Goal: Task Accomplishment & Management: Manage account settings

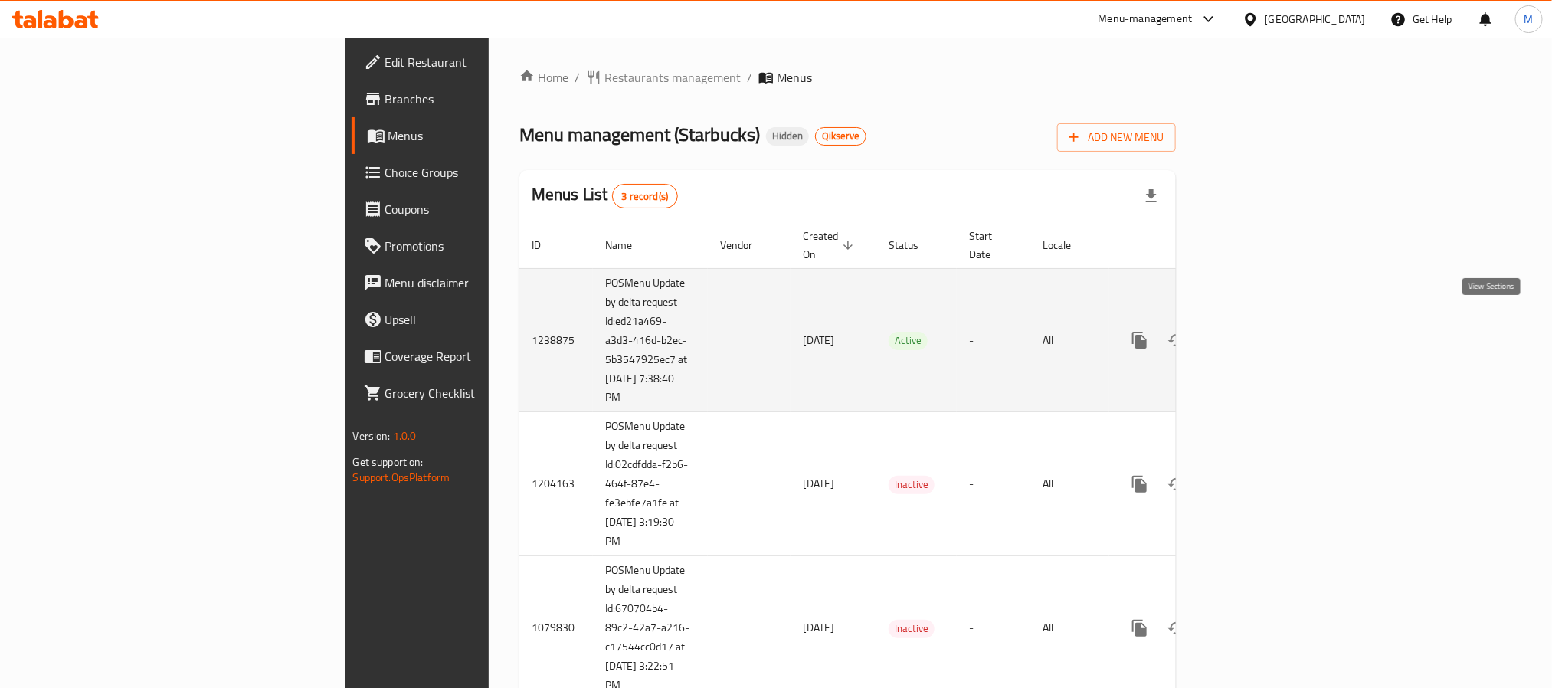
click at [1259, 331] on icon "enhanced table" at bounding box center [1250, 340] width 18 height 18
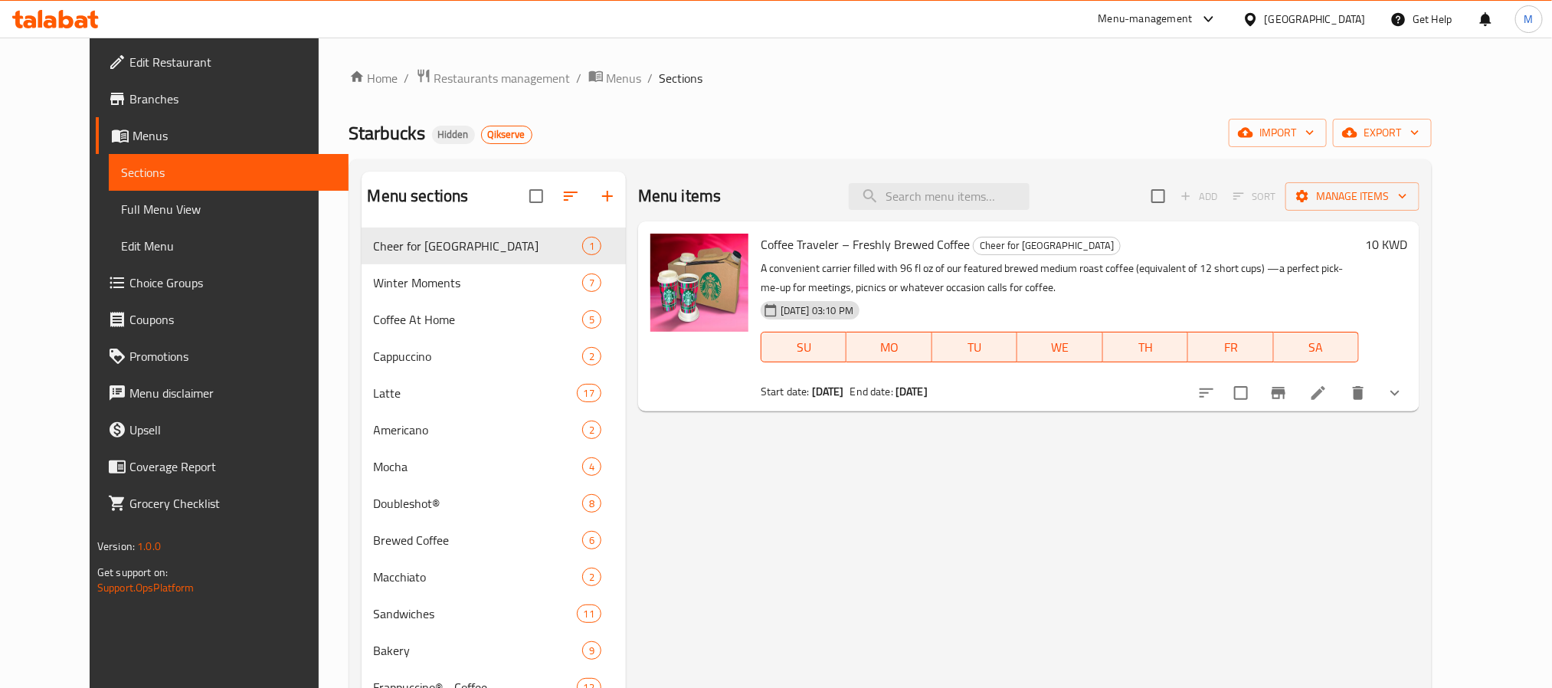
click at [940, 180] on div "Menu items Add Sort Manage items" at bounding box center [1028, 197] width 781 height 50
click at [947, 196] on input "search" at bounding box center [939, 196] width 181 height 27
paste input "Espresso Frappuccino"
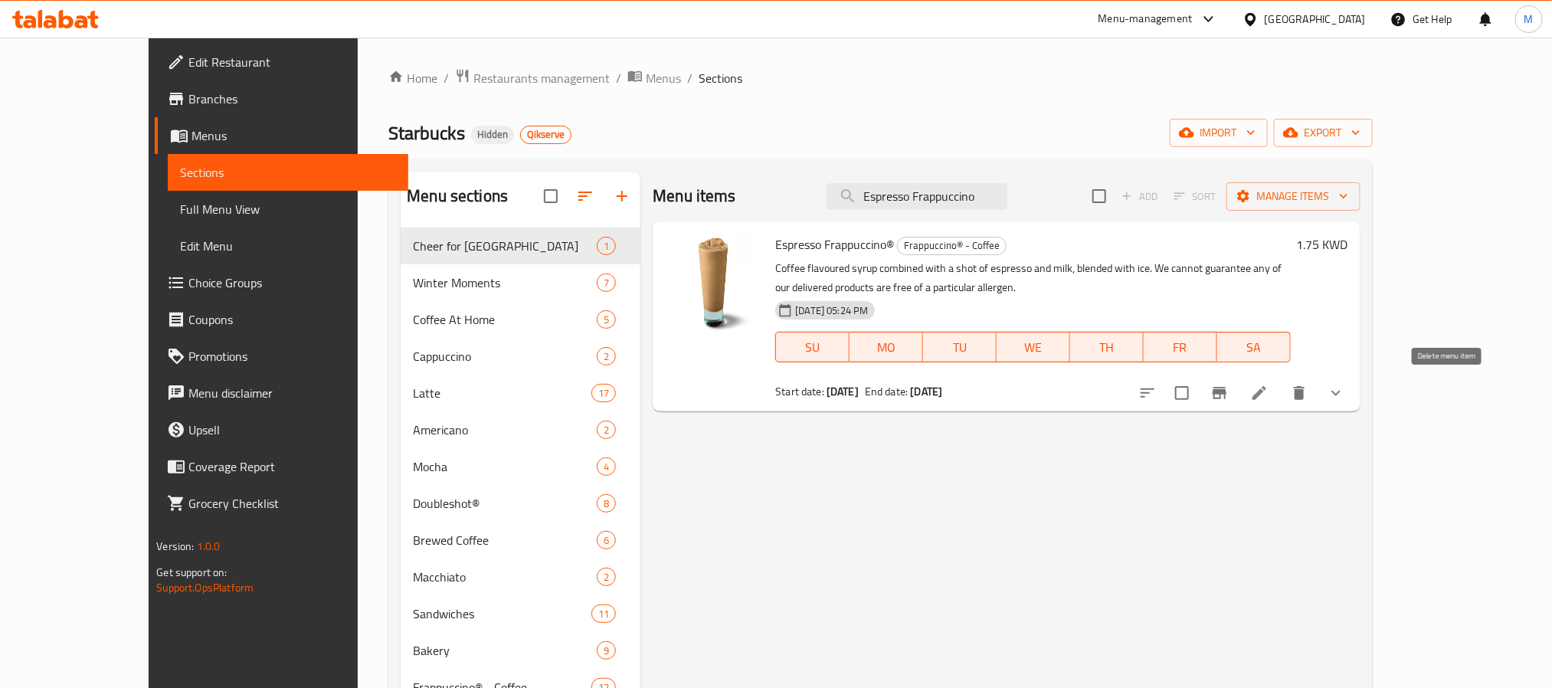
type input "Espresso Frappuccino"
click at [1266, 395] on icon at bounding box center [1259, 393] width 14 height 14
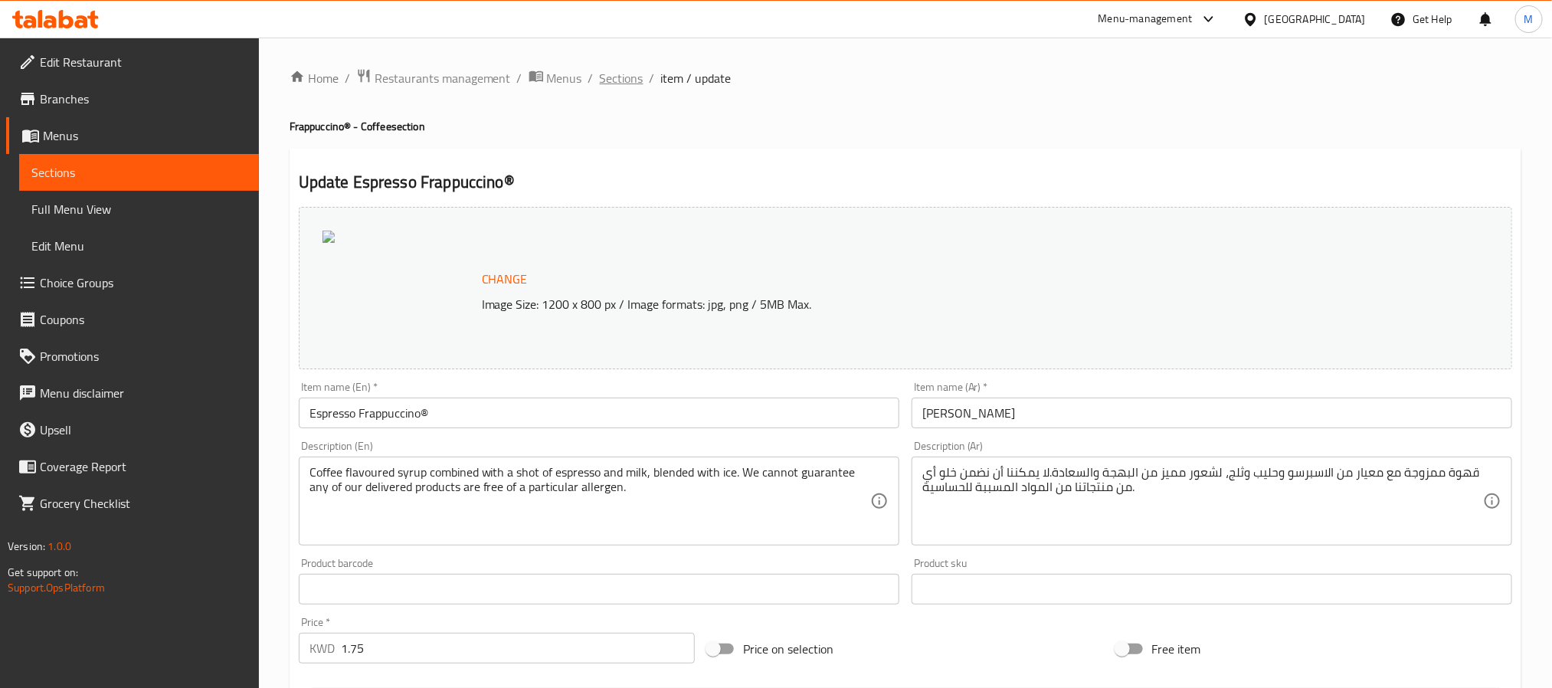
click at [600, 83] on span "Sections" at bounding box center [622, 78] width 44 height 18
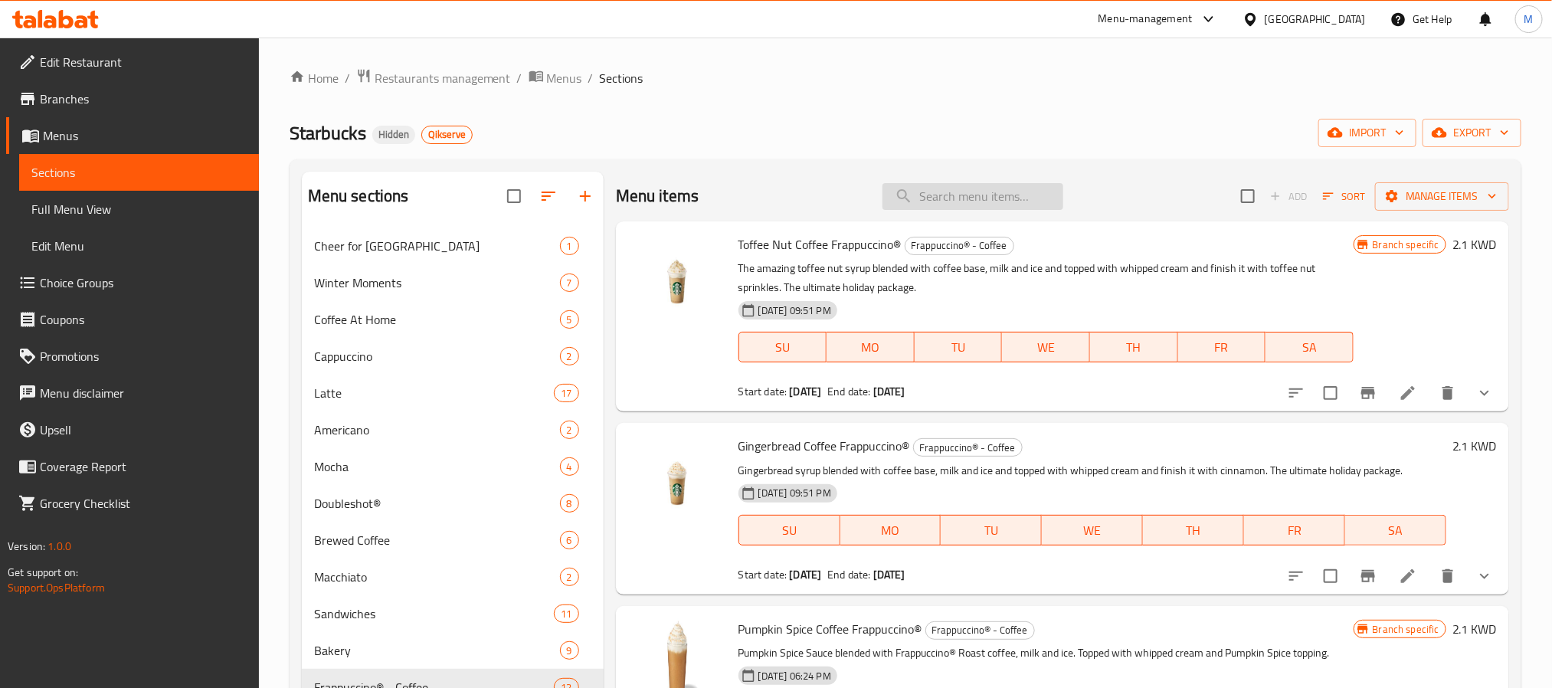
click at [917, 195] on input "search" at bounding box center [972, 196] width 181 height 27
paste input "Coffee Frappuccino"
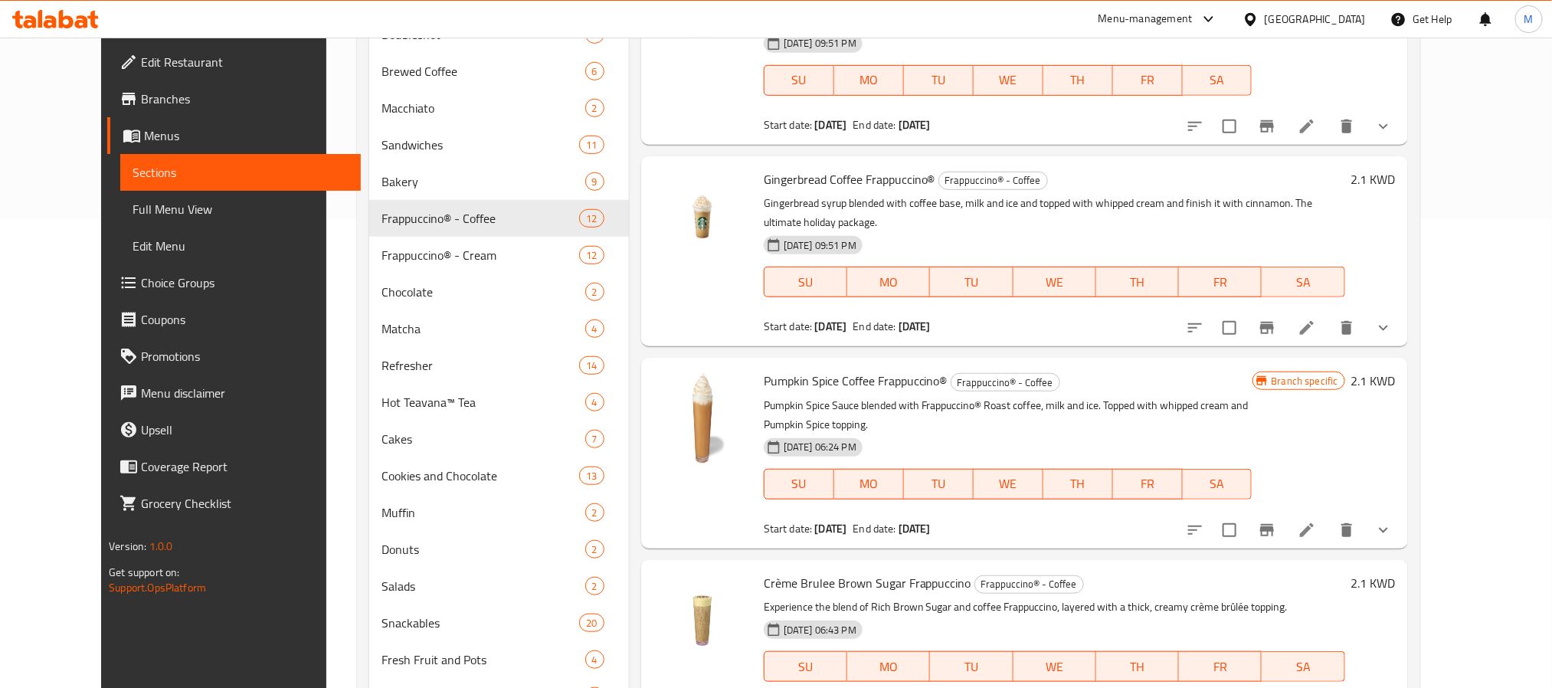
scroll to position [459, 0]
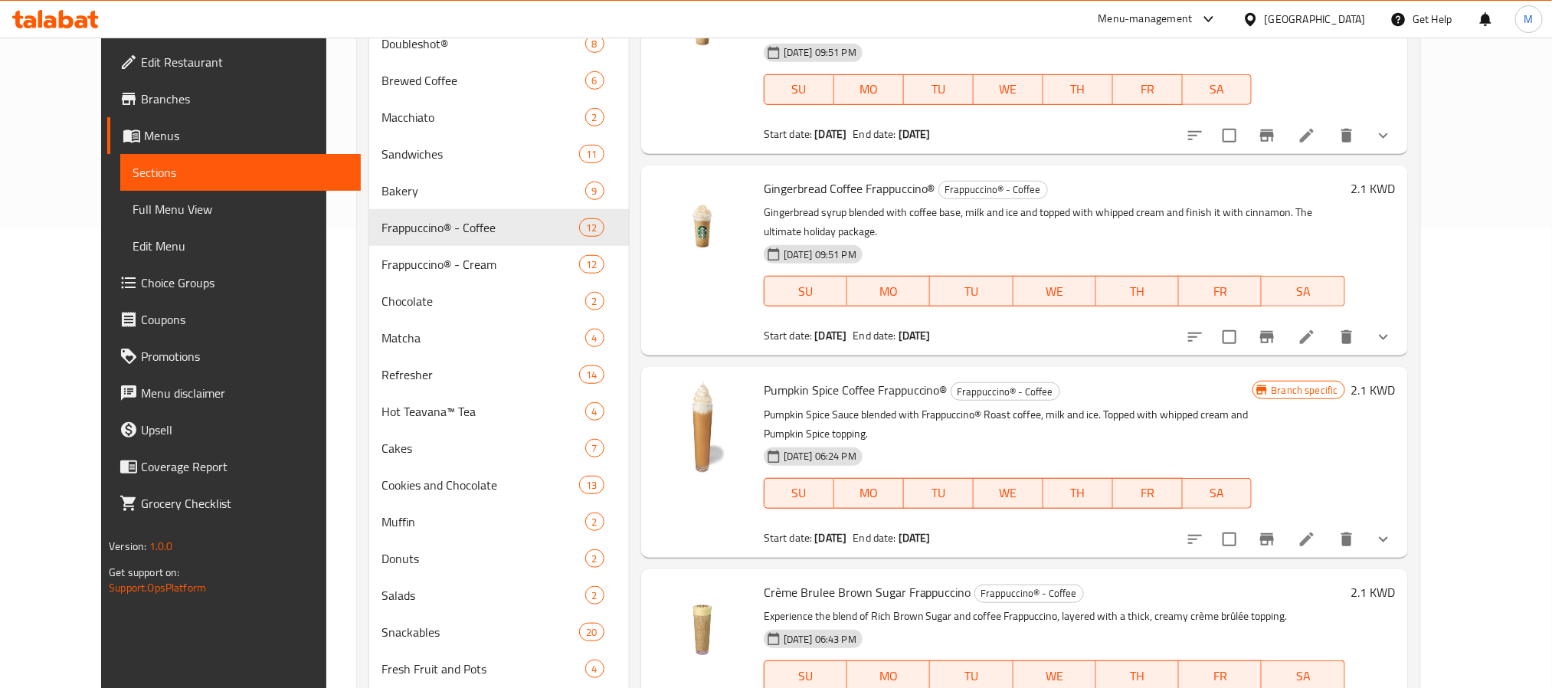
type input "Coffee Frappuccino"
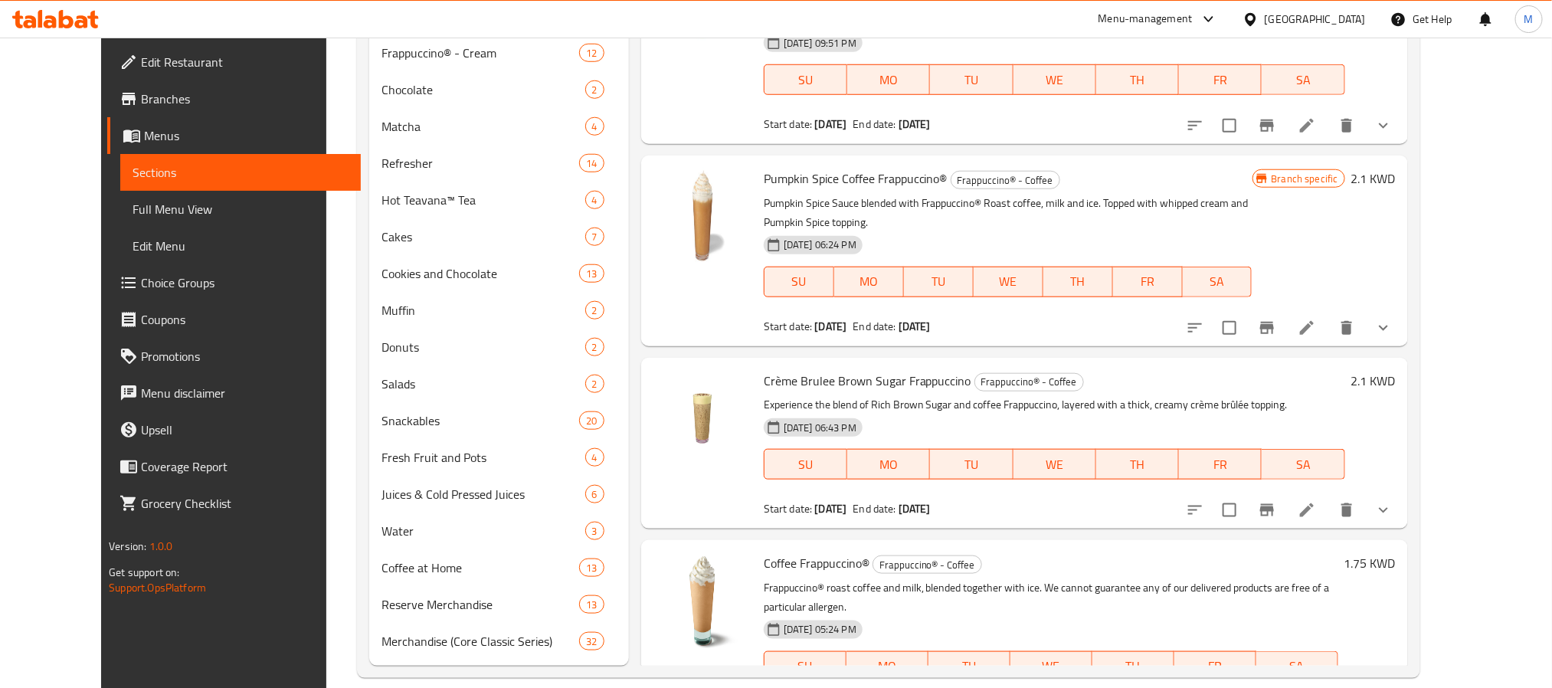
scroll to position [690, 0]
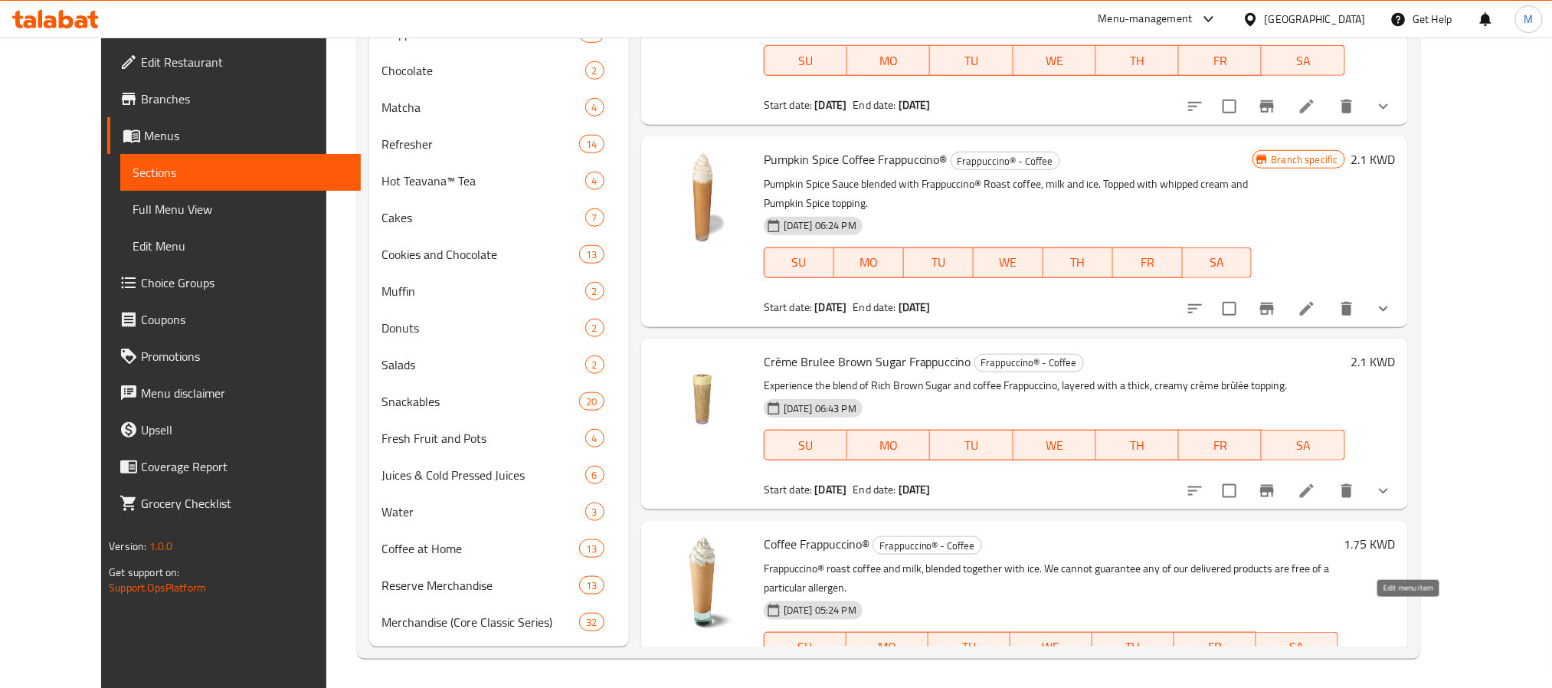
click at [1313, 686] on icon at bounding box center [1307, 693] width 14 height 14
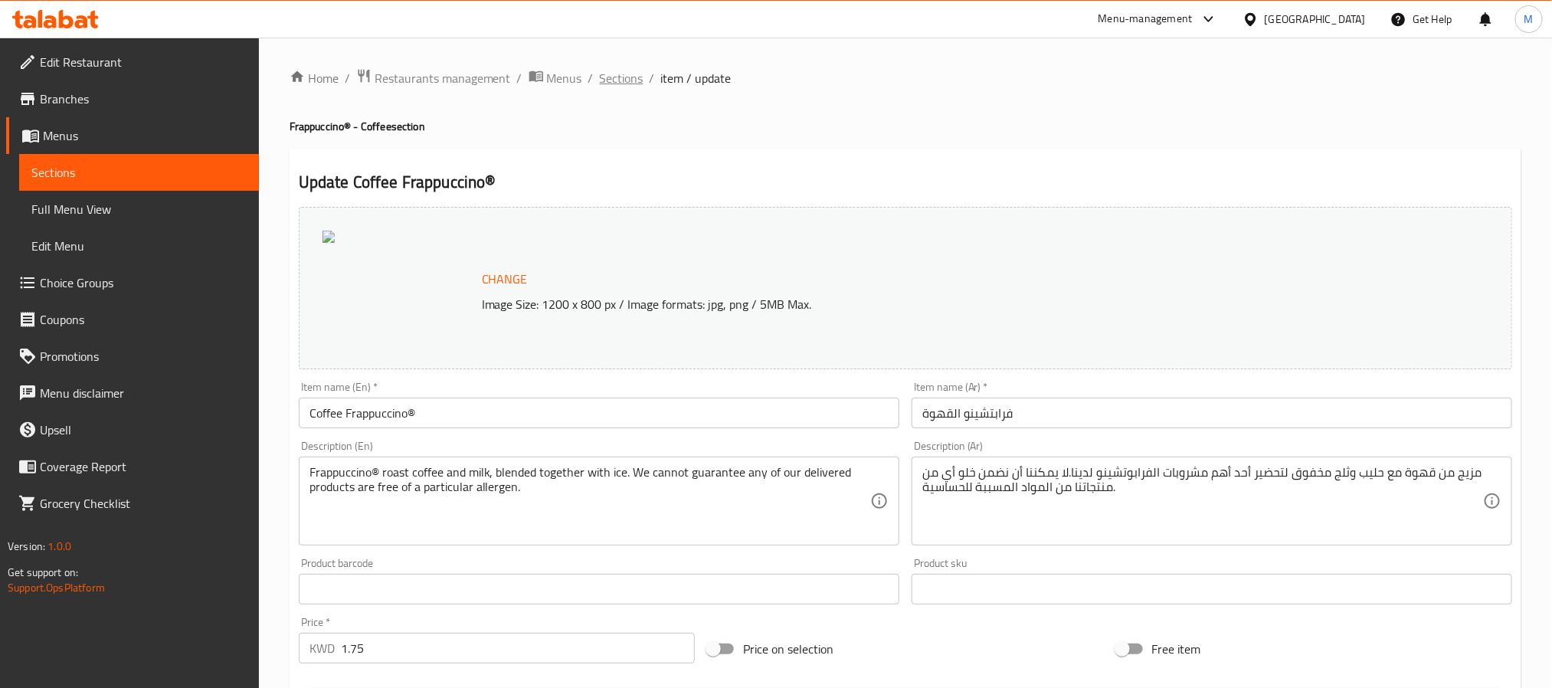
click at [607, 79] on span "Sections" at bounding box center [622, 78] width 44 height 18
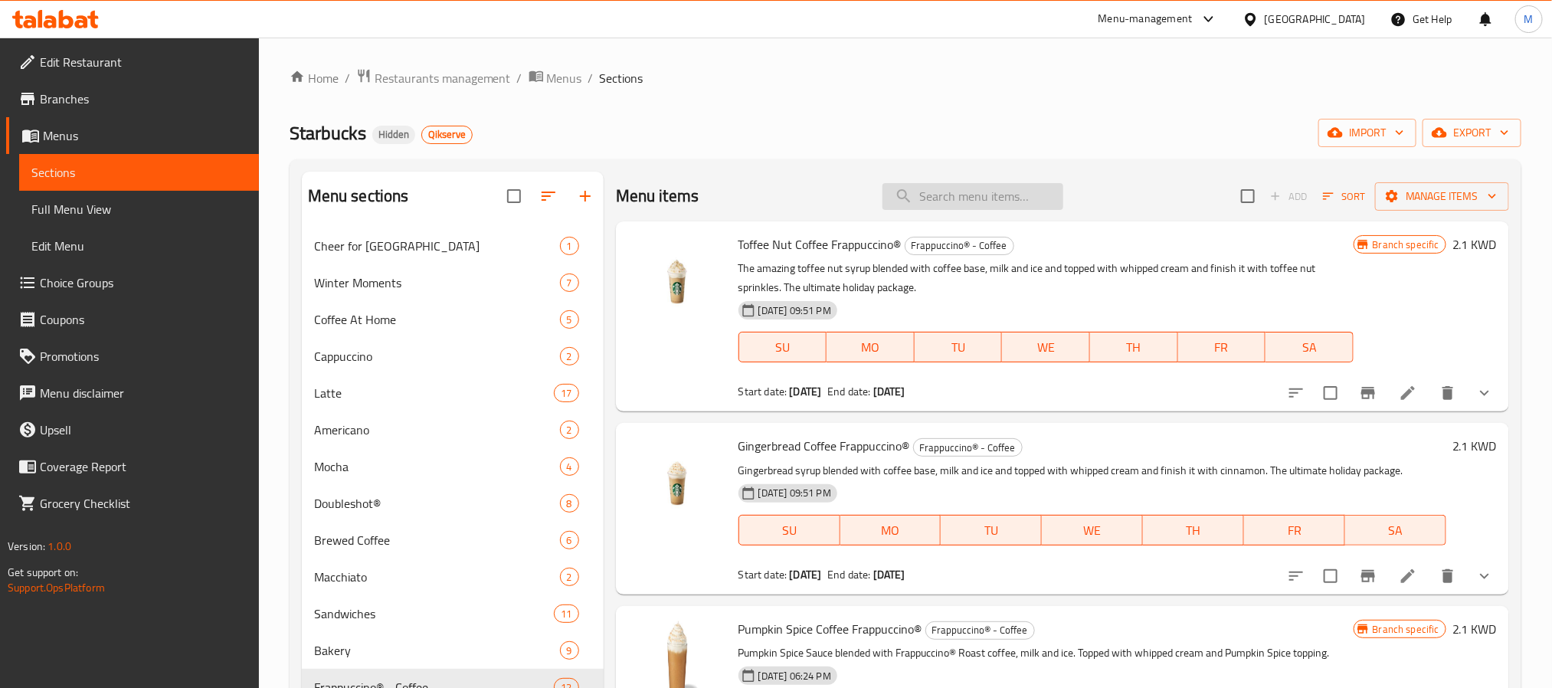
click at [924, 204] on input "search" at bounding box center [972, 196] width 181 height 27
paste input "Double Caramel Frappuccino"
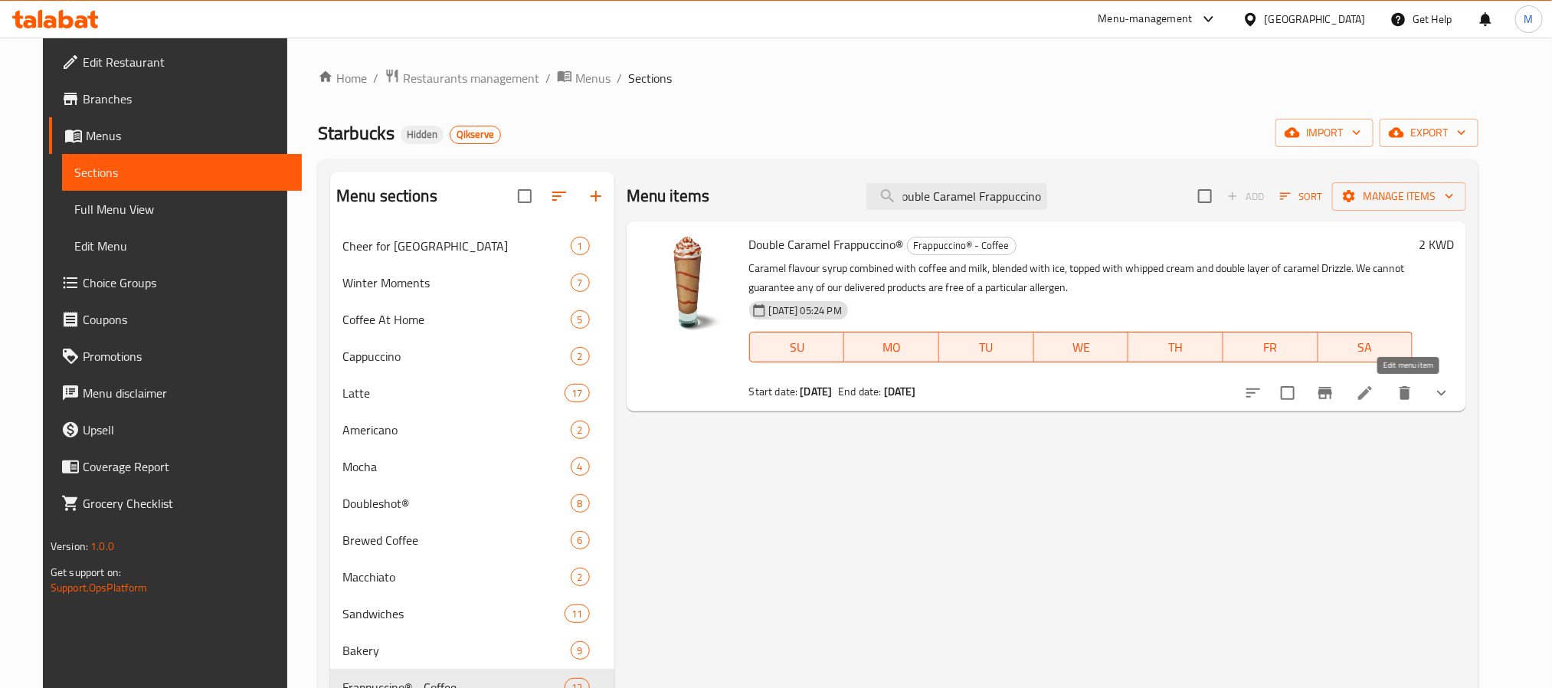
type input "Double Caramel Frappuccino"
click at [1372, 389] on icon at bounding box center [1365, 393] width 14 height 14
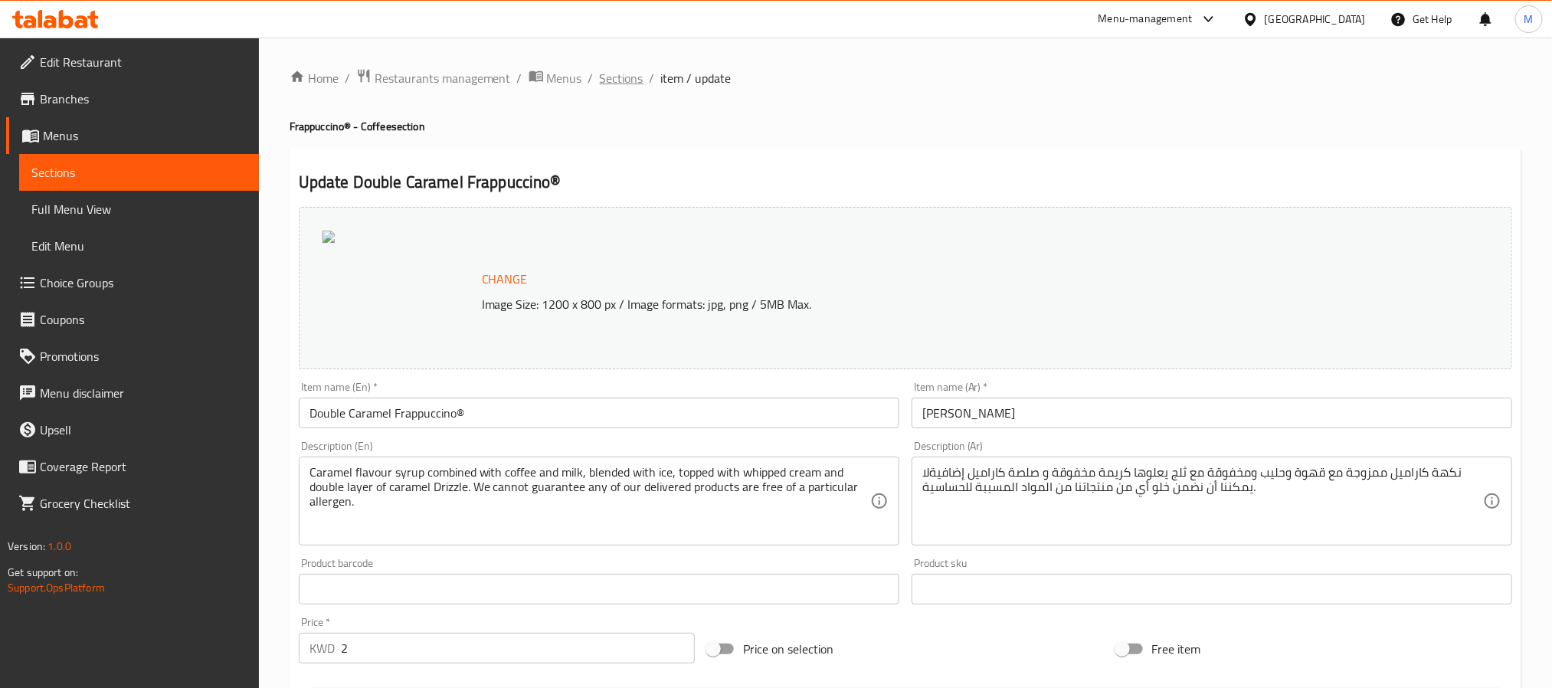
click at [630, 81] on span "Sections" at bounding box center [622, 78] width 44 height 18
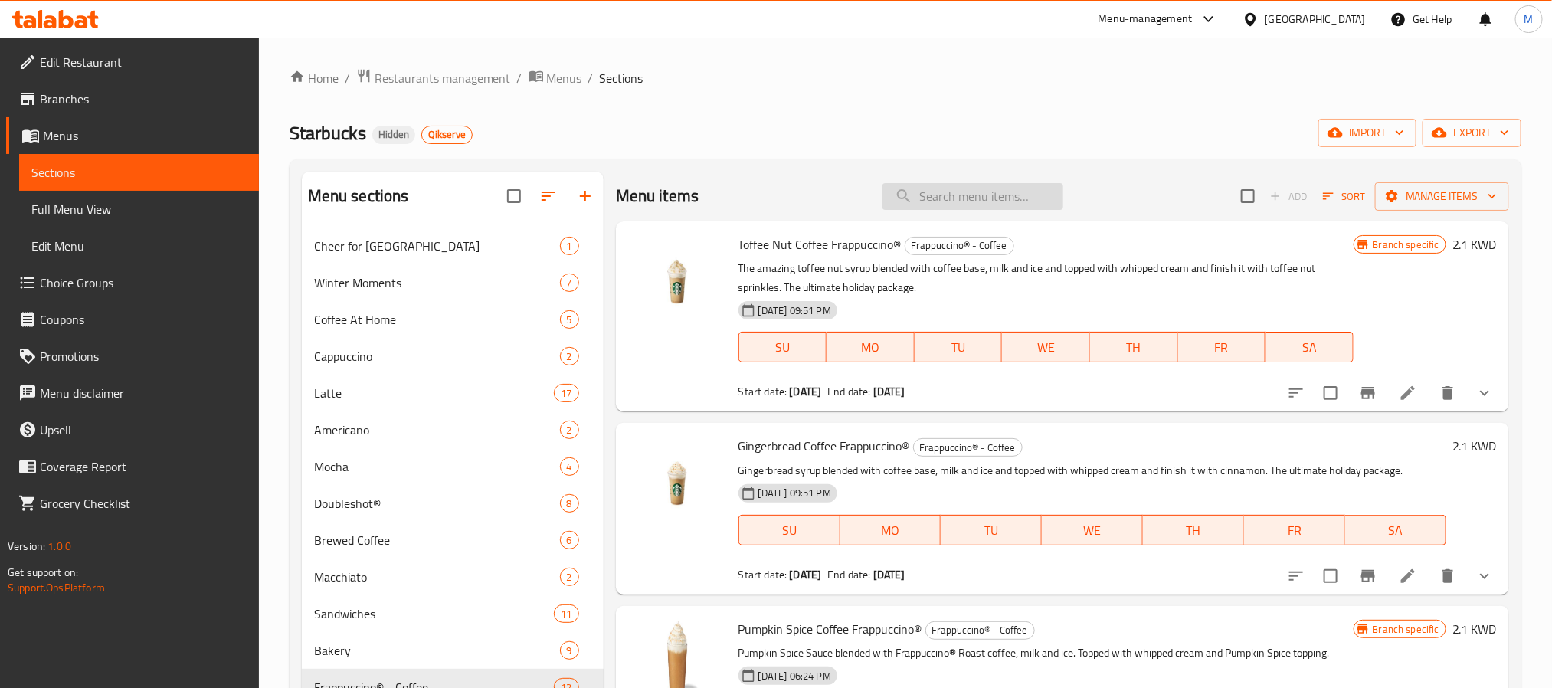
click at [975, 198] on input "search" at bounding box center [972, 196] width 181 height 27
paste input "White Chocolate Mocha Frappuccino"
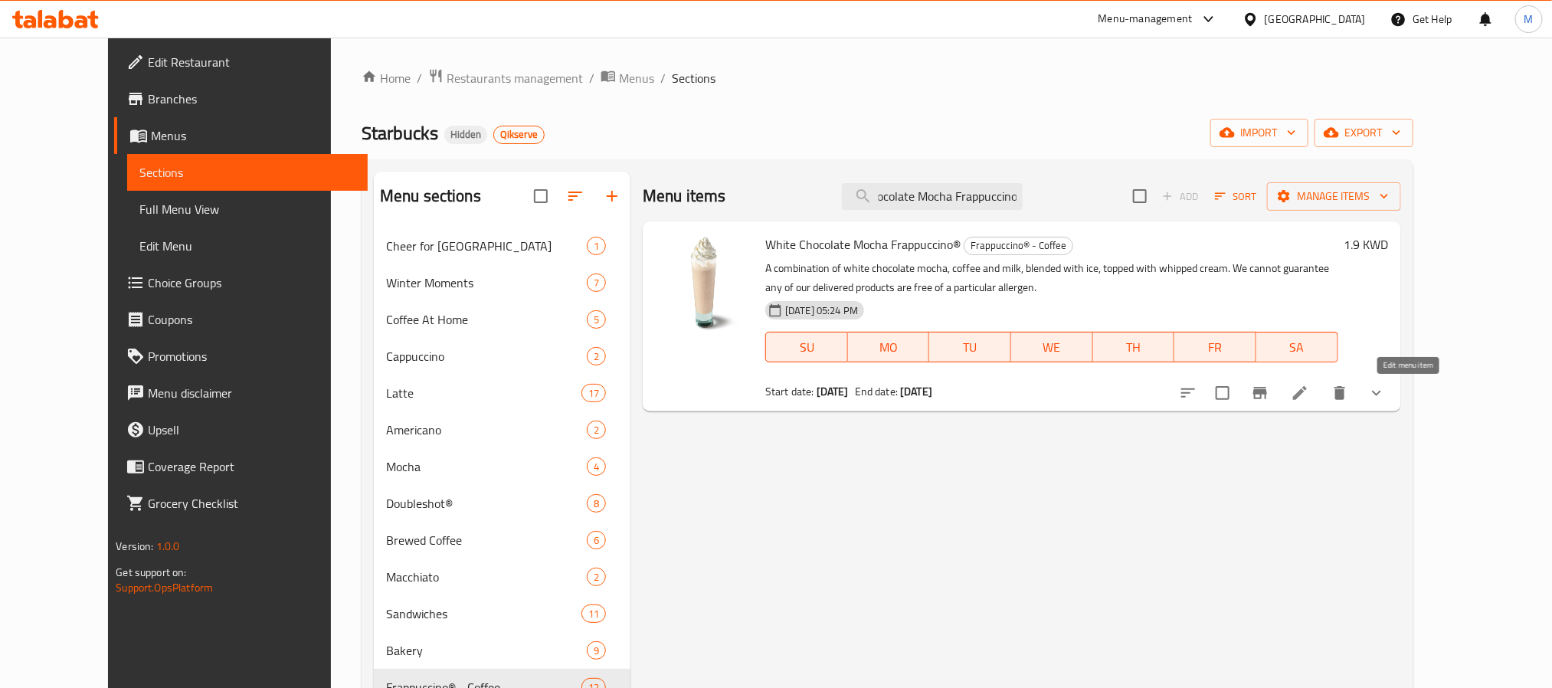
type input "White Chocolate Mocha Frappuccino"
click at [1307, 389] on icon at bounding box center [1300, 393] width 14 height 14
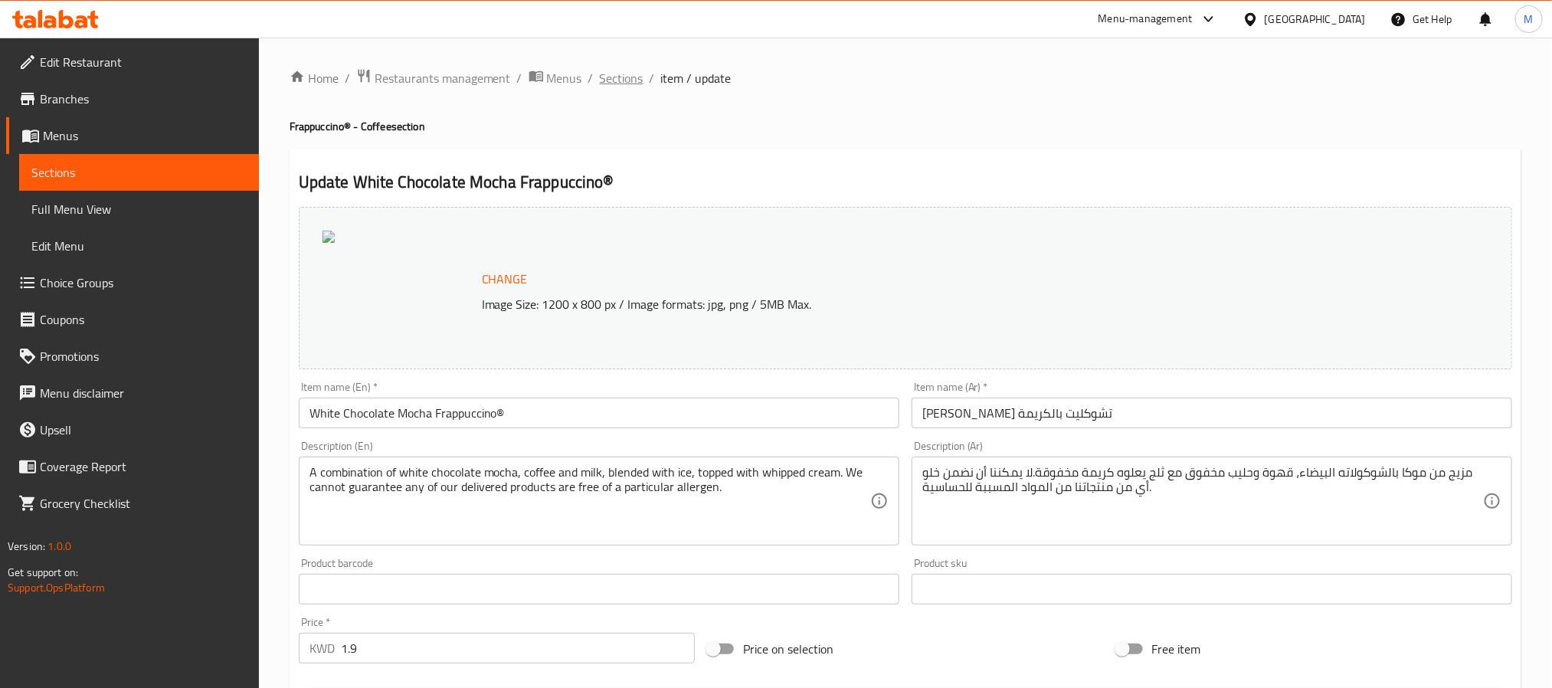
click at [602, 83] on span "Sections" at bounding box center [622, 78] width 44 height 18
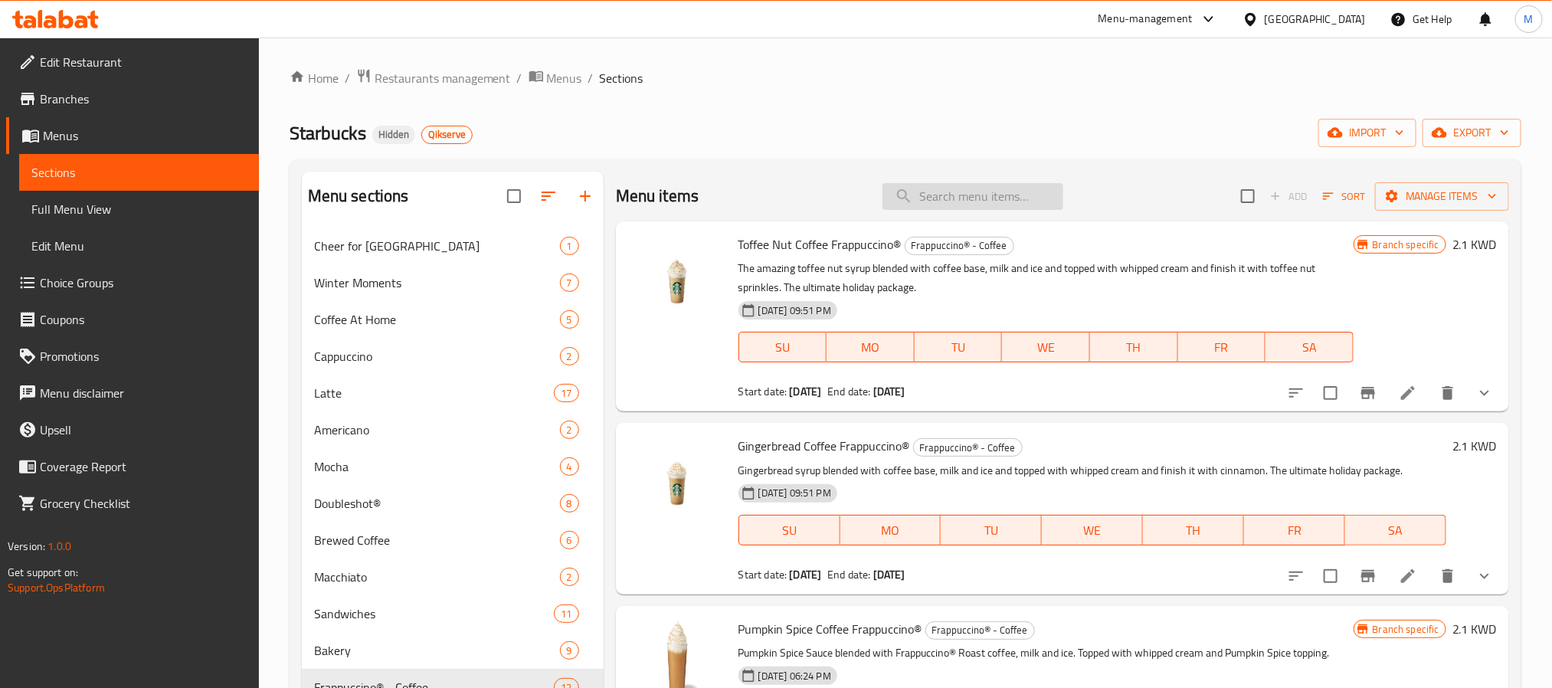
click at [959, 204] on input "search" at bounding box center [972, 196] width 181 height 27
paste input "[PERSON_NAME]"
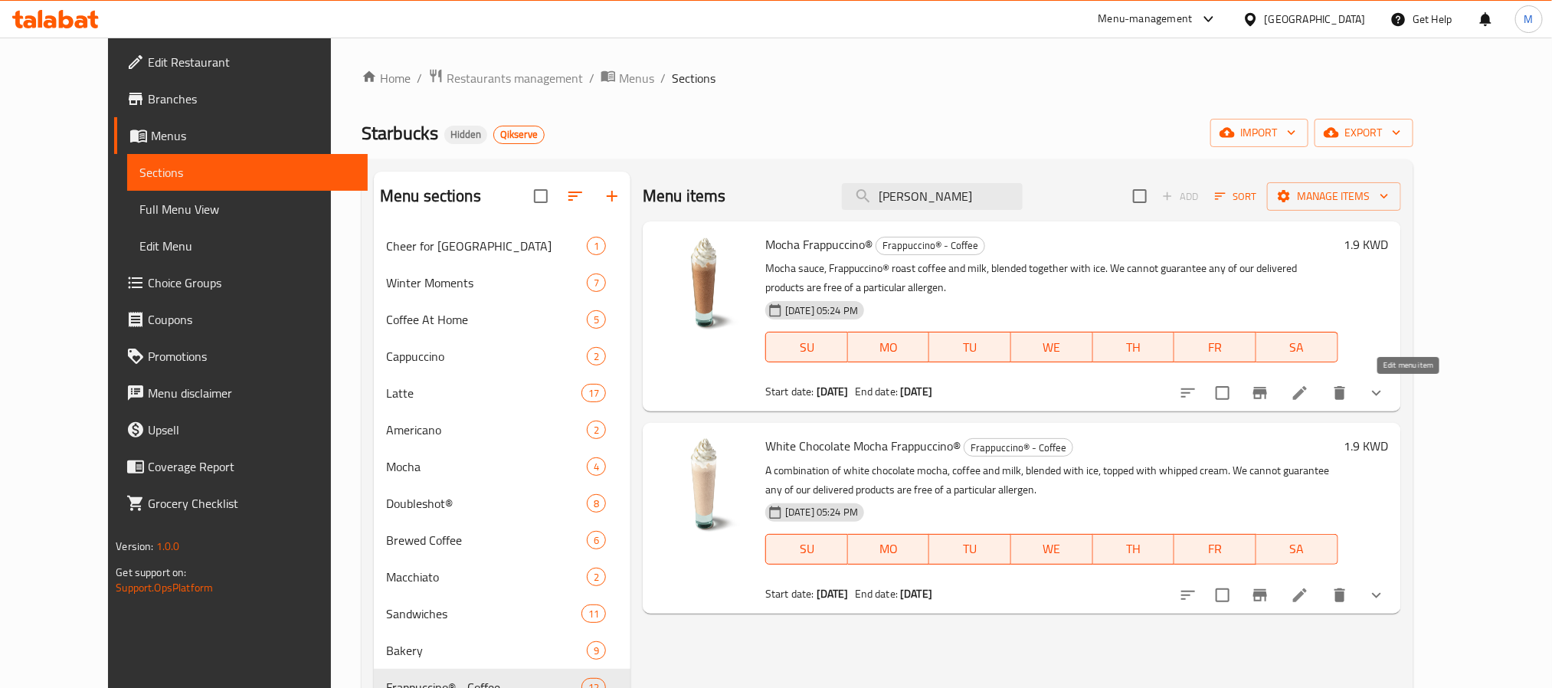
type input "[PERSON_NAME]"
click at [1307, 388] on icon at bounding box center [1300, 393] width 14 height 14
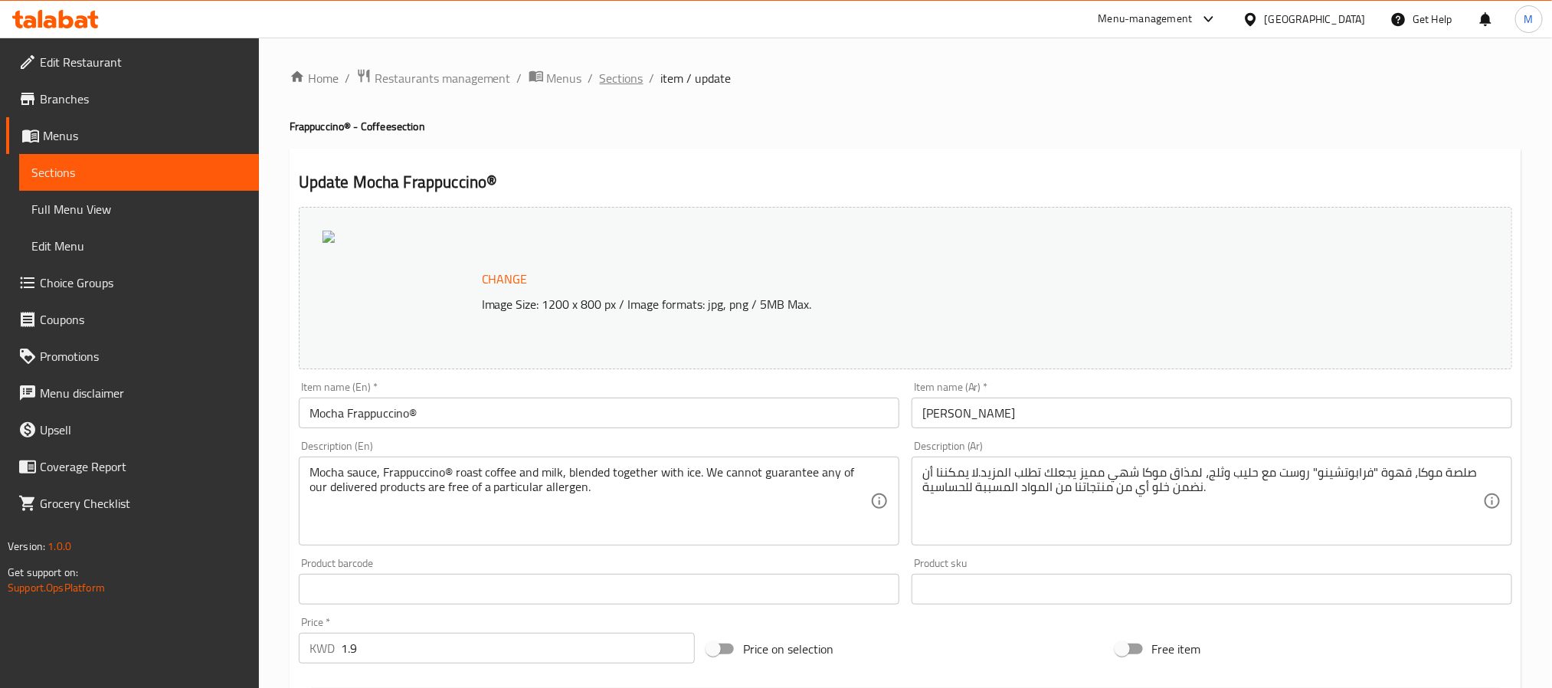
click at [627, 81] on span "Sections" at bounding box center [622, 78] width 44 height 18
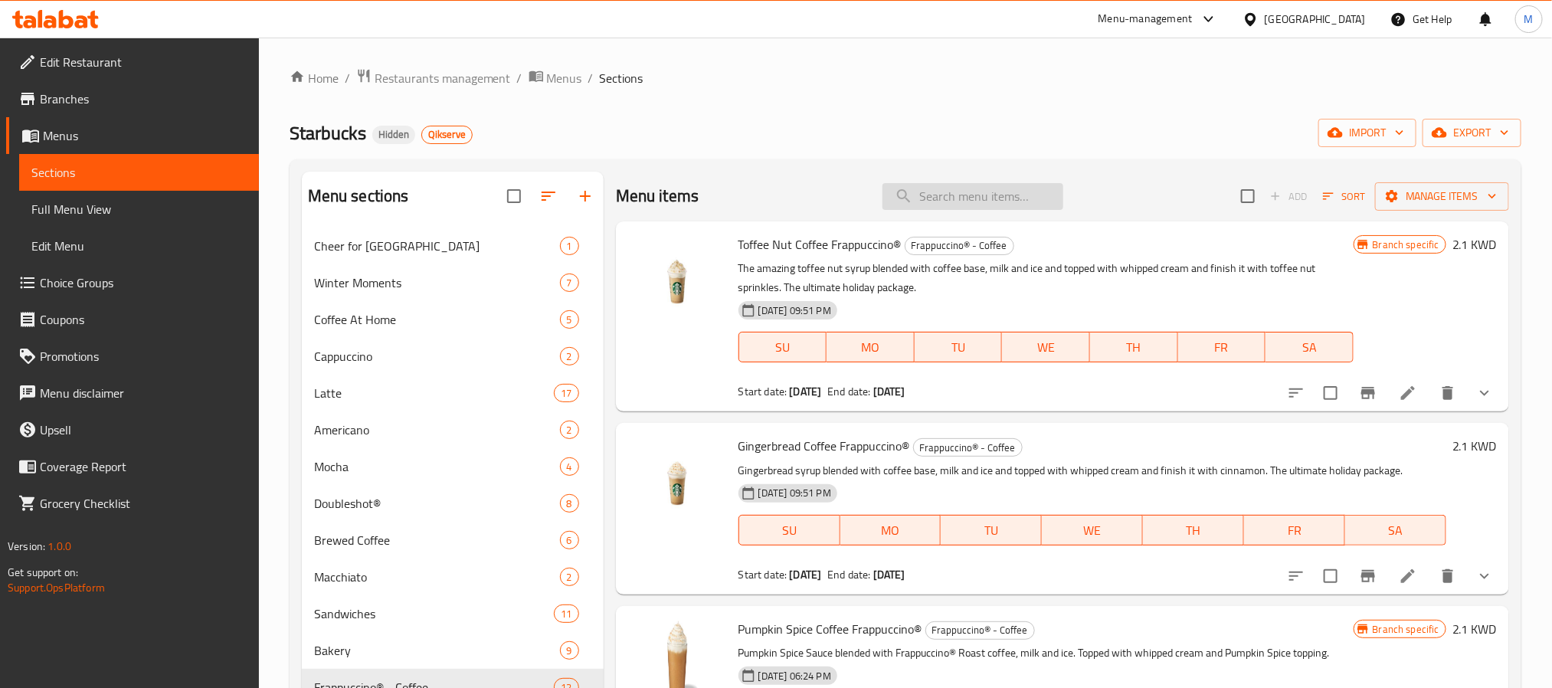
click at [959, 194] on input "search" at bounding box center [972, 196] width 181 height 27
paste input "Java Chip Frappuccino"
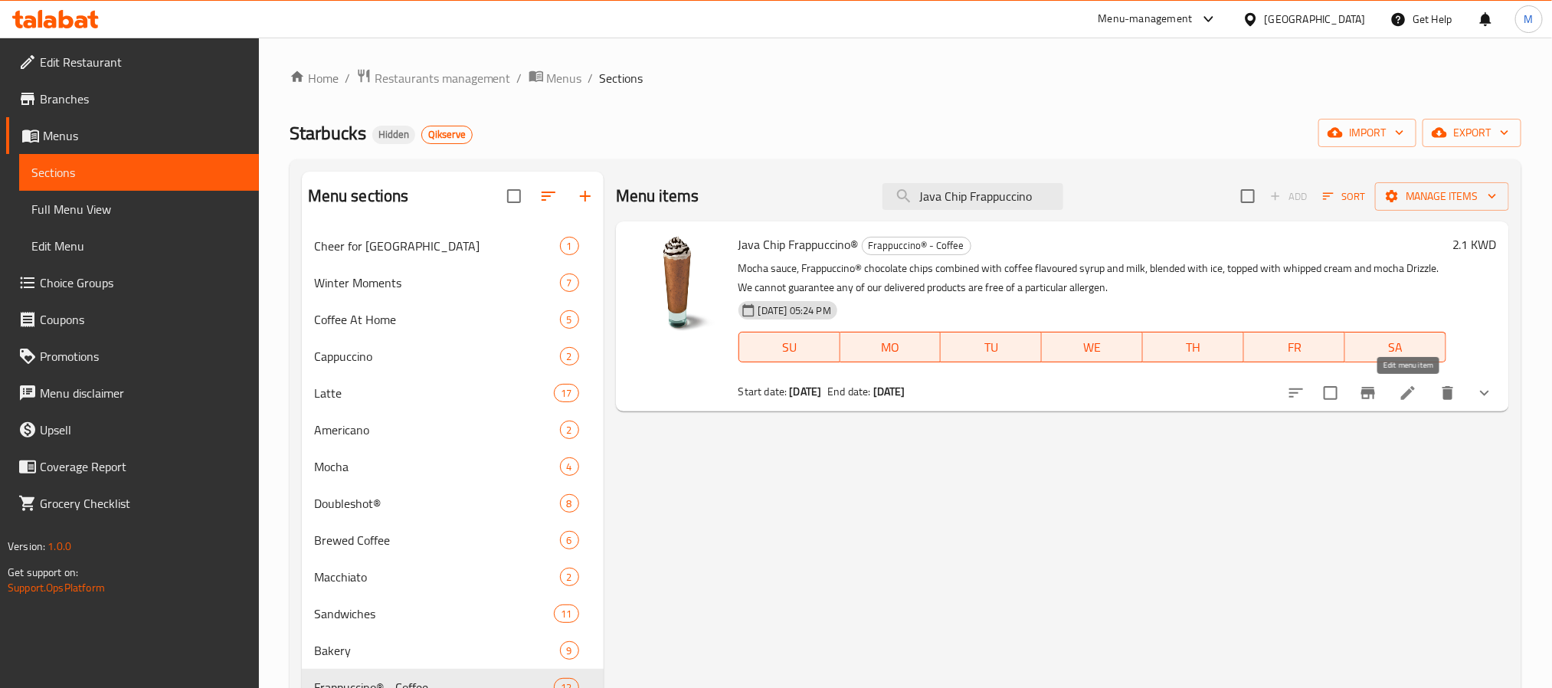
type input "Java Chip Frappuccino"
click at [1413, 394] on icon at bounding box center [1407, 393] width 18 height 18
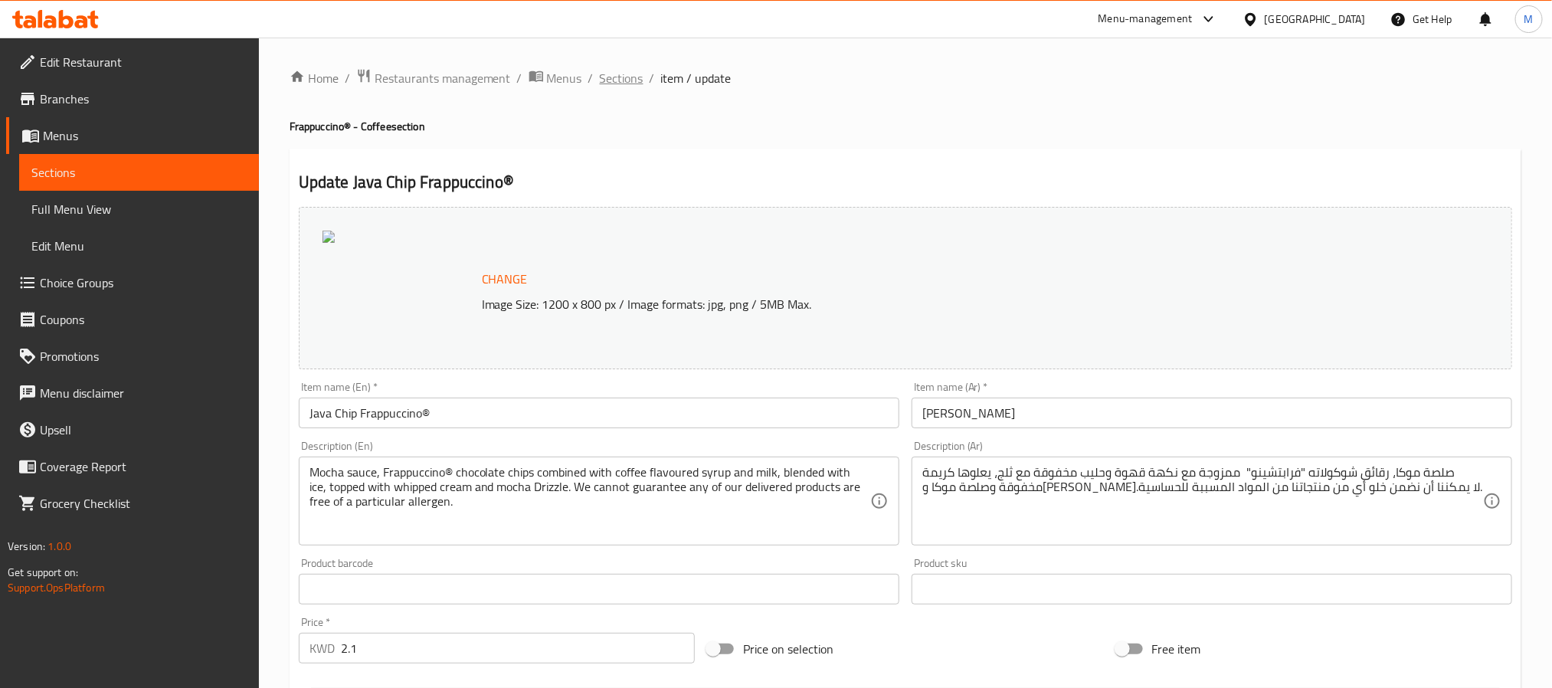
click at [619, 76] on span "Sections" at bounding box center [622, 78] width 44 height 18
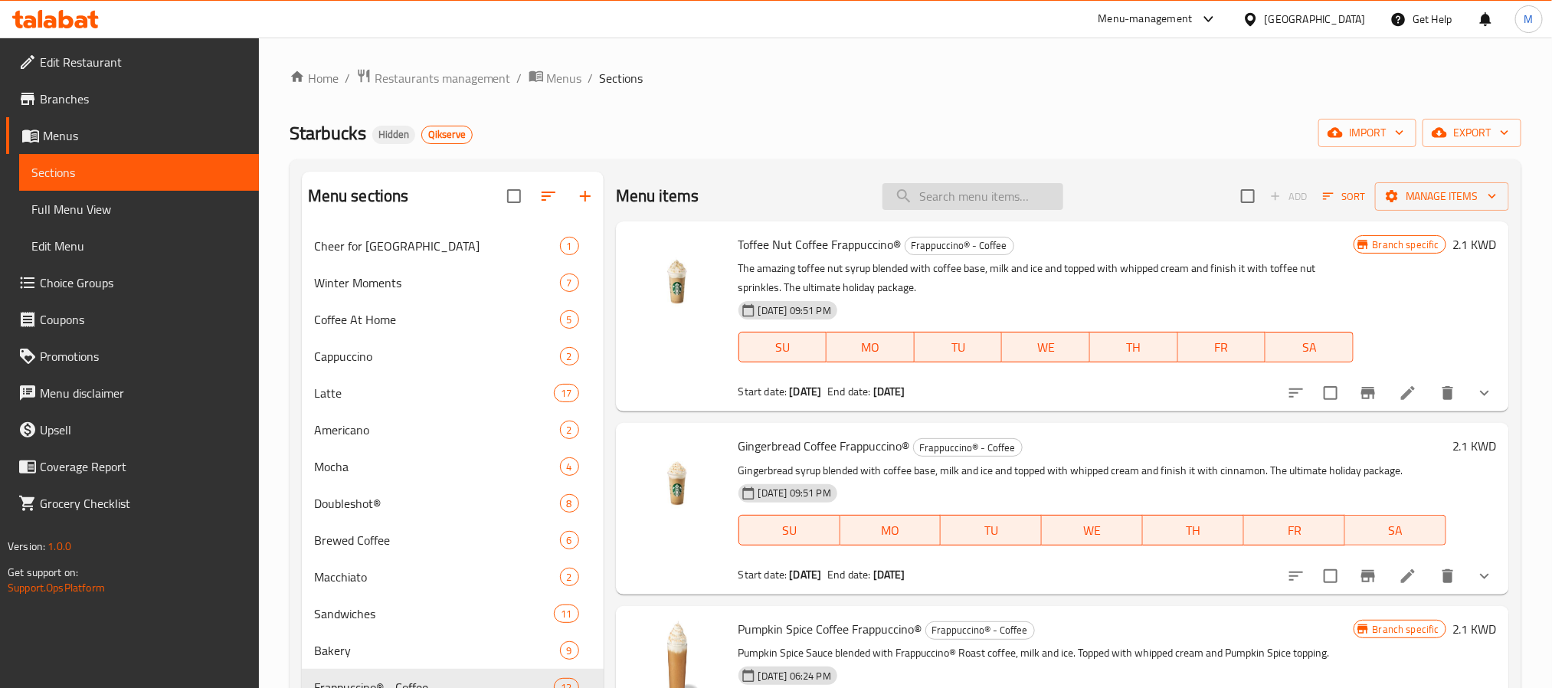
click at [933, 187] on input "search" at bounding box center [972, 196] width 181 height 27
paste input "White Chocolate Mocha Chip Frappuccino"
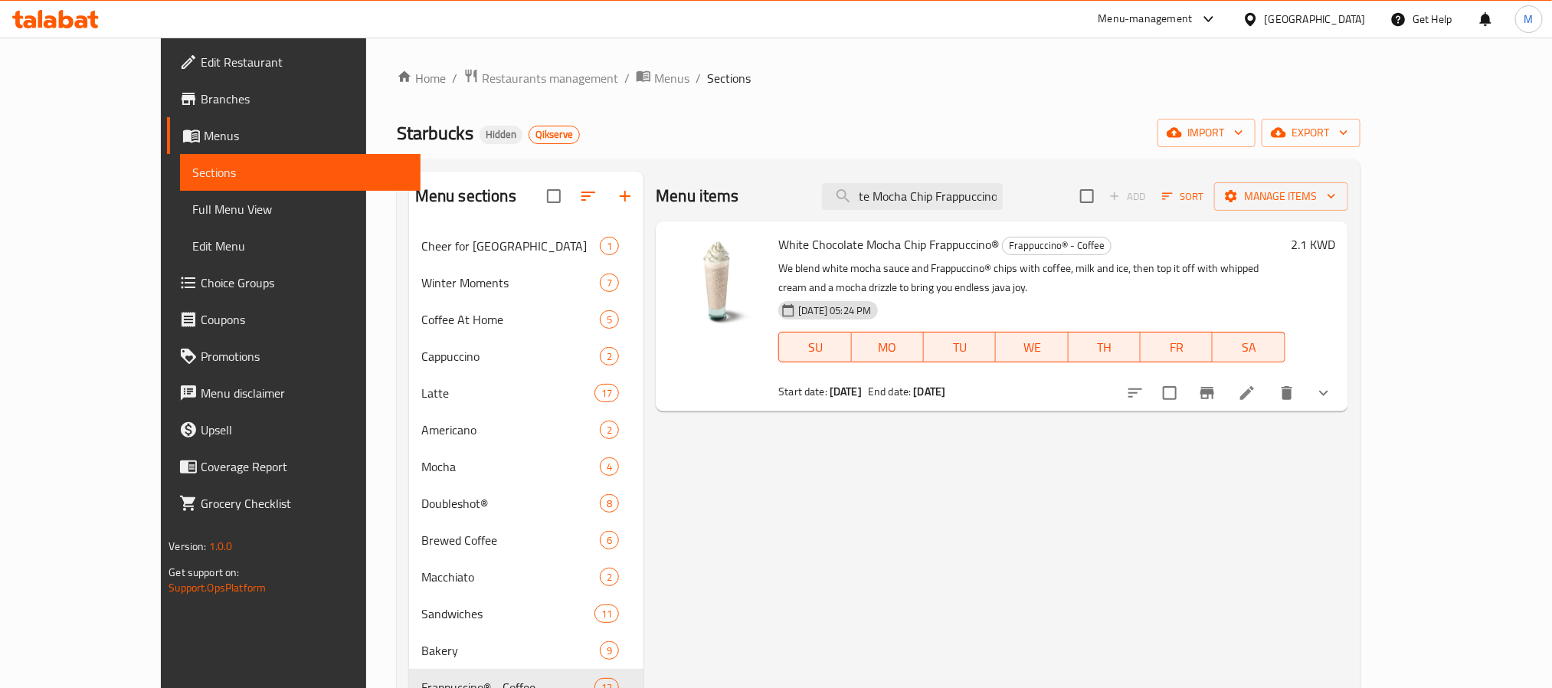
type input "White Chocolate Mocha Chip Frappuccino"
click at [1254, 396] on icon at bounding box center [1247, 393] width 14 height 14
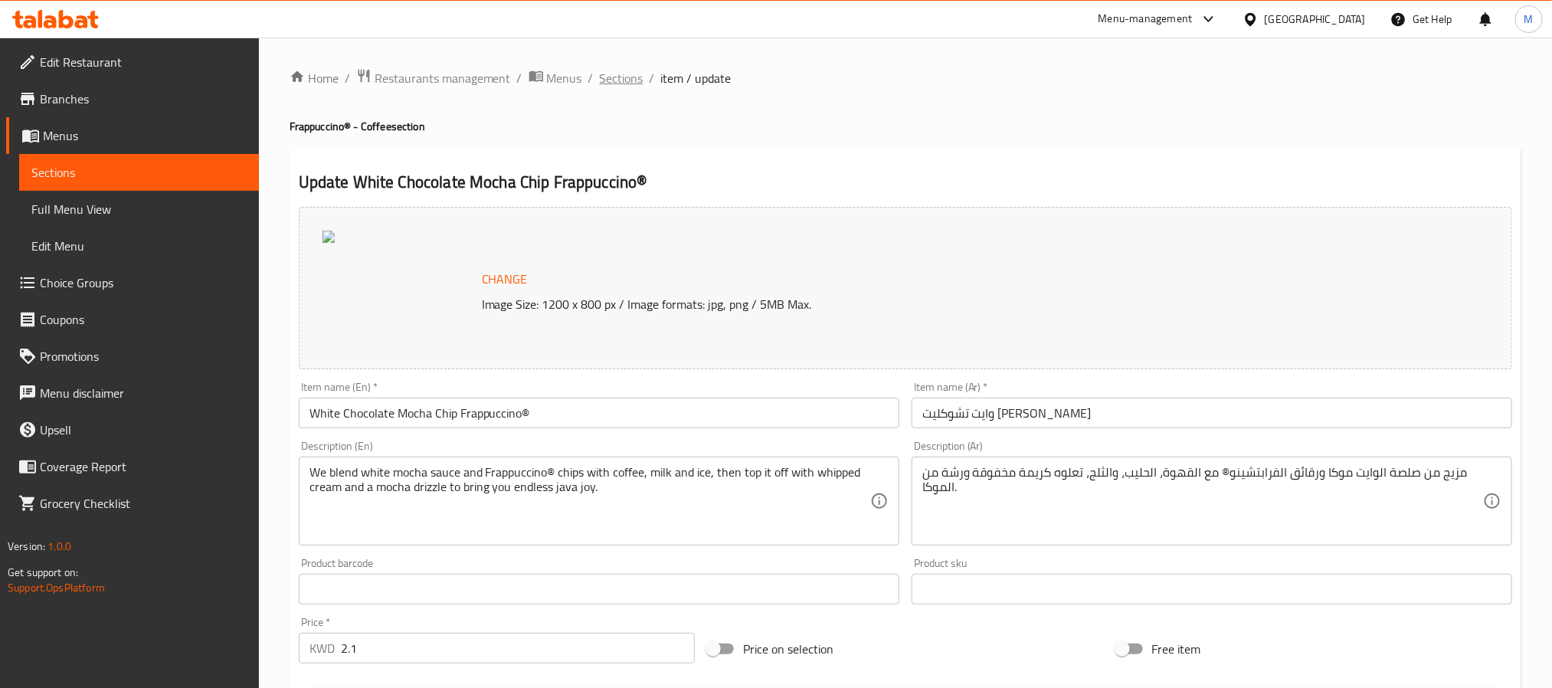
click at [602, 83] on span "Sections" at bounding box center [622, 78] width 44 height 18
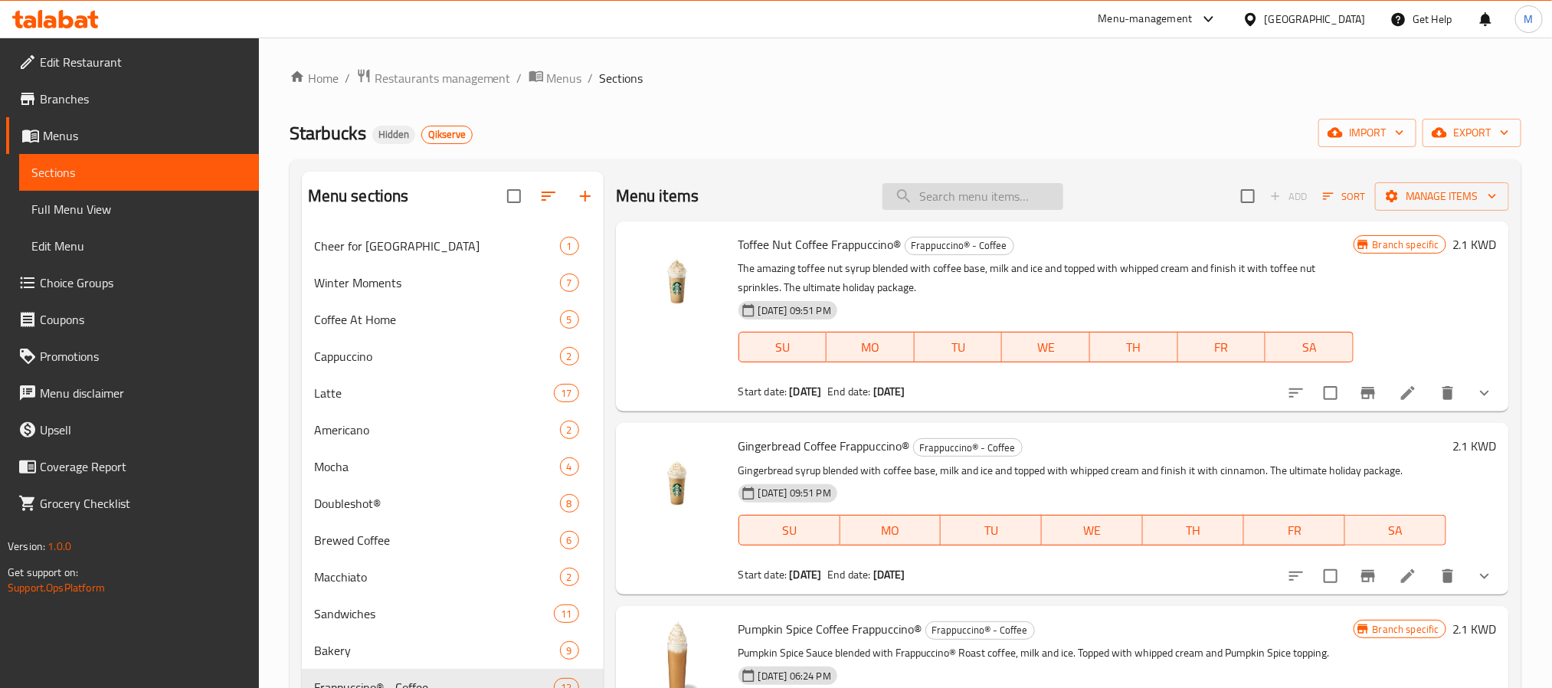
click at [959, 202] on input "search" at bounding box center [972, 196] width 181 height 27
paste input "Dulce De Leche Frappuccino"
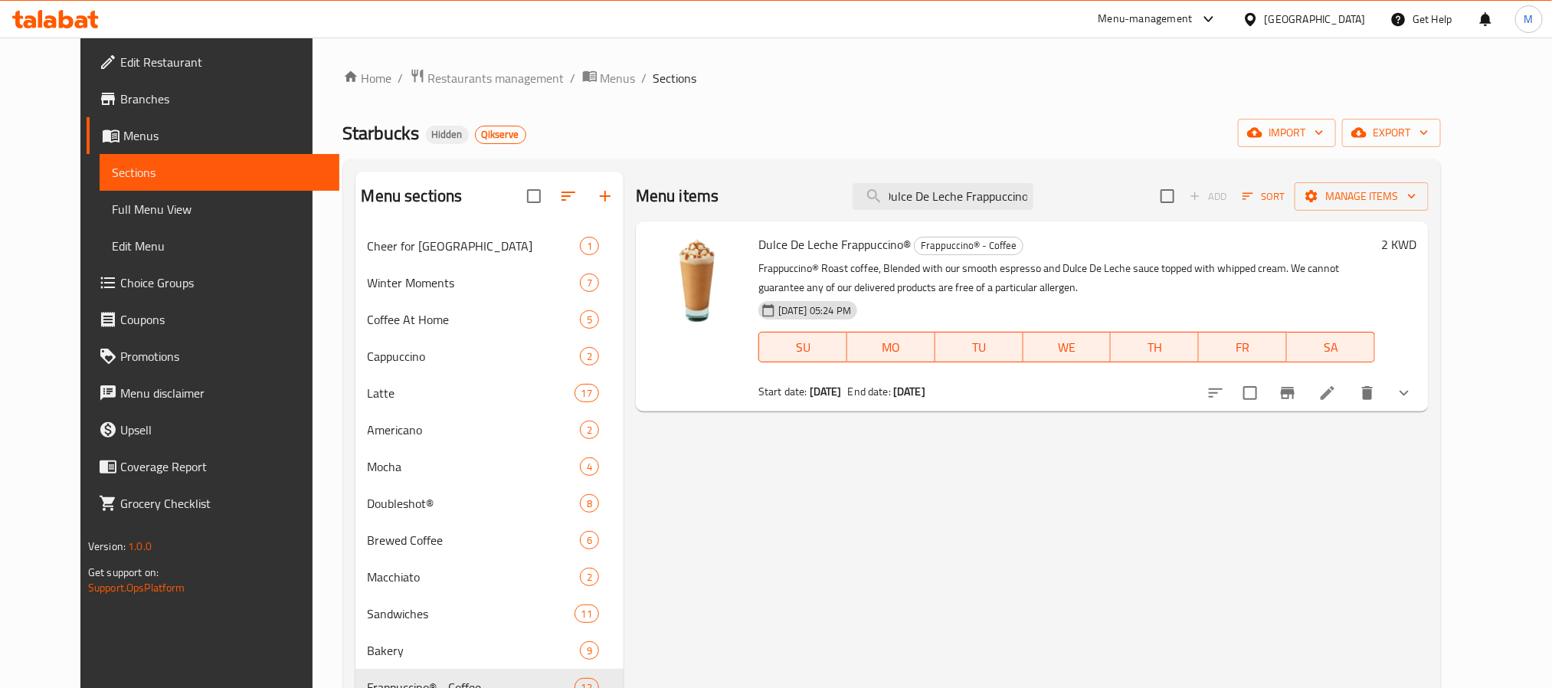
type input "Dulce De Leche Frappuccino"
click at [1349, 391] on li at bounding box center [1327, 393] width 43 height 28
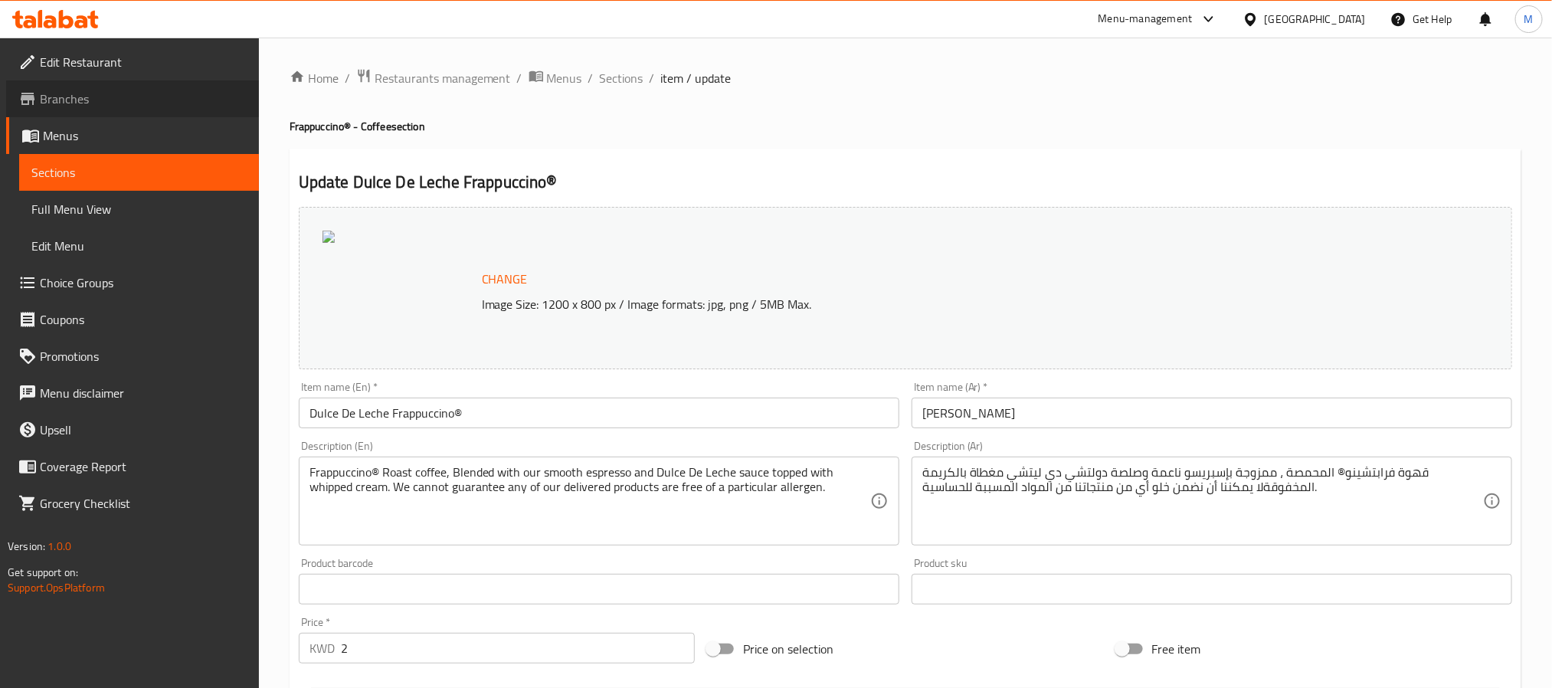
click at [117, 102] on span "Branches" at bounding box center [143, 99] width 207 height 18
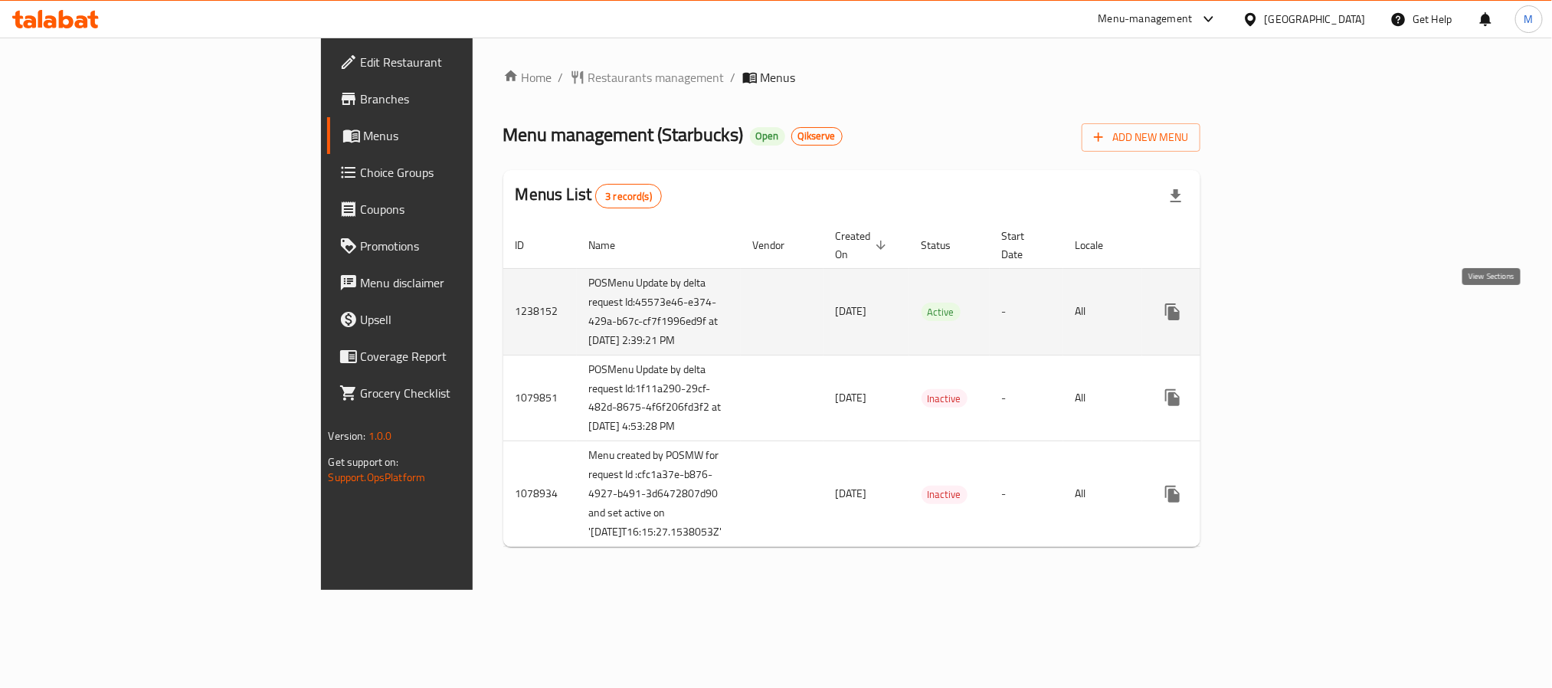
click at [1301, 316] on link "enhanced table" at bounding box center [1282, 311] width 37 height 37
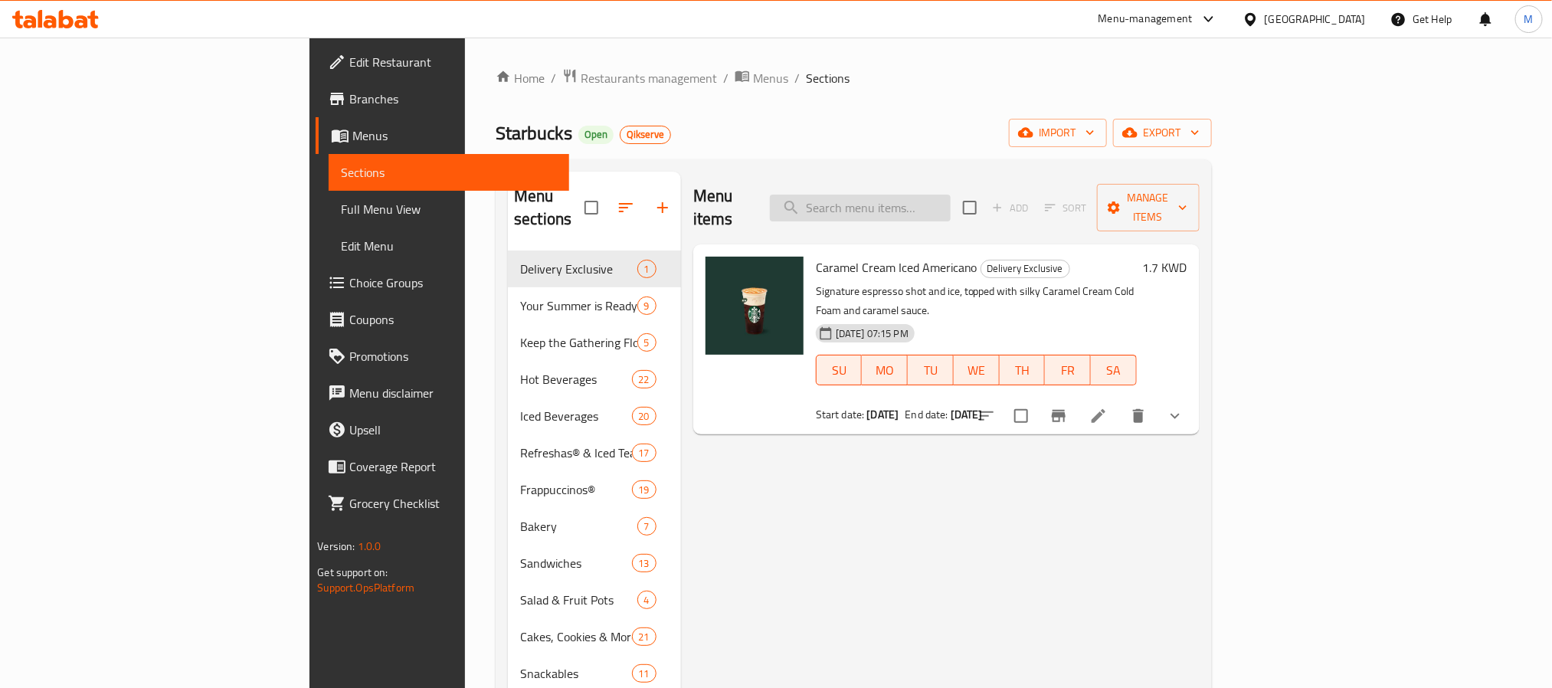
click at [950, 208] on input "search" at bounding box center [860, 208] width 181 height 27
paste input "Espresso Frappuccino"
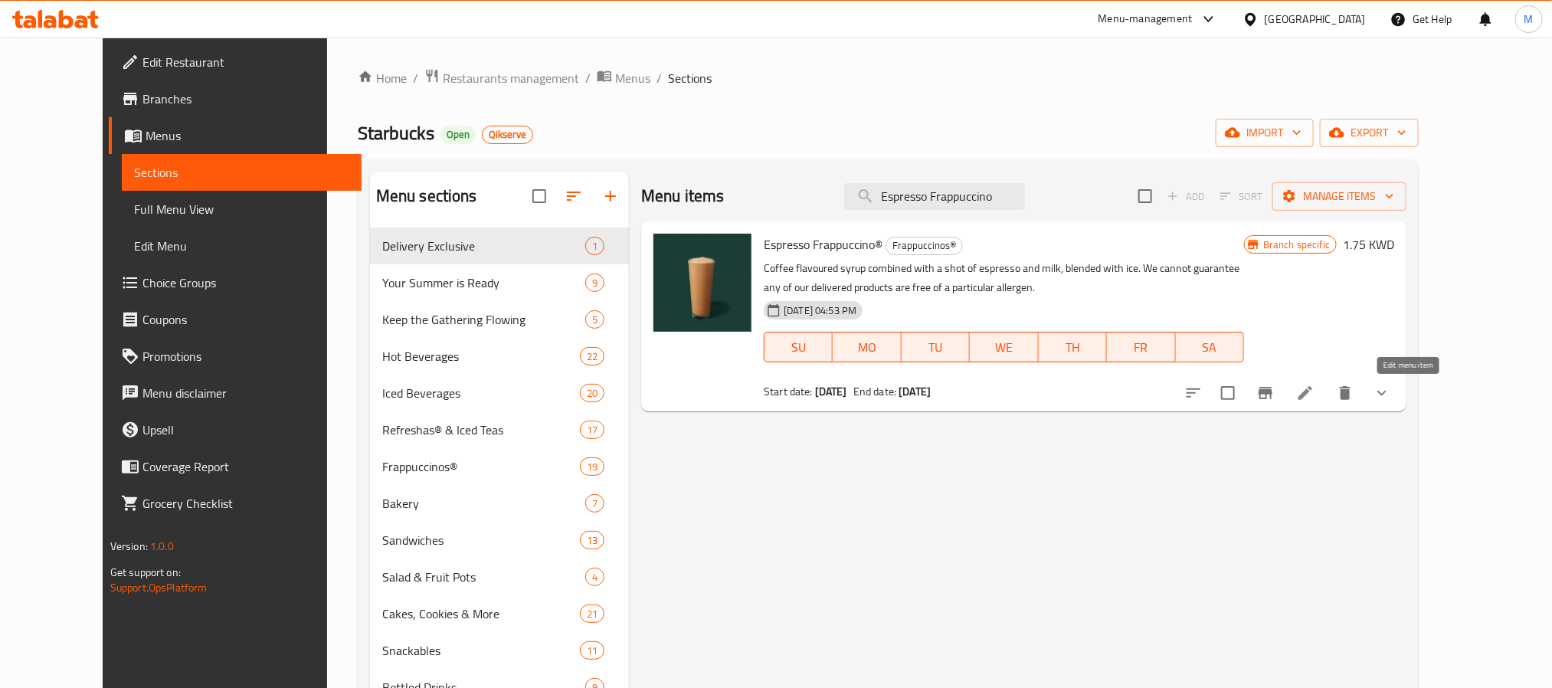
type input "Espresso Frappuccino"
click at [1312, 397] on icon at bounding box center [1305, 393] width 14 height 14
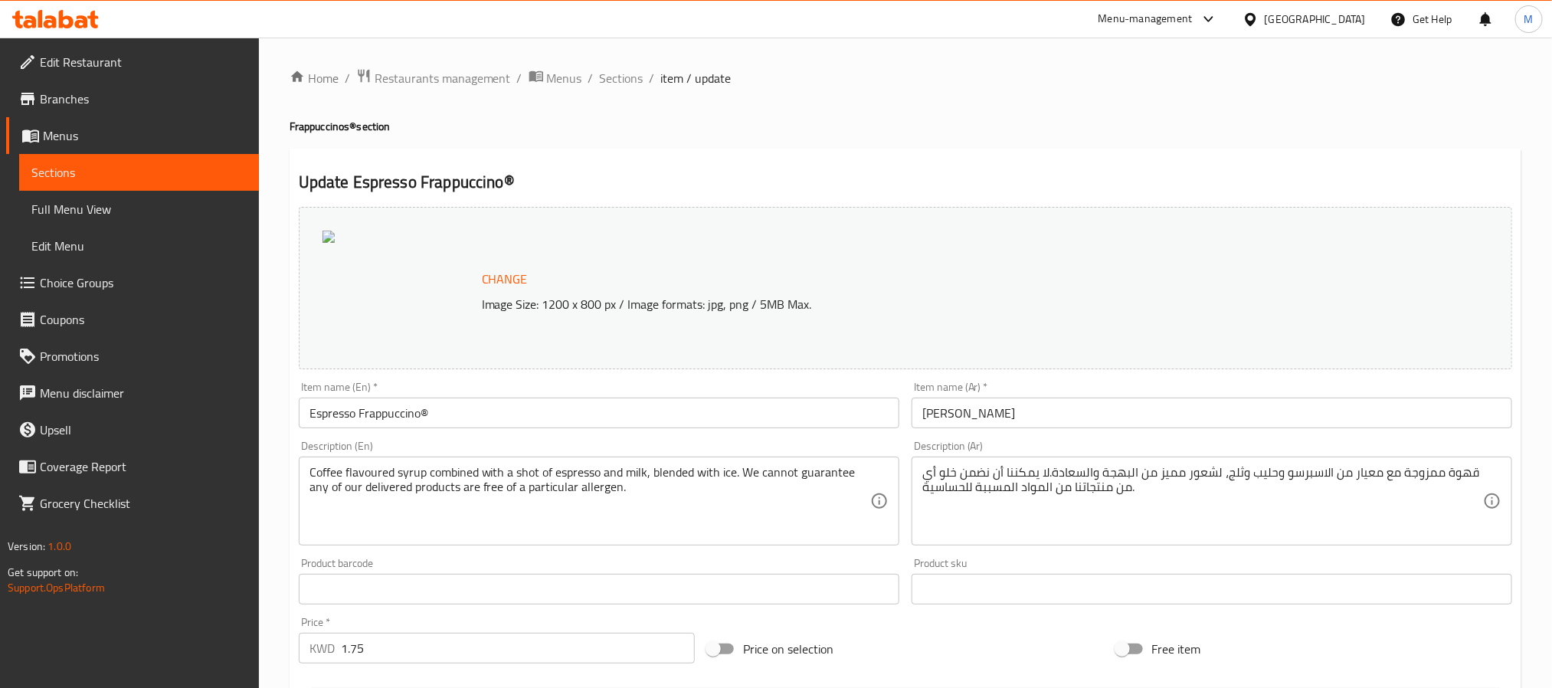
click at [655, 79] on ol "Home / Restaurants management / Menus / Sections / item / update" at bounding box center [904, 78] width 1231 height 20
drag, startPoint x: 634, startPoint y: 81, endPoint x: 747, endPoint y: 97, distance: 113.7
click at [633, 81] on span "Sections" at bounding box center [622, 78] width 44 height 18
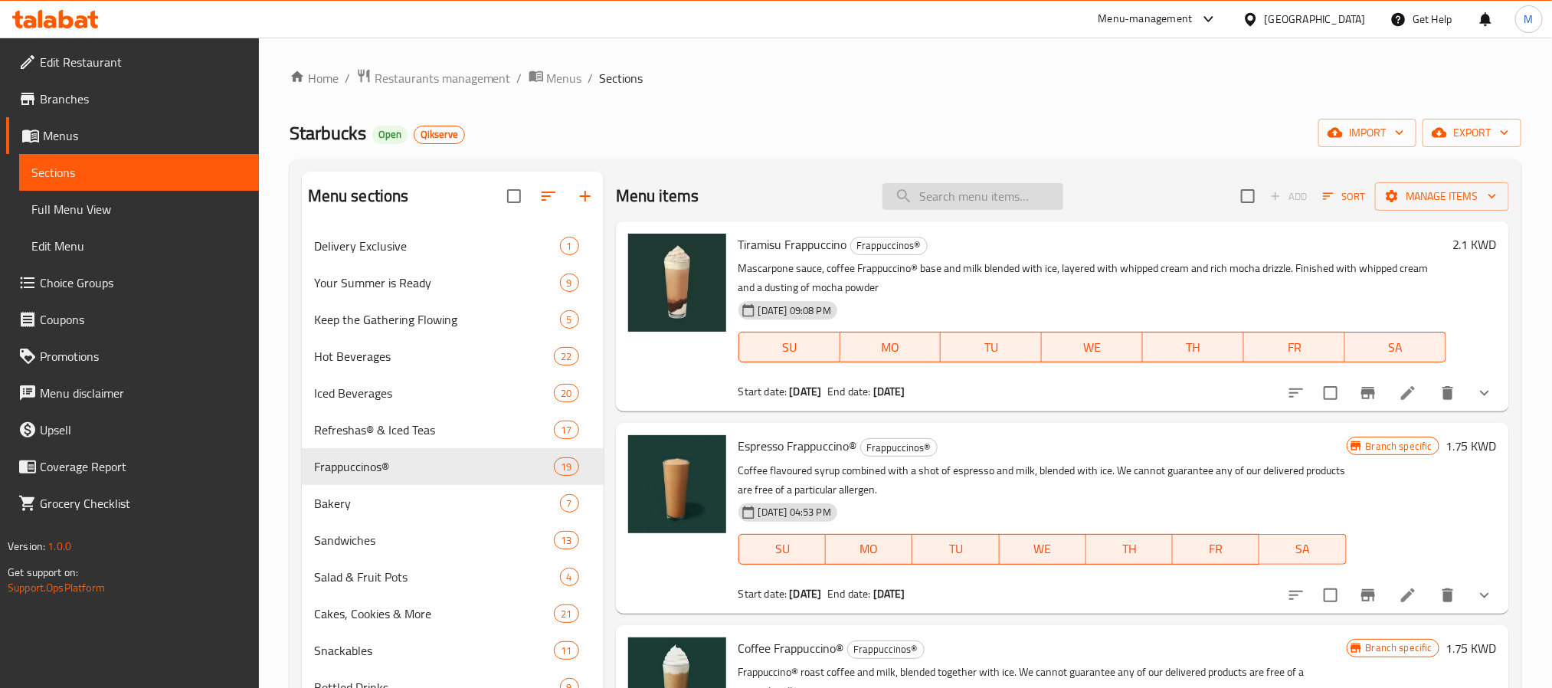
click at [949, 193] on input "search" at bounding box center [972, 196] width 181 height 27
paste input "Coffee Frappuccino"
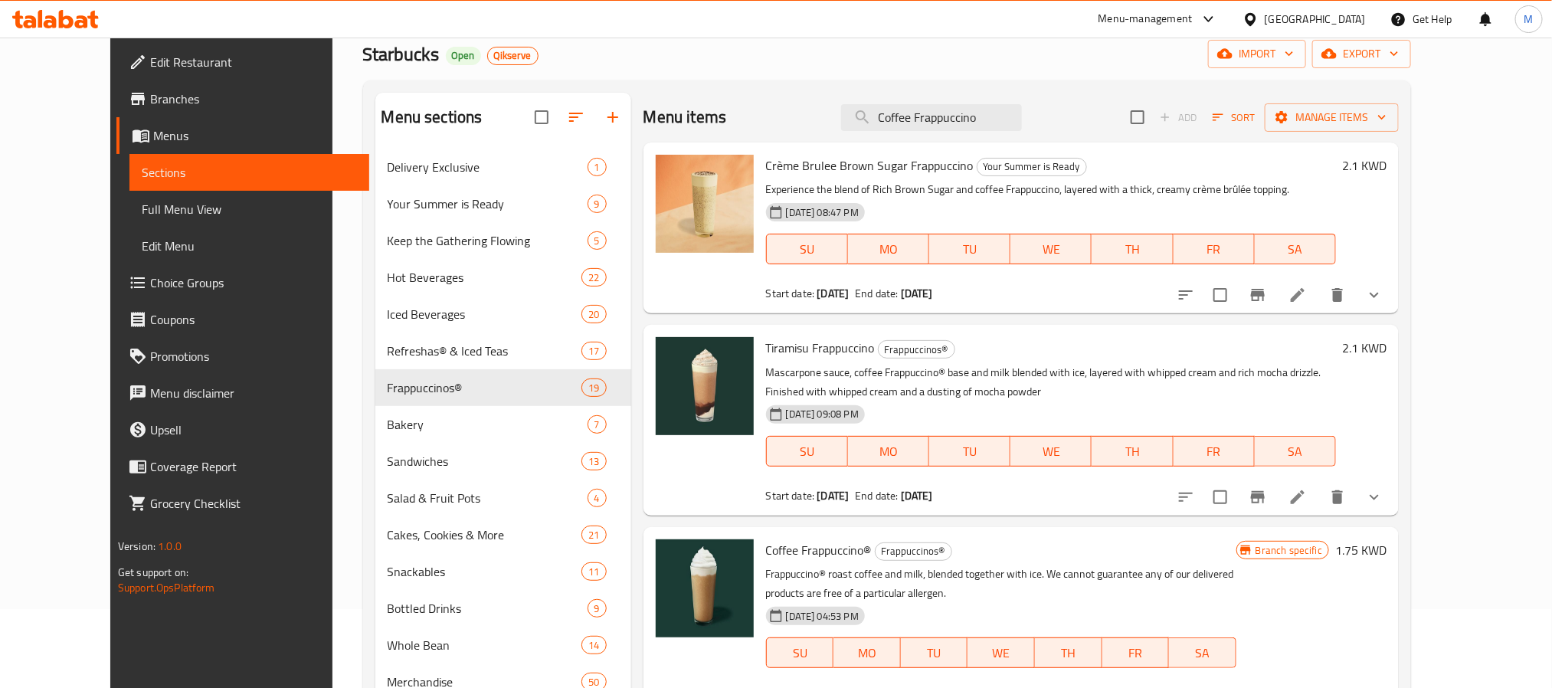
scroll to position [214, 0]
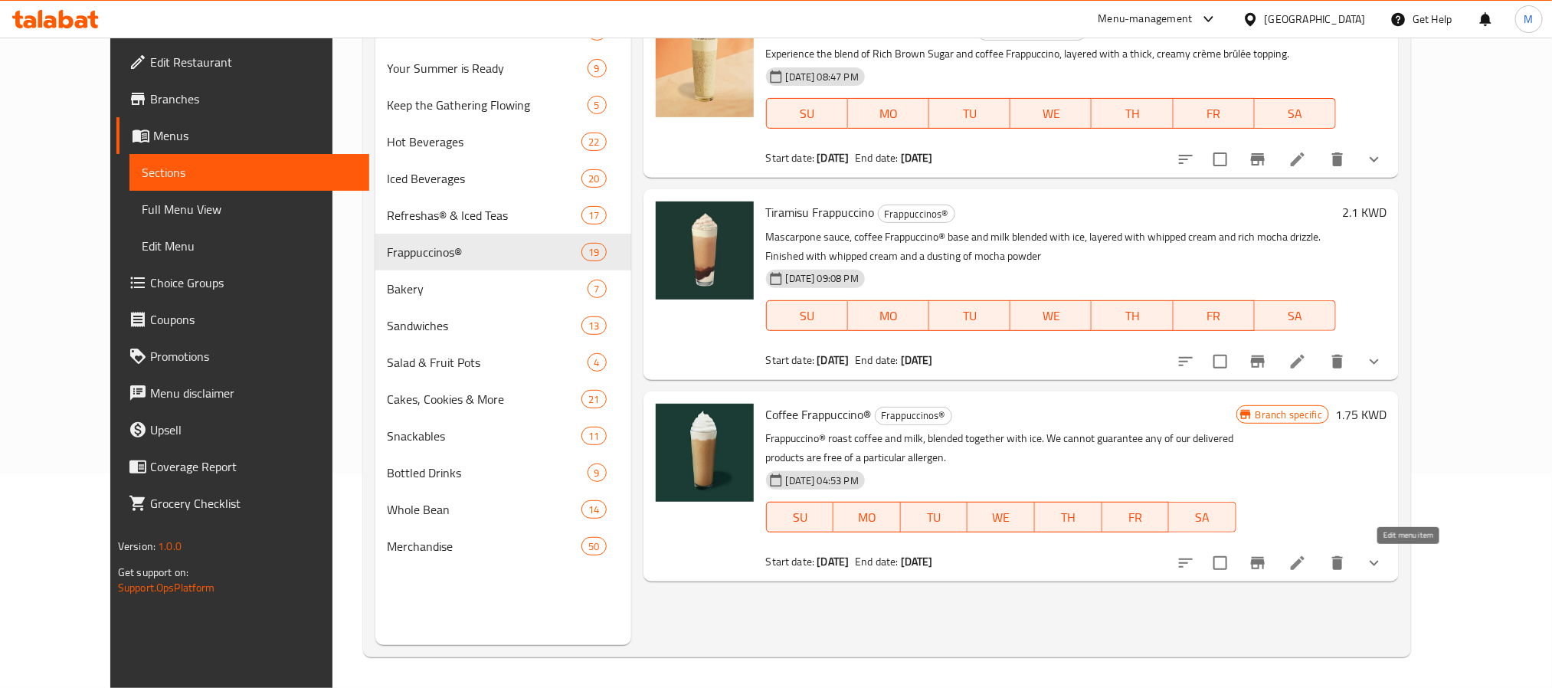
type input "Coffee Frappuccino"
click at [1304, 561] on icon at bounding box center [1297, 563] width 14 height 14
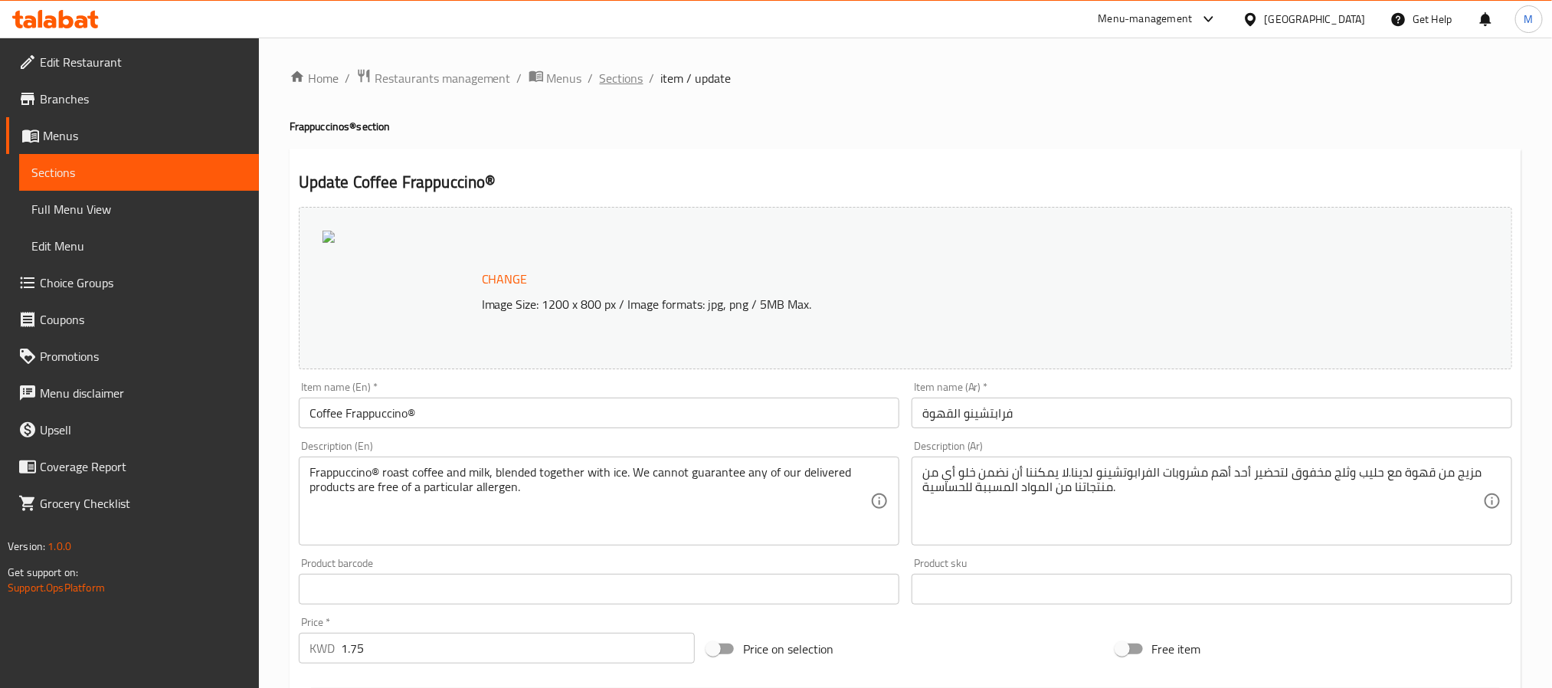
click at [627, 76] on span "Sections" at bounding box center [622, 78] width 44 height 18
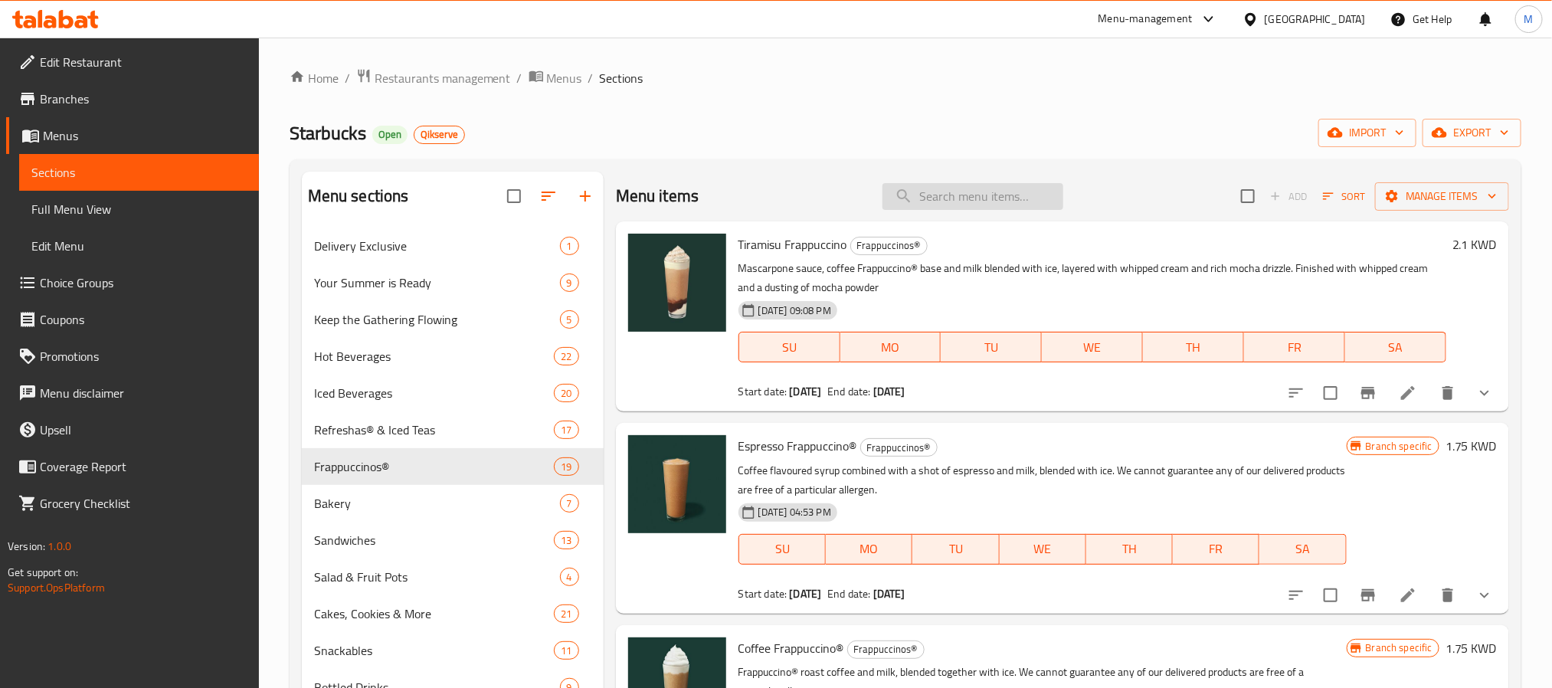
click at [950, 189] on input "search" at bounding box center [972, 196] width 181 height 27
paste input "Double Caramel Frappuccino"
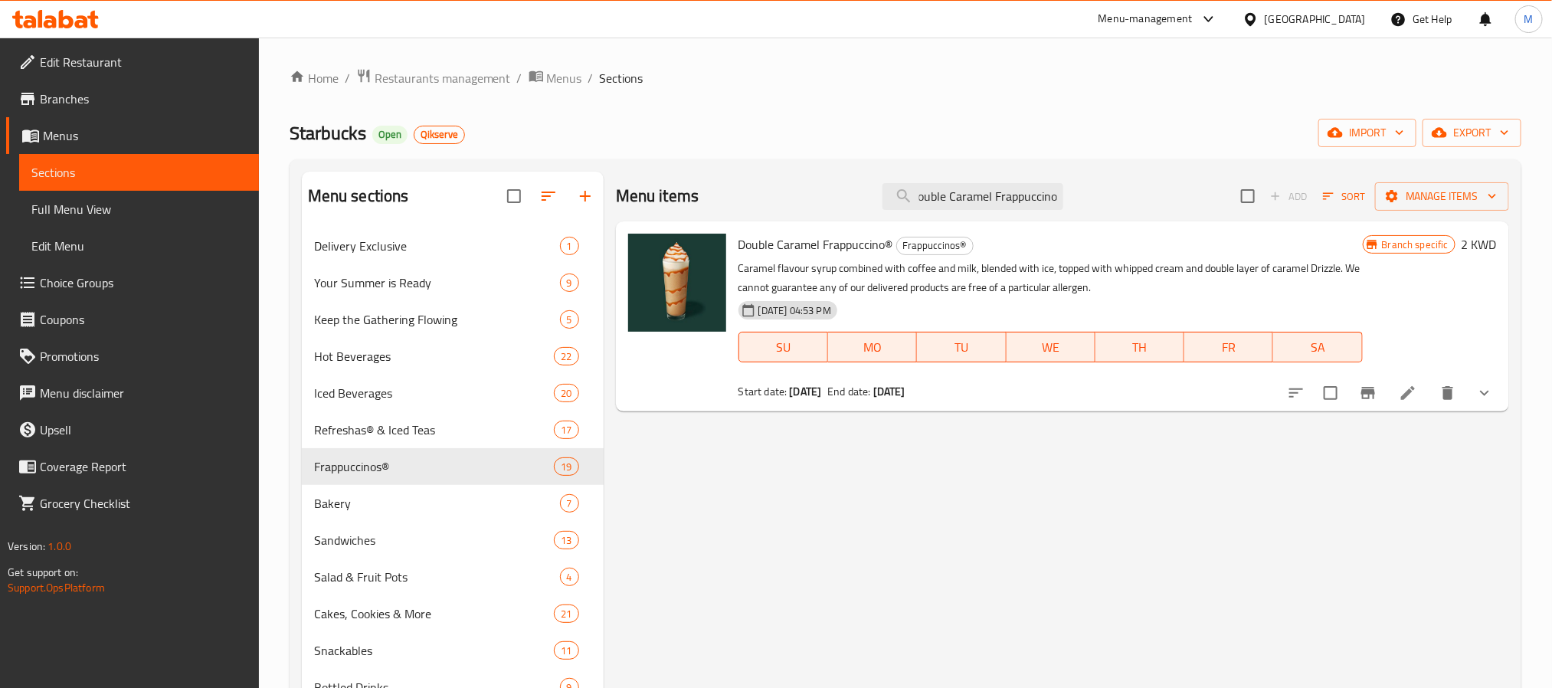
type input "Double Caramel Frappuccino"
click at [1393, 393] on li at bounding box center [1407, 393] width 43 height 28
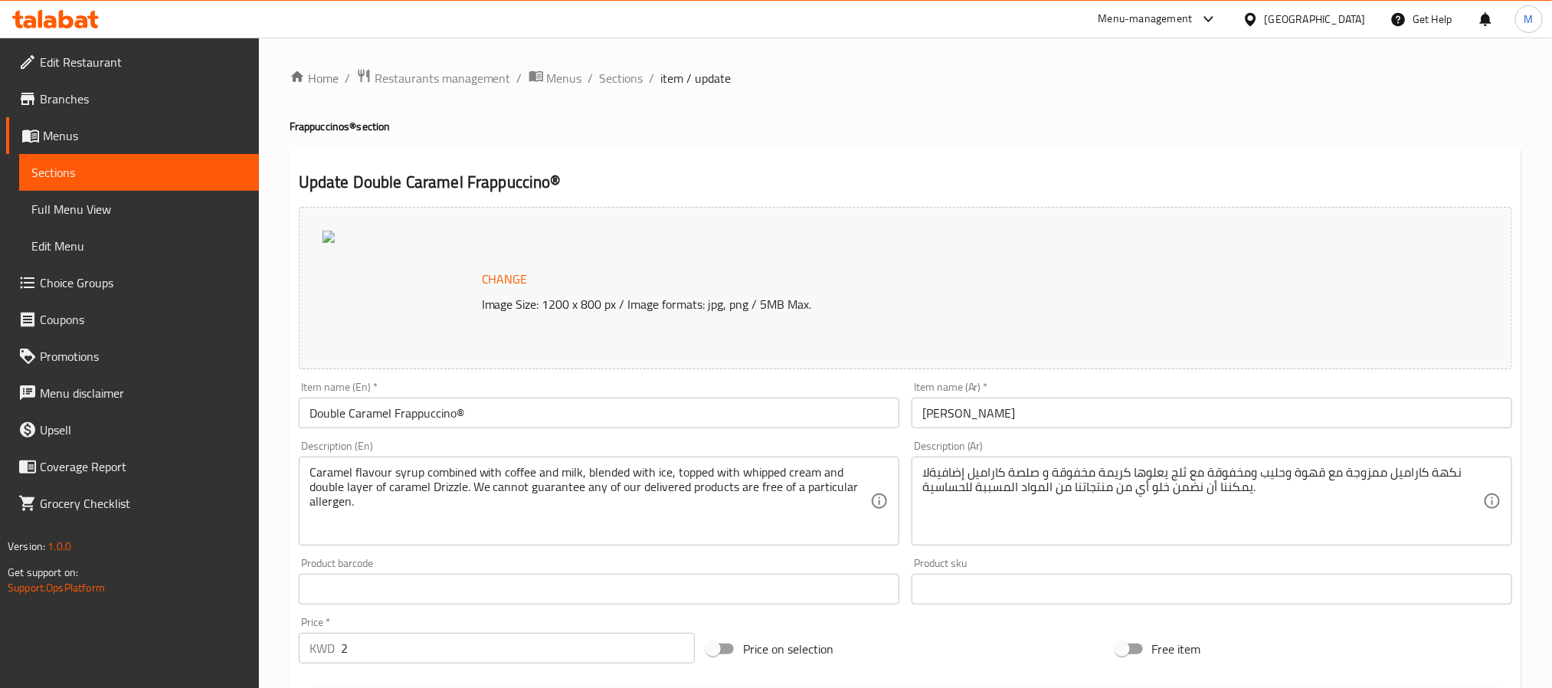
drag, startPoint x: 630, startPoint y: 83, endPoint x: 754, endPoint y: 90, distance: 125.1
click at [628, 83] on span "Sections" at bounding box center [622, 78] width 44 height 18
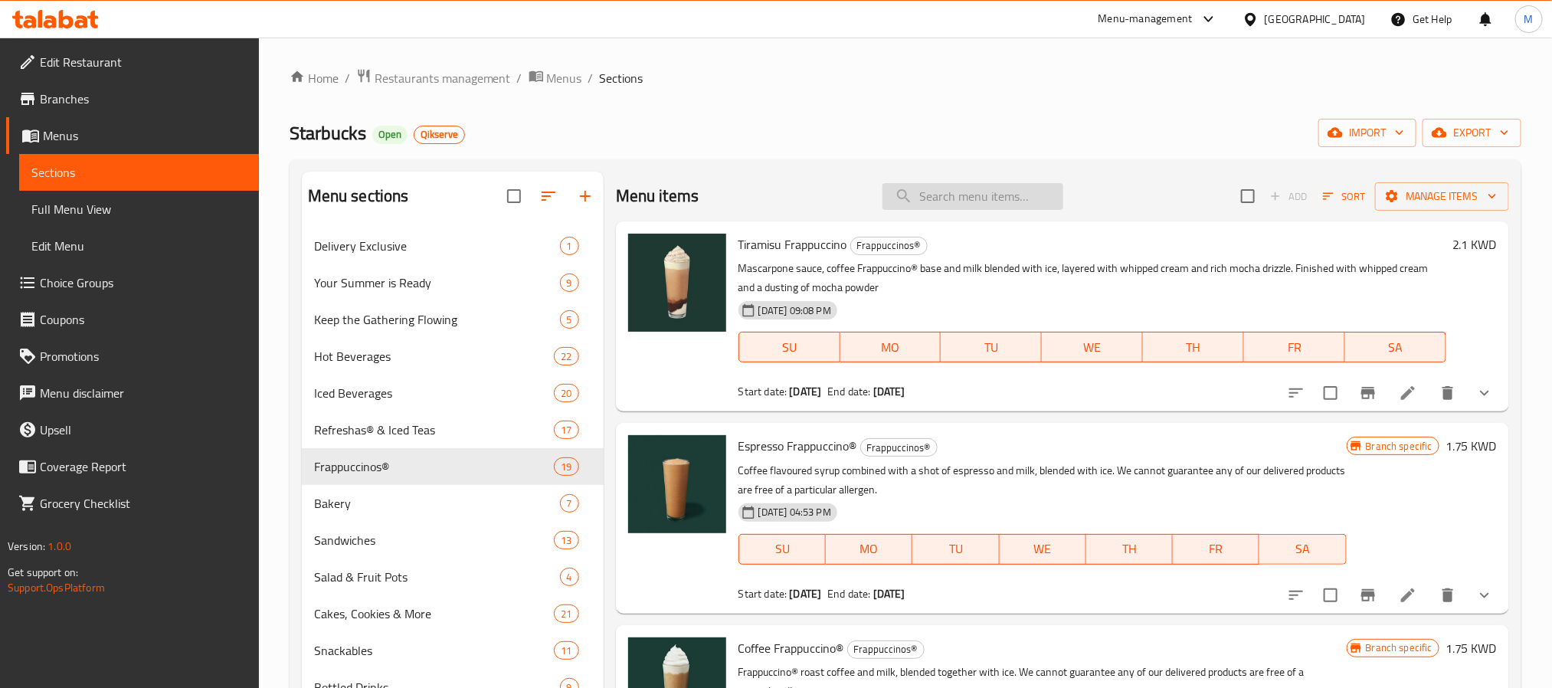
click at [938, 191] on input "search" at bounding box center [972, 196] width 181 height 27
paste input "White Chocolate Mocha Frappuccino"
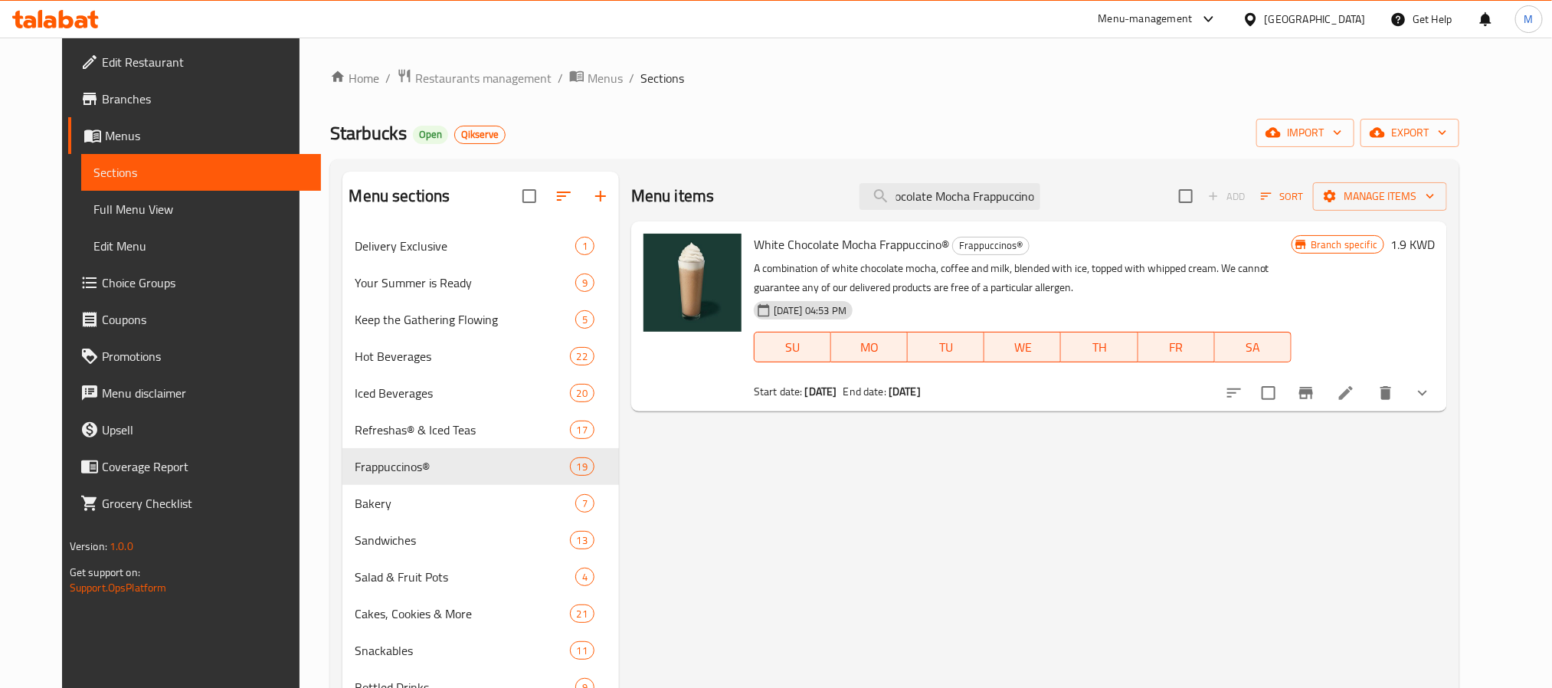
type input "White Chocolate Mocha Frappuccino"
click at [1352, 388] on icon at bounding box center [1346, 393] width 14 height 14
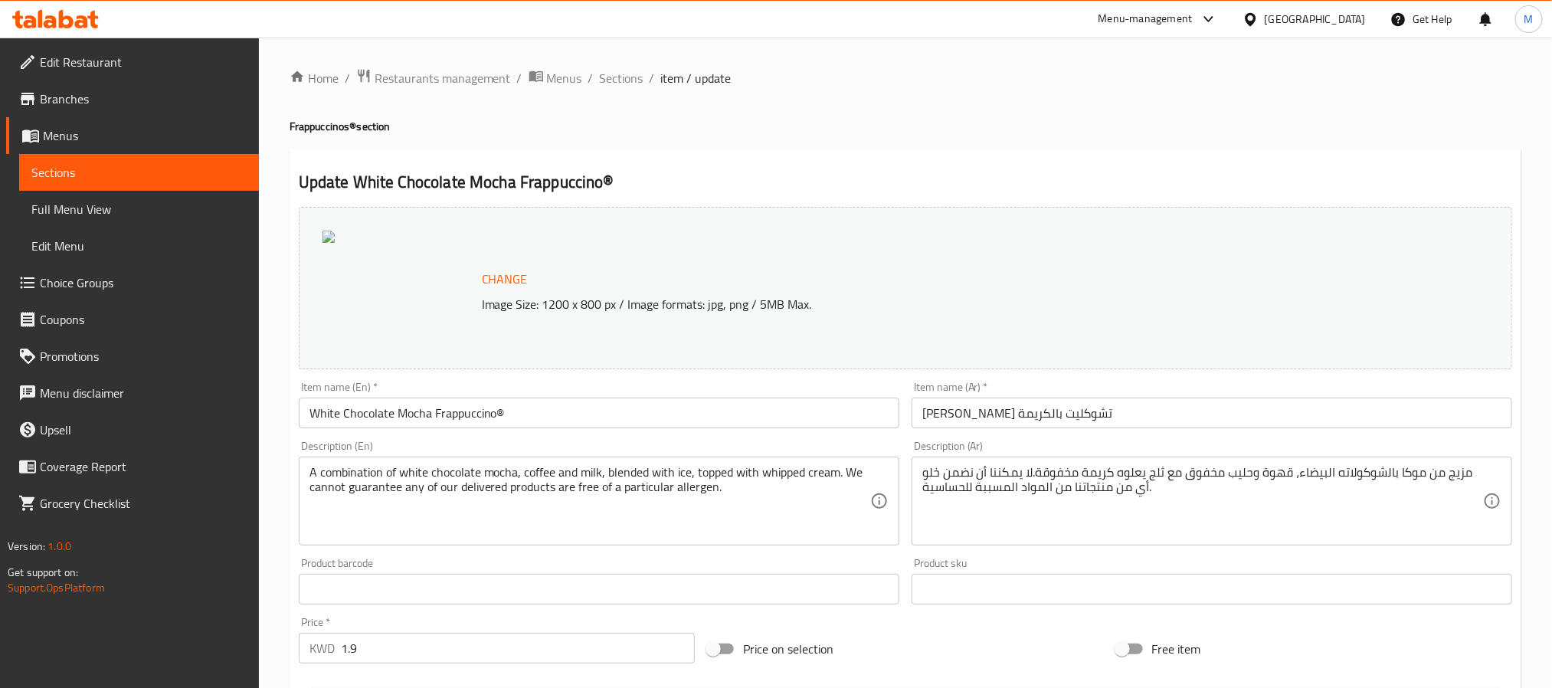
click at [649, 83] on li "/" at bounding box center [651, 78] width 5 height 18
click at [625, 78] on span "Sections" at bounding box center [622, 78] width 44 height 18
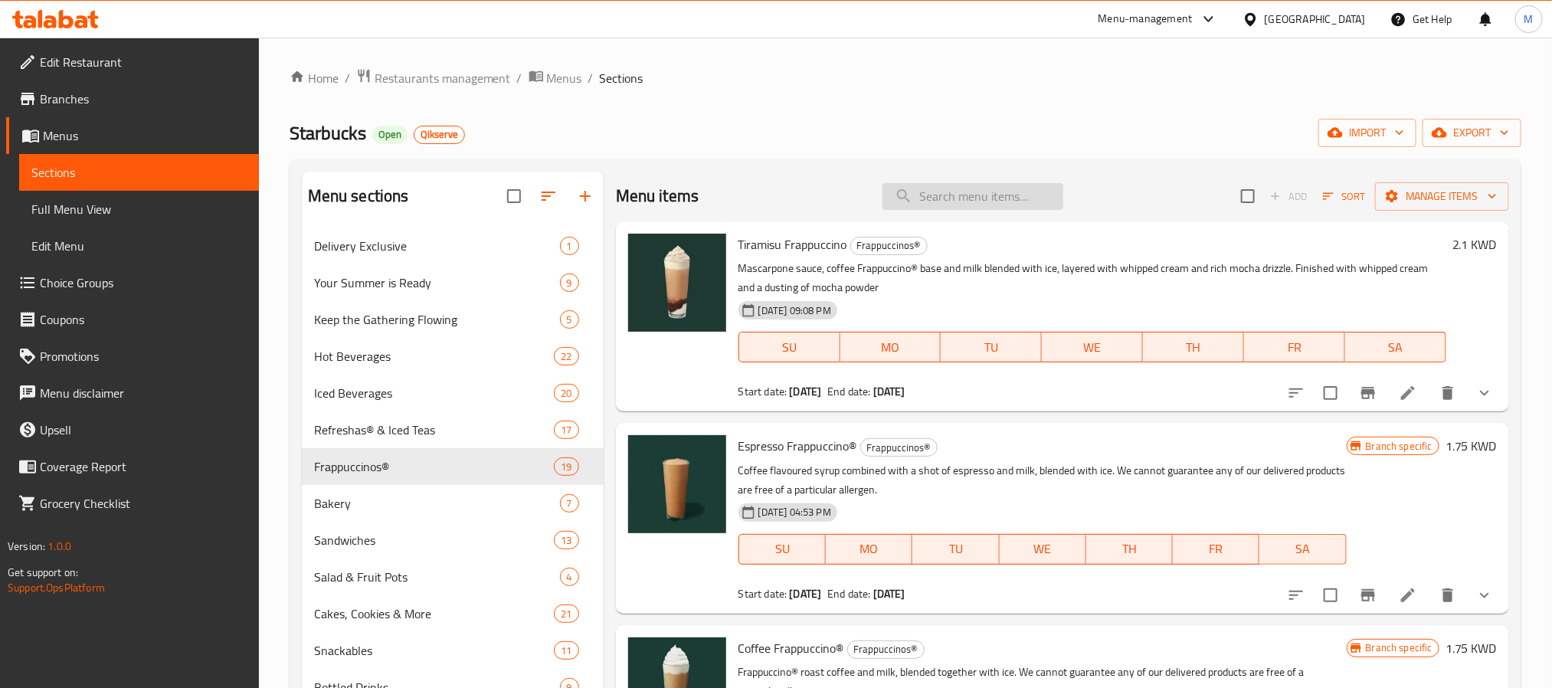
click at [983, 189] on input "search" at bounding box center [972, 196] width 181 height 27
paste input "[PERSON_NAME]"
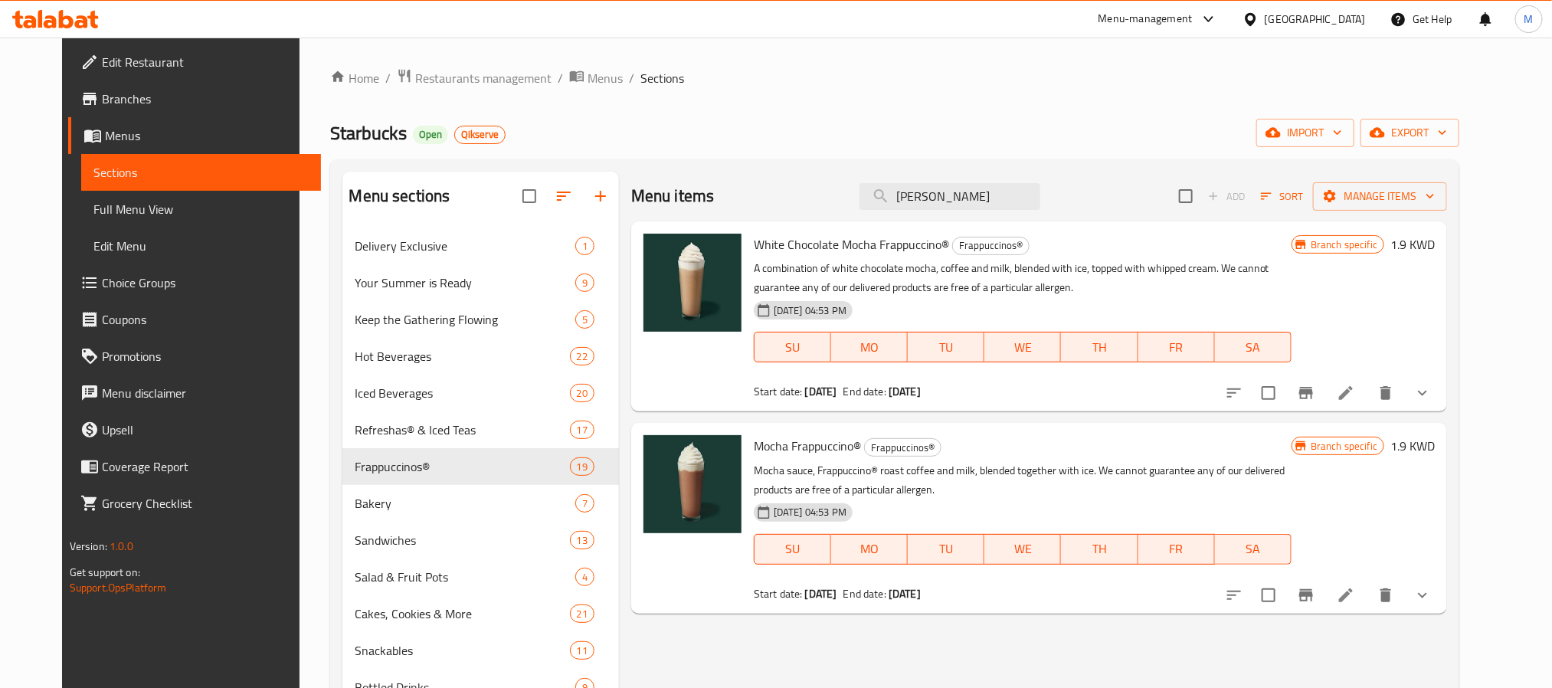
type input "[PERSON_NAME]"
click at [1367, 603] on li at bounding box center [1345, 595] width 43 height 28
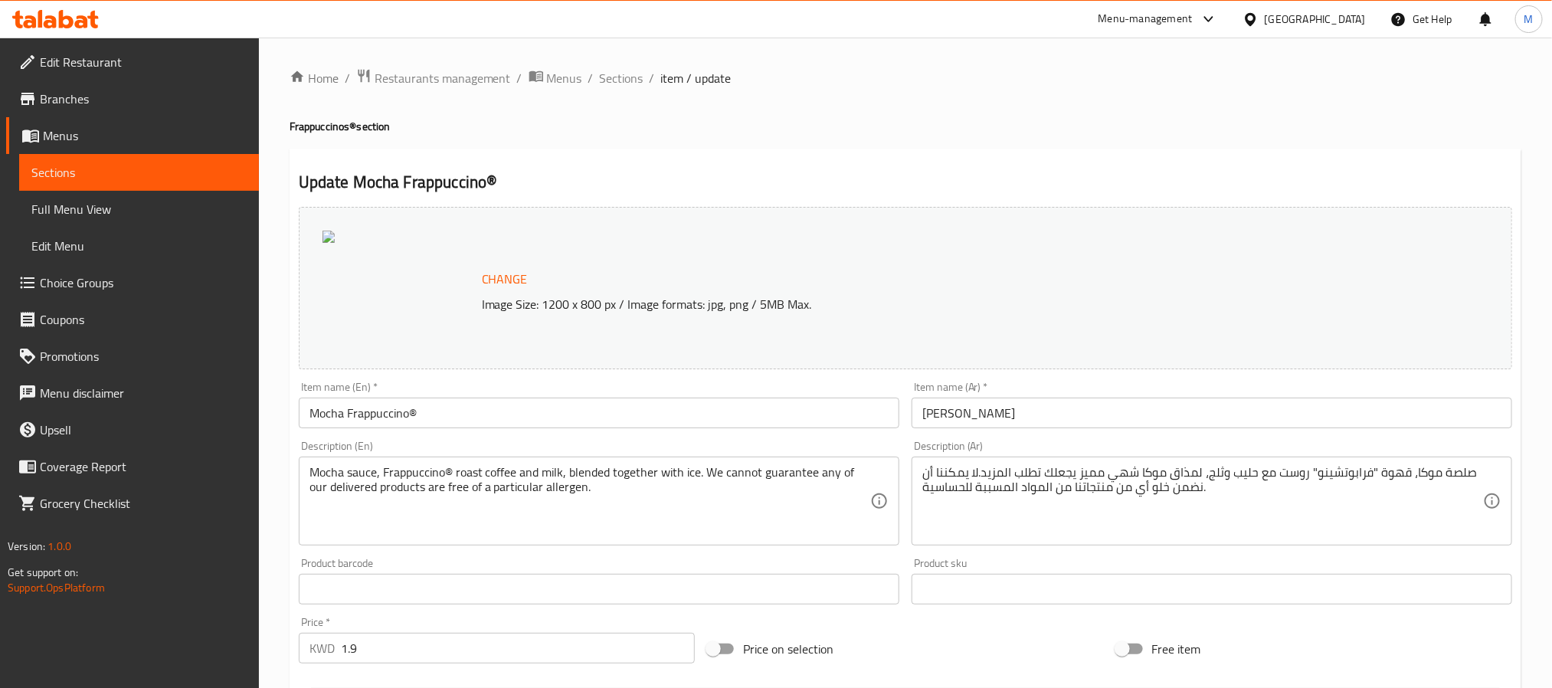
click at [620, 80] on span "Sections" at bounding box center [622, 78] width 44 height 18
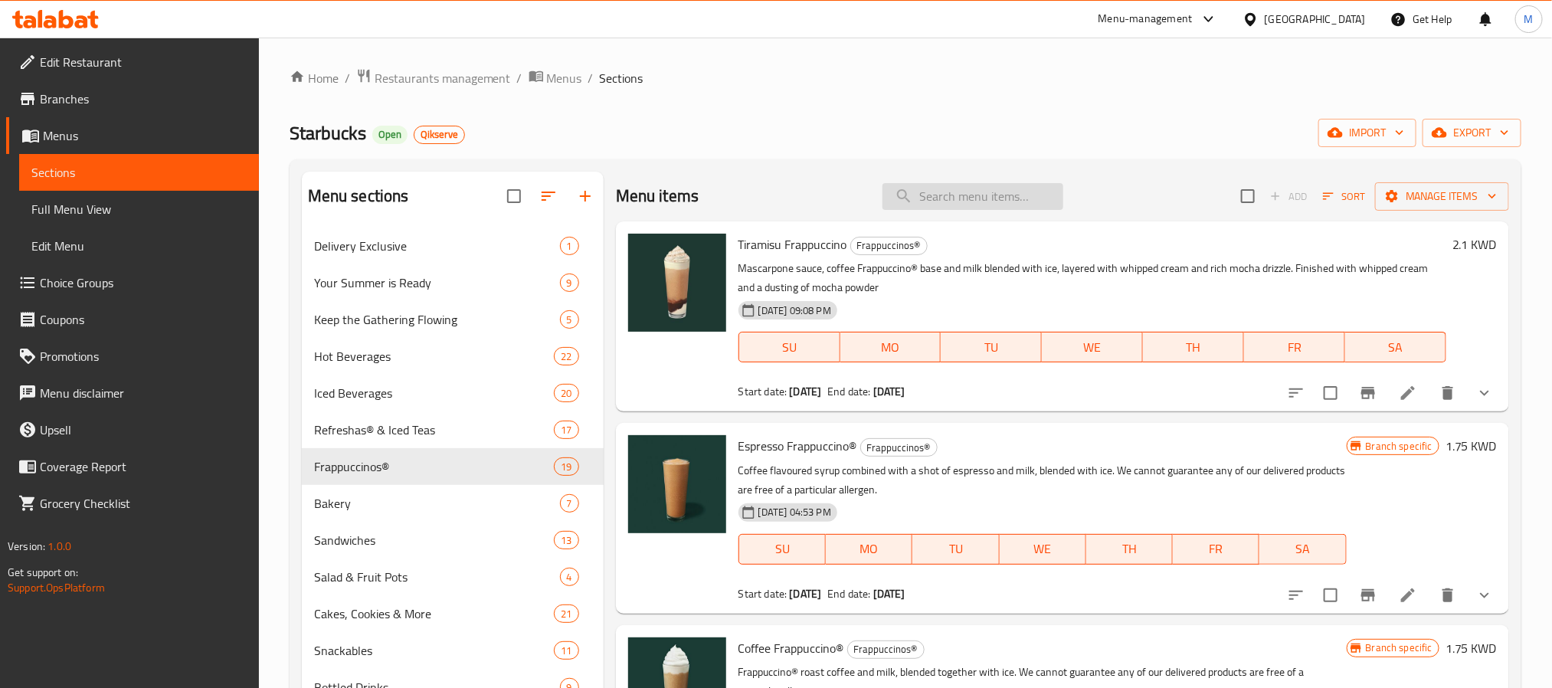
click at [972, 203] on input "search" at bounding box center [972, 196] width 181 height 27
paste input "Java Chip Frappuccino"
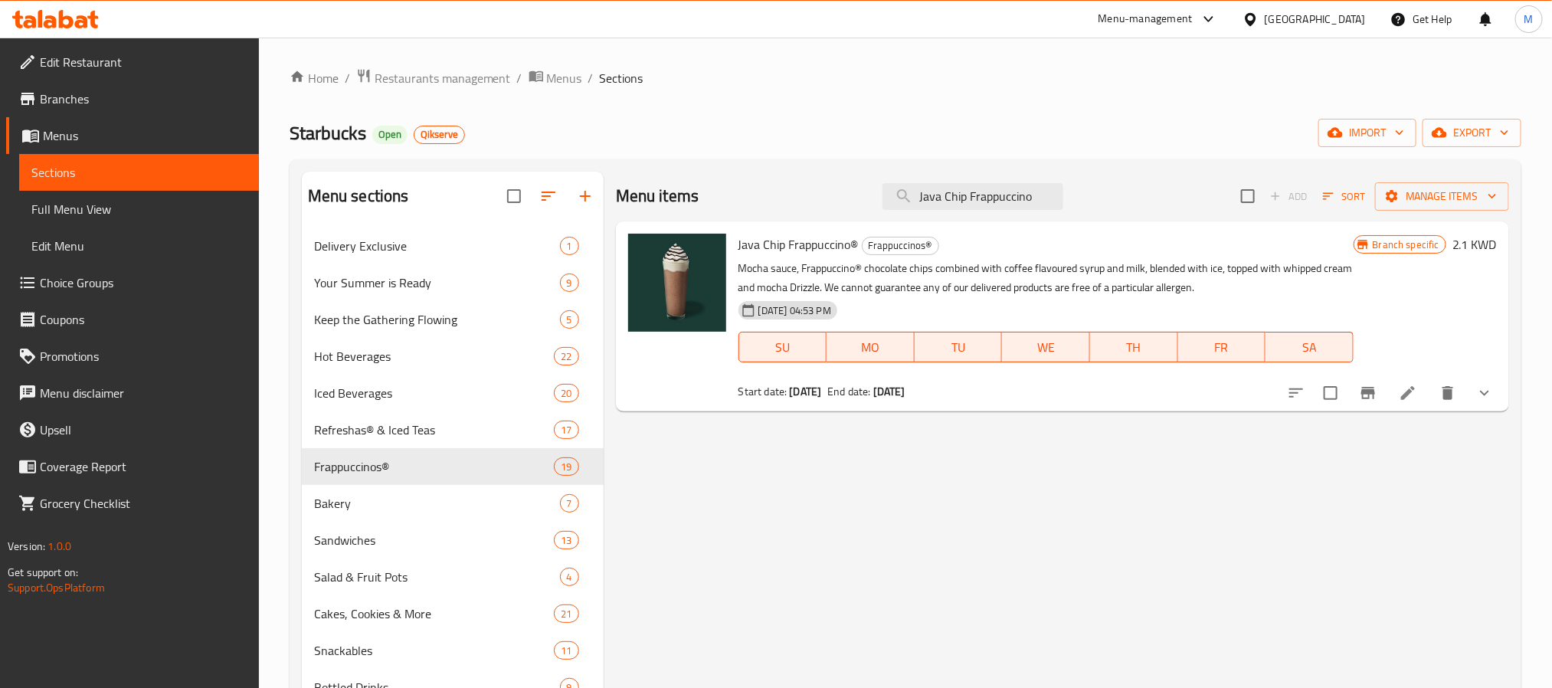
type input "Java Chip Frappuccino"
click at [1413, 394] on icon at bounding box center [1407, 393] width 18 height 18
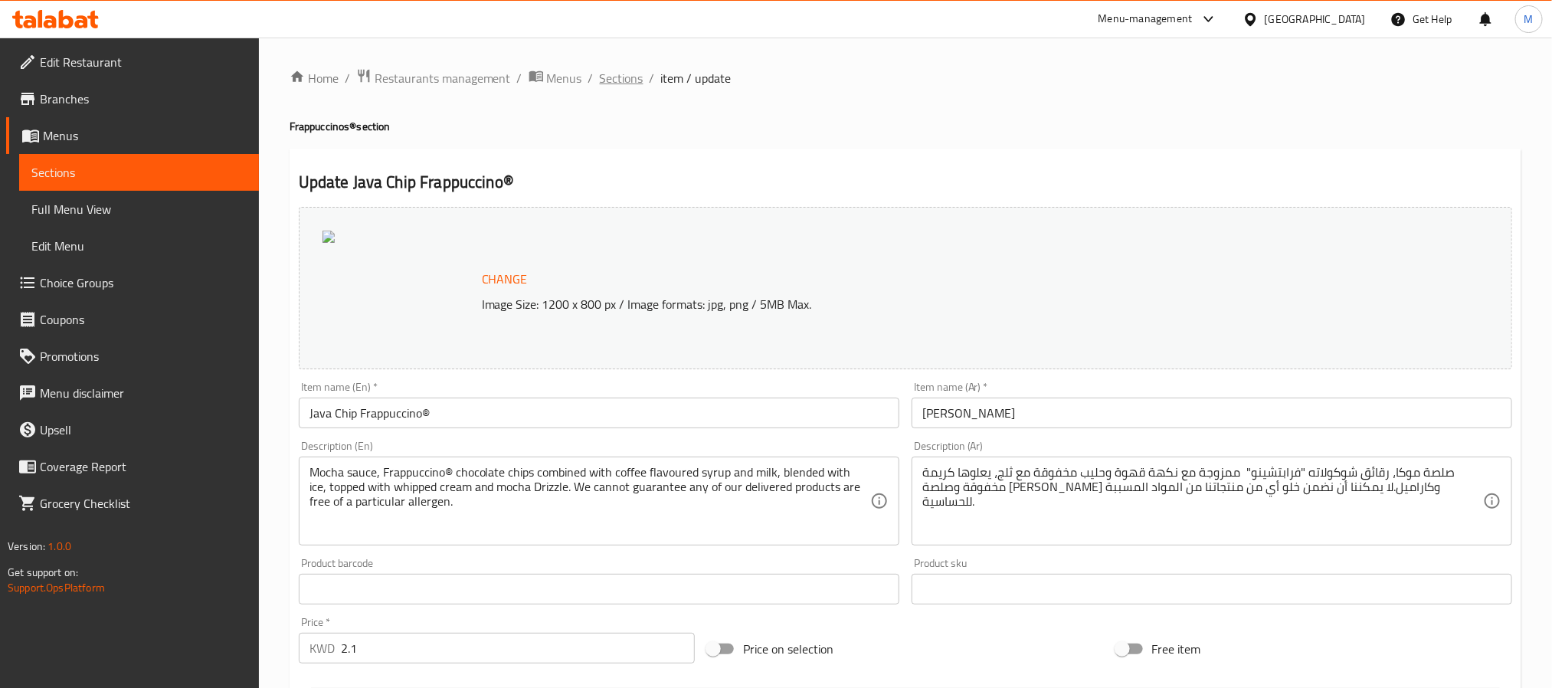
click at [621, 74] on span "Sections" at bounding box center [622, 78] width 44 height 18
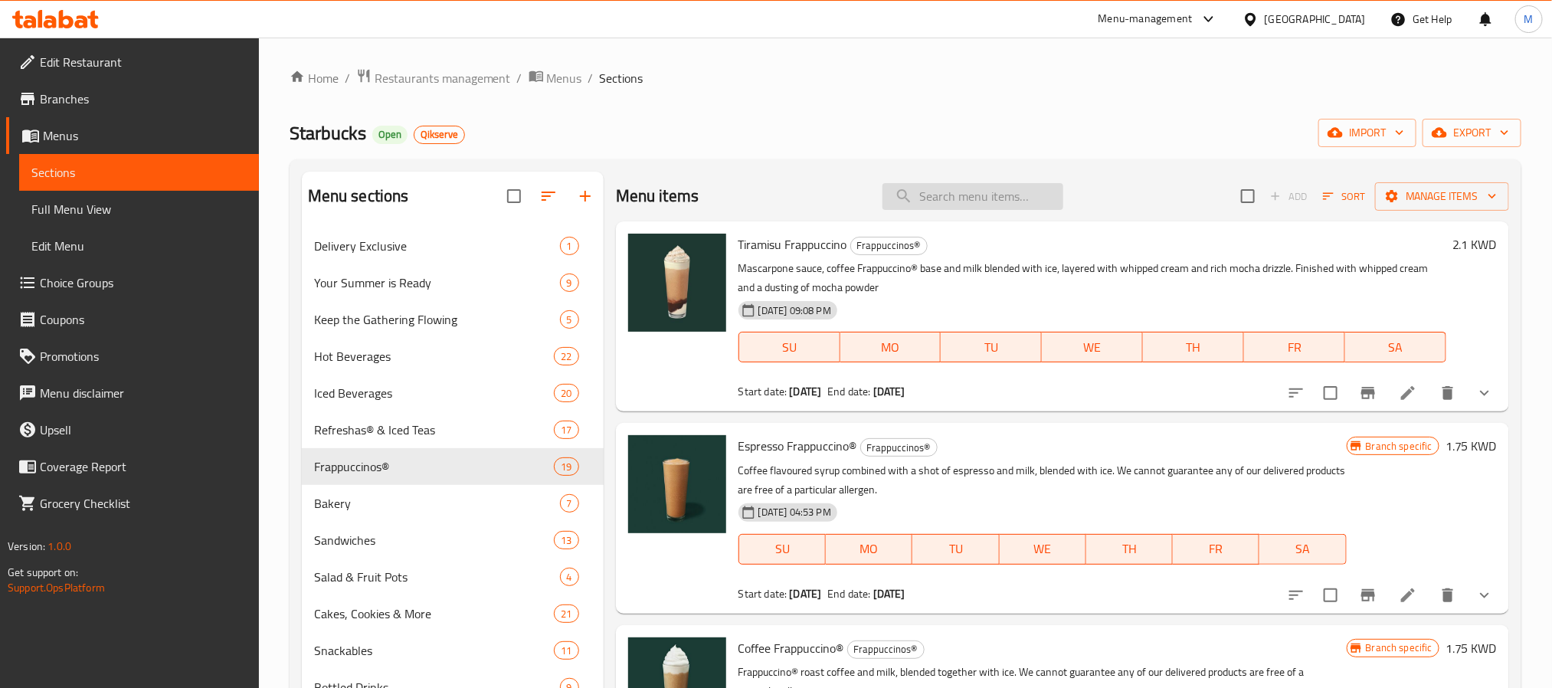
click at [959, 194] on input "search" at bounding box center [972, 196] width 181 height 27
paste input "White Chocolate Mocha Chip Frappuccino"
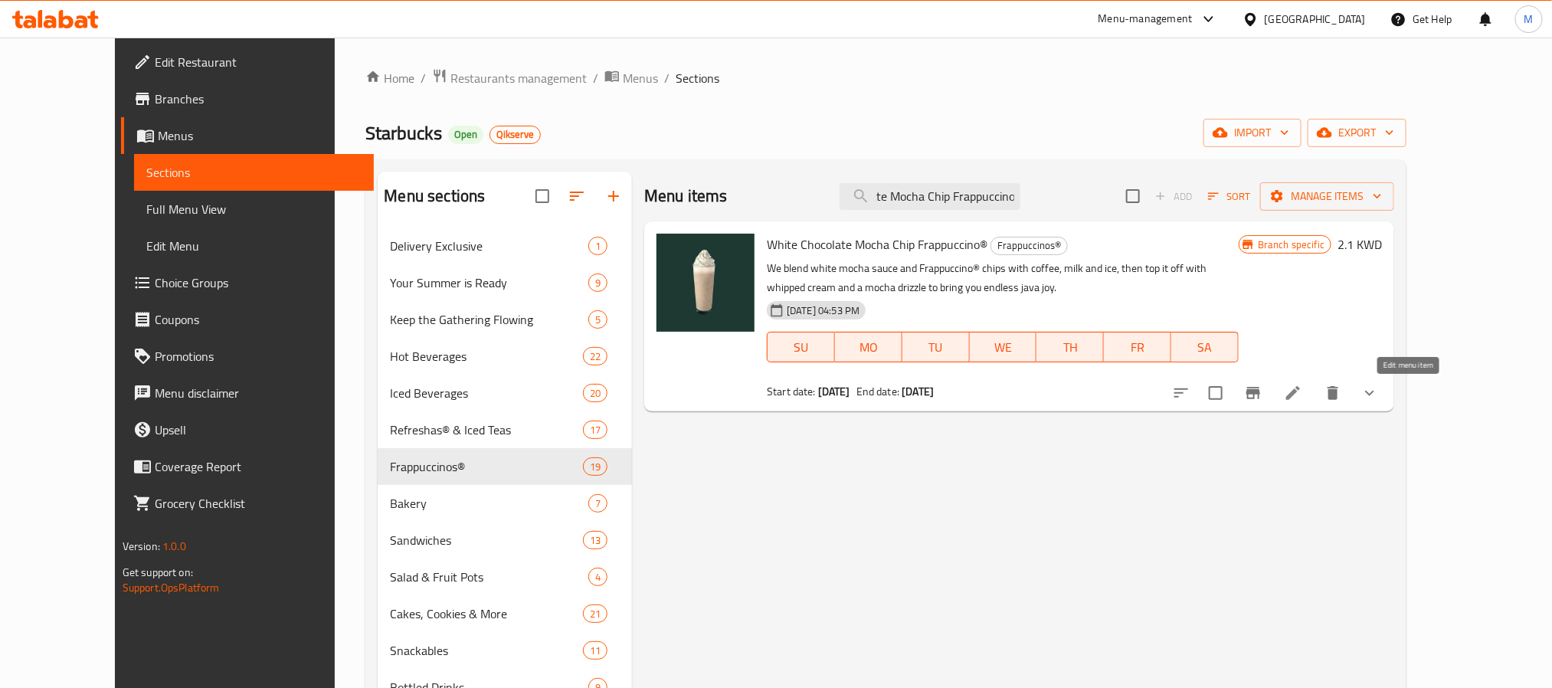
type input "White Chocolate Mocha Chip Frappuccino"
click at [1302, 396] on icon at bounding box center [1293, 393] width 18 height 18
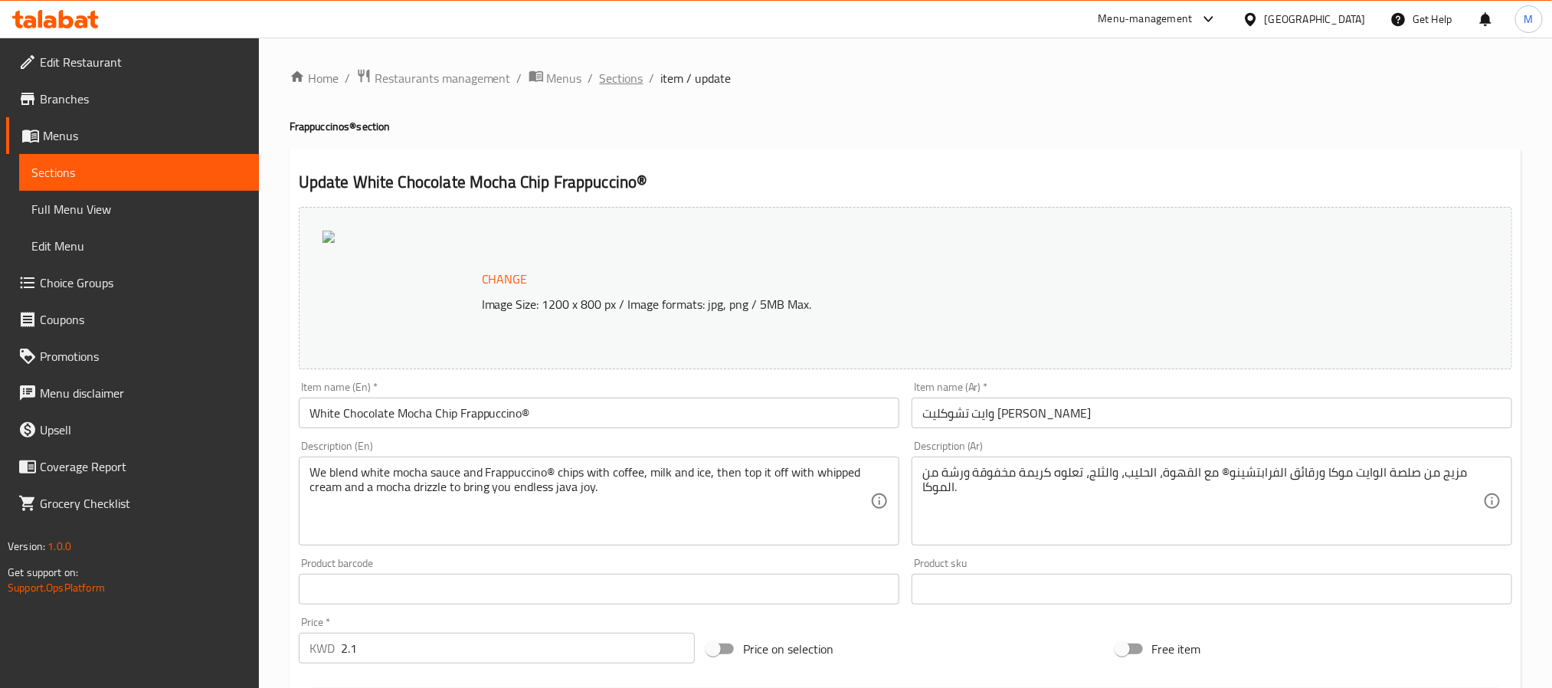
click at [621, 69] on span "Sections" at bounding box center [622, 78] width 44 height 18
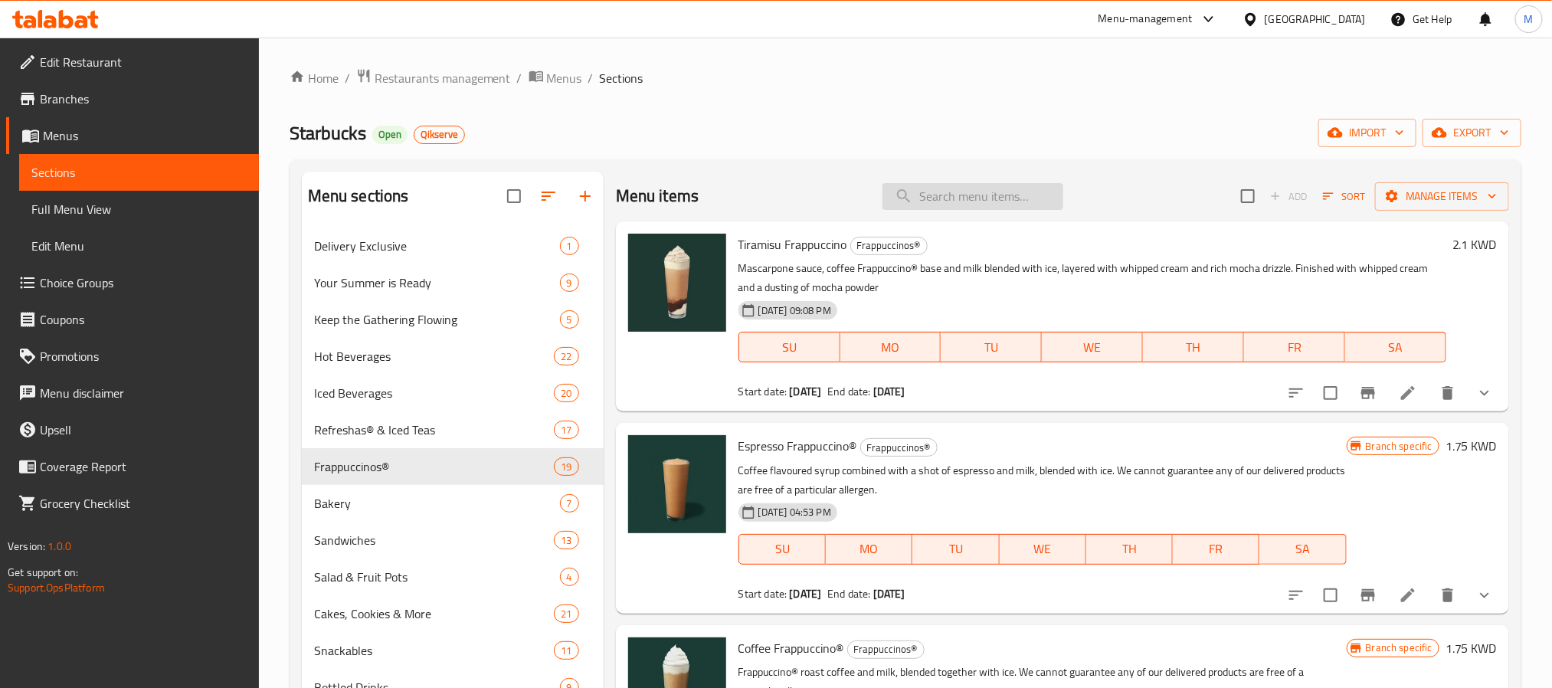
click at [991, 191] on input "search" at bounding box center [972, 196] width 181 height 27
paste input "Dulce De Leche Frappuccino"
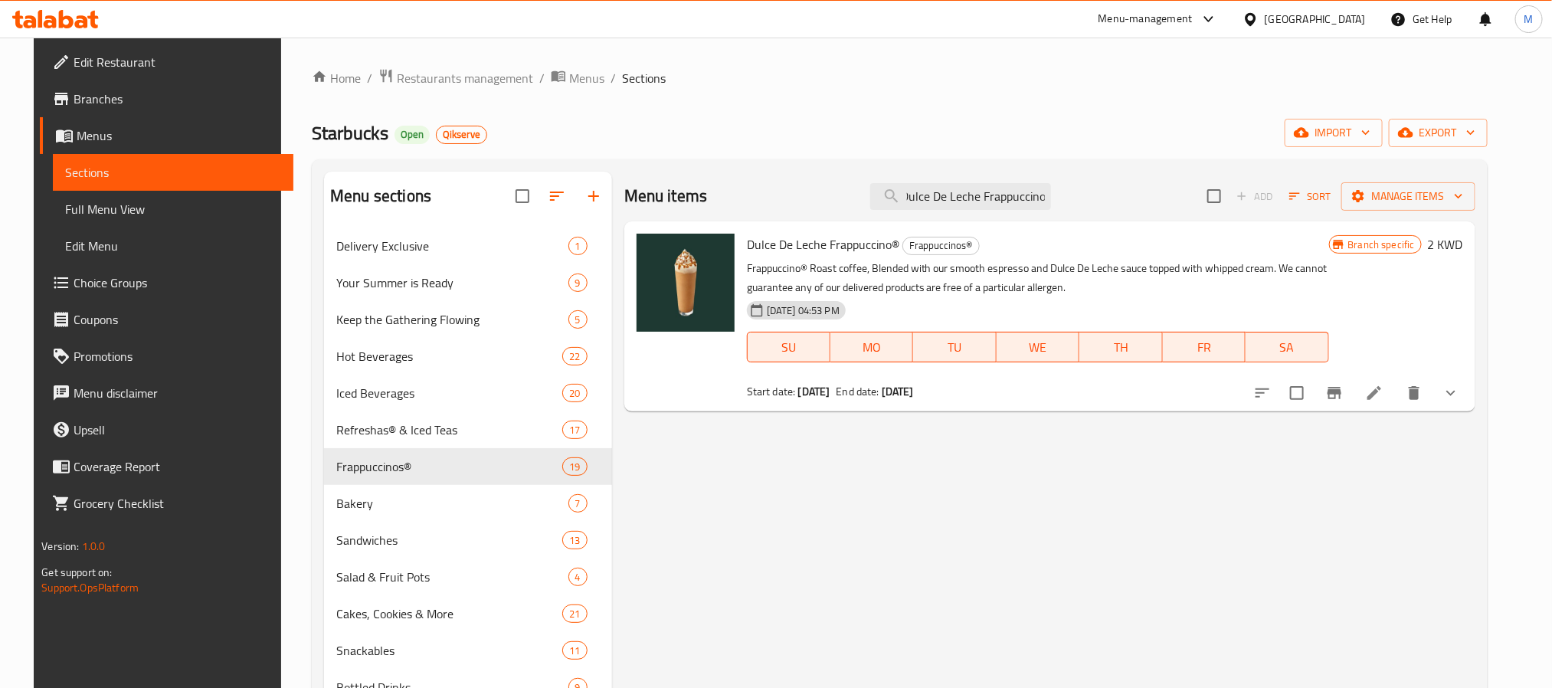
type input "Dulce De Leche Frappuccino"
click at [1395, 402] on li at bounding box center [1373, 393] width 43 height 28
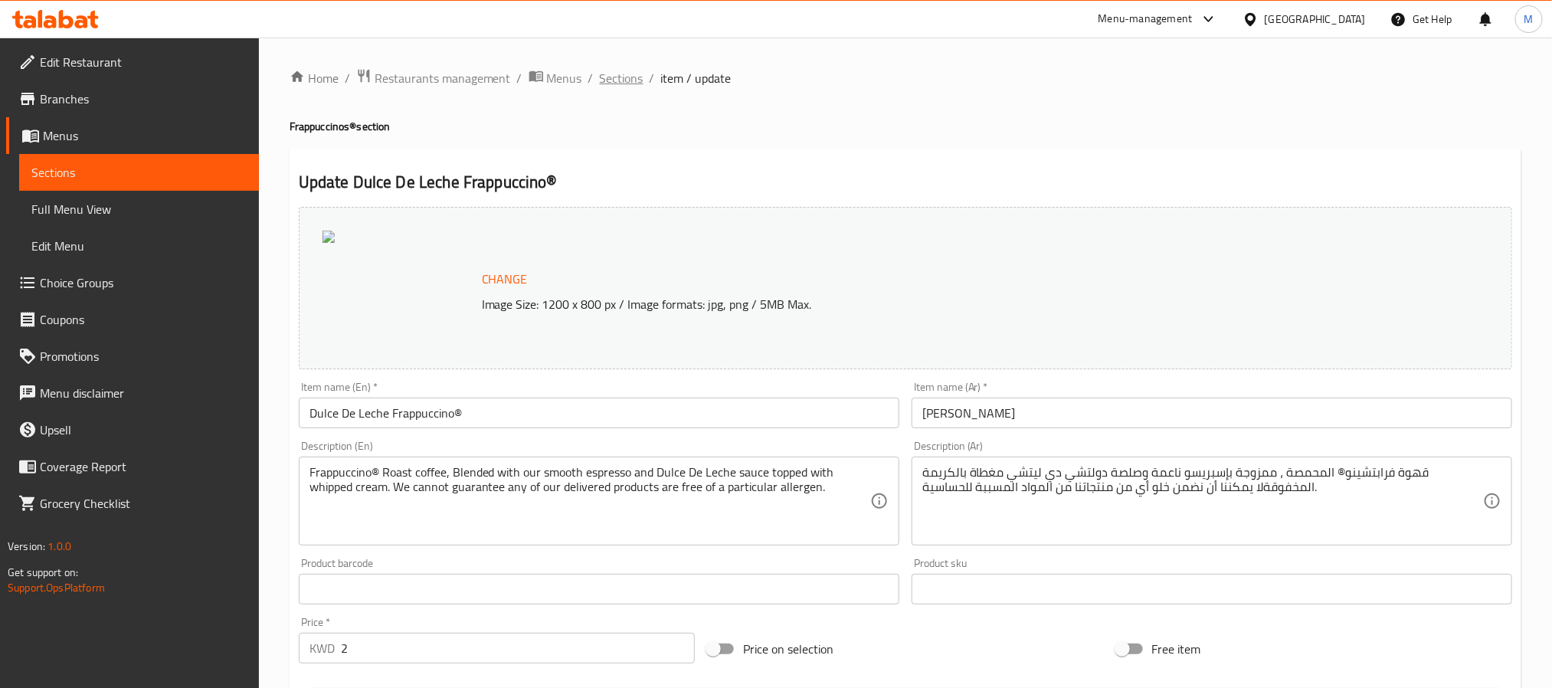
click at [600, 76] on span "Sections" at bounding box center [622, 78] width 44 height 18
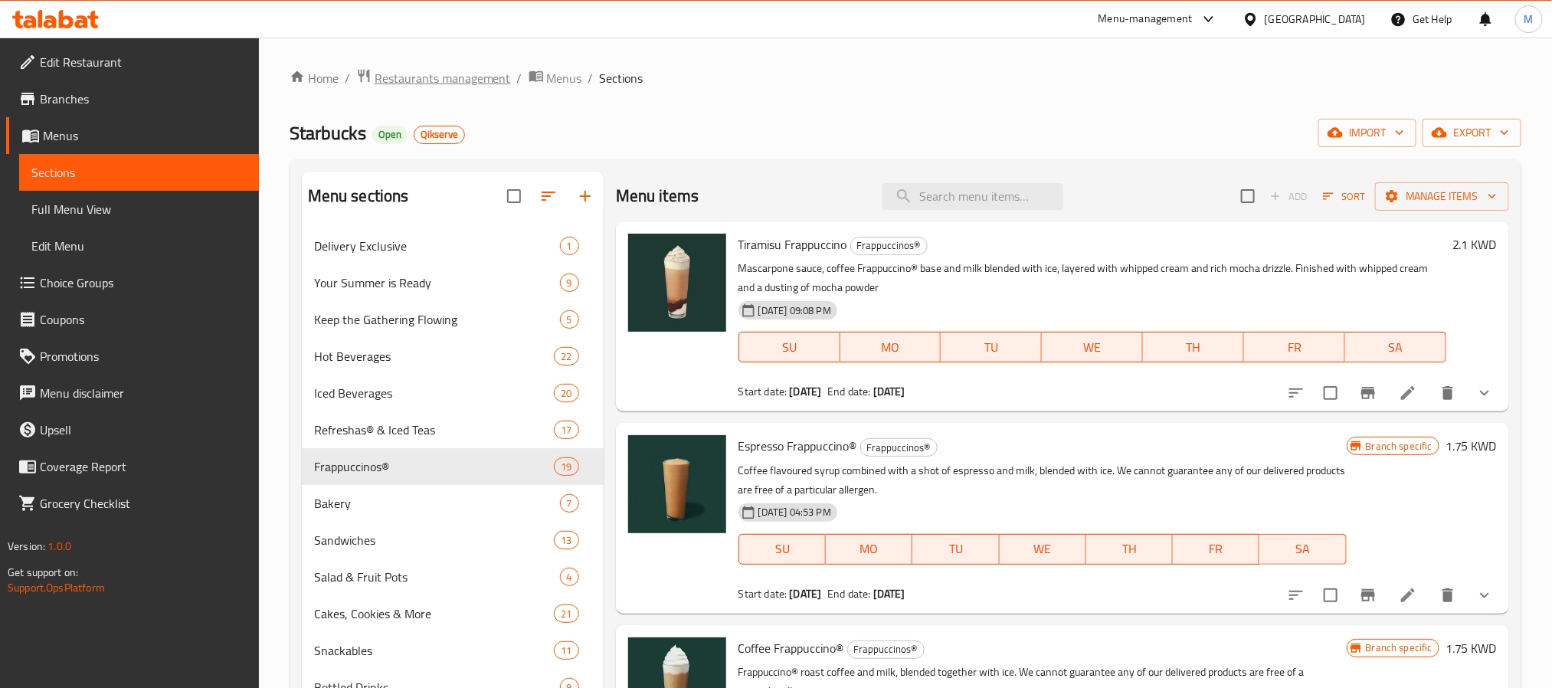
click at [403, 80] on span "Restaurants management" at bounding box center [442, 78] width 136 height 18
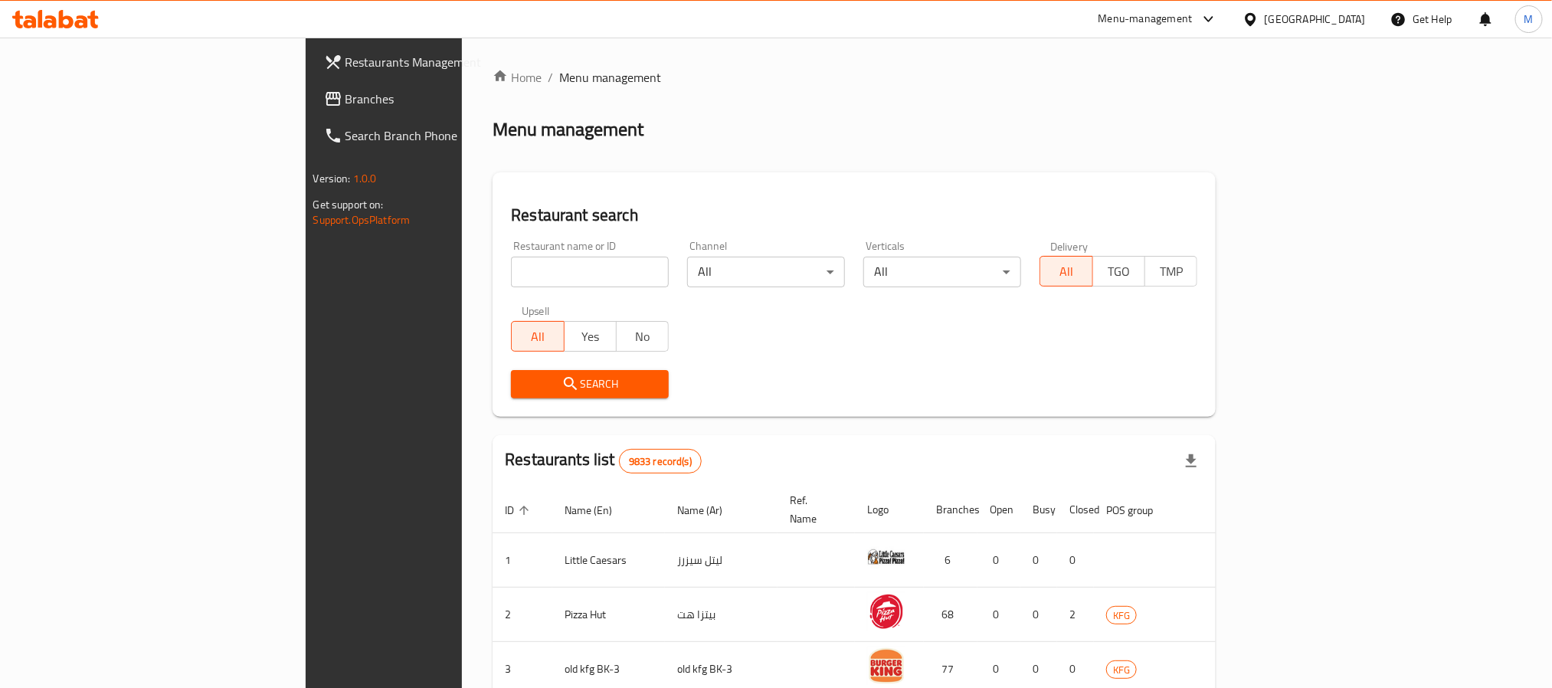
click at [345, 108] on span "Branches" at bounding box center [448, 99] width 207 height 18
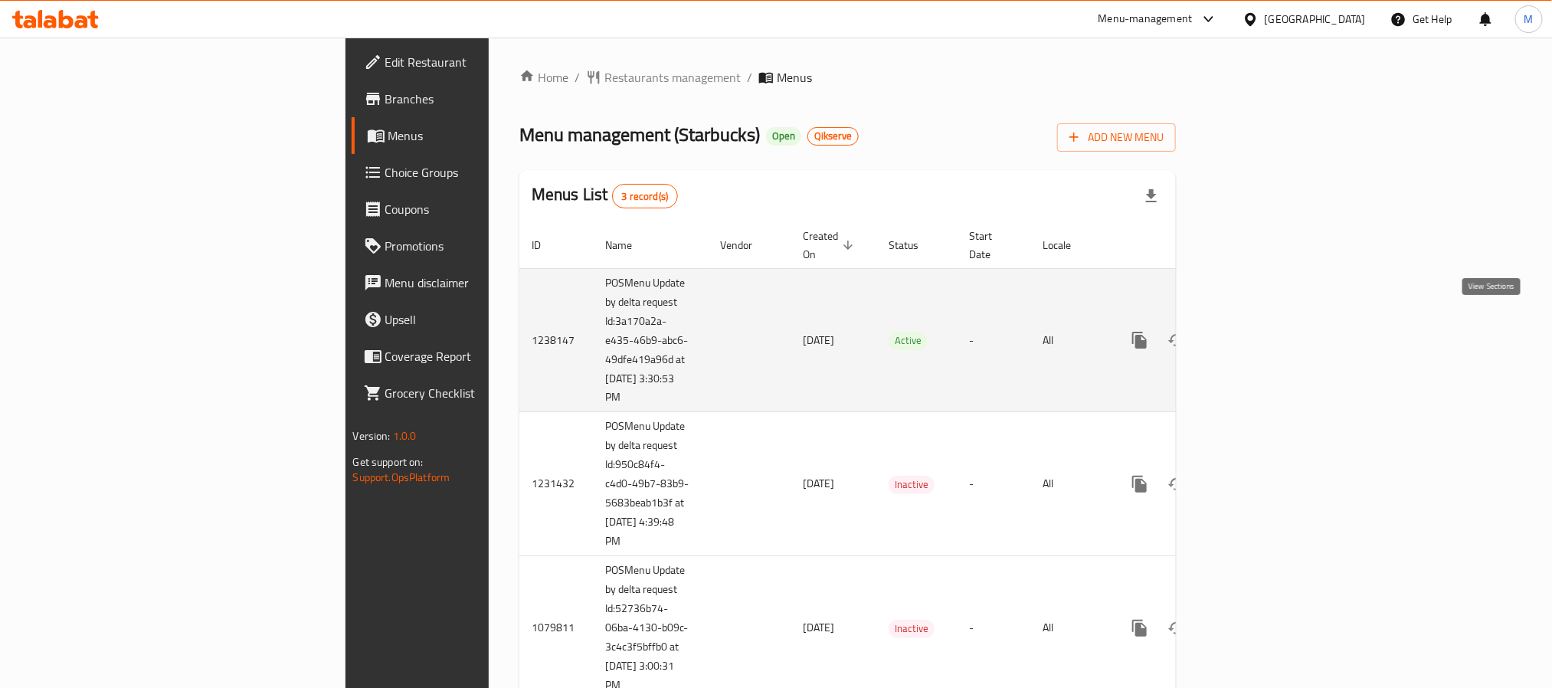
click at [1259, 331] on icon "enhanced table" at bounding box center [1250, 340] width 18 height 18
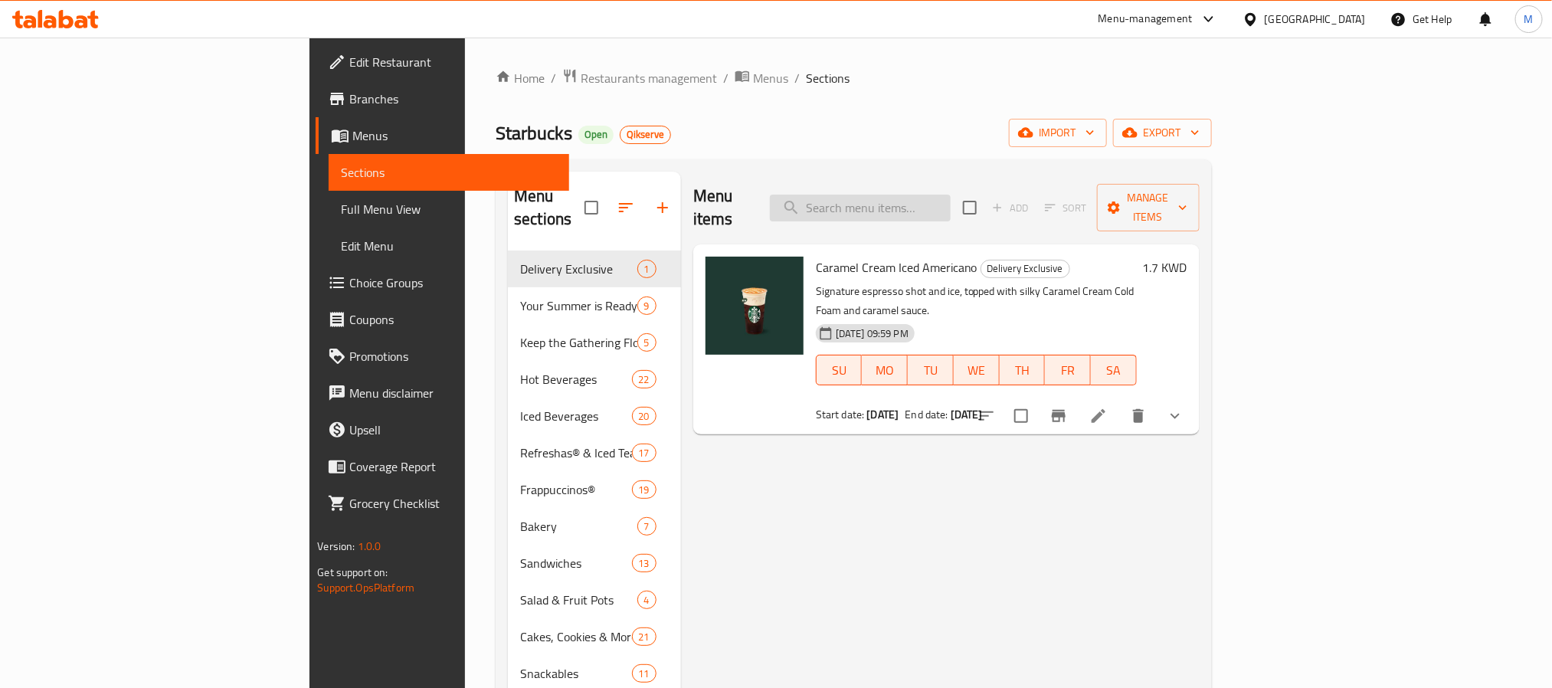
click at [914, 196] on input "search" at bounding box center [860, 208] width 181 height 27
paste input "Espresso Frappuccino"
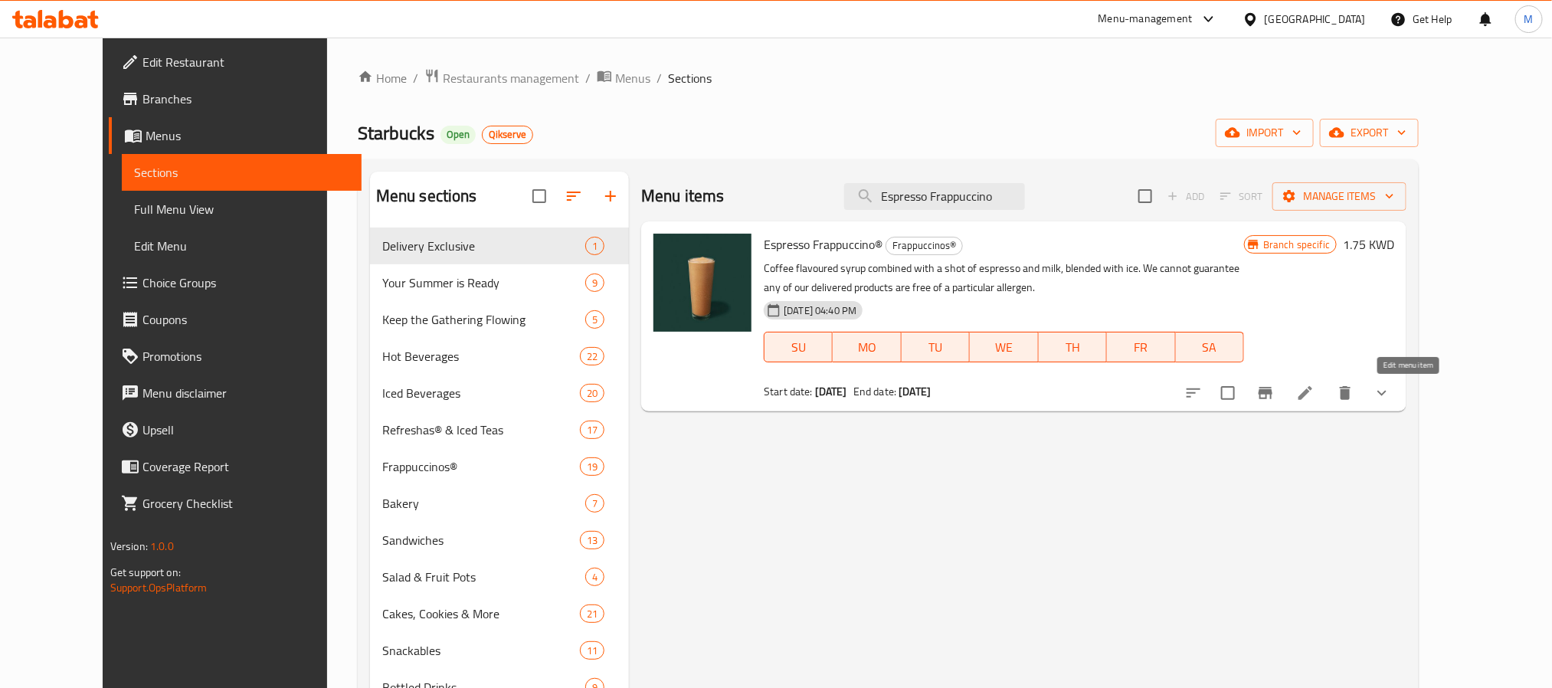
type input "Espresso Frappuccino"
click at [1314, 389] on icon at bounding box center [1305, 393] width 18 height 18
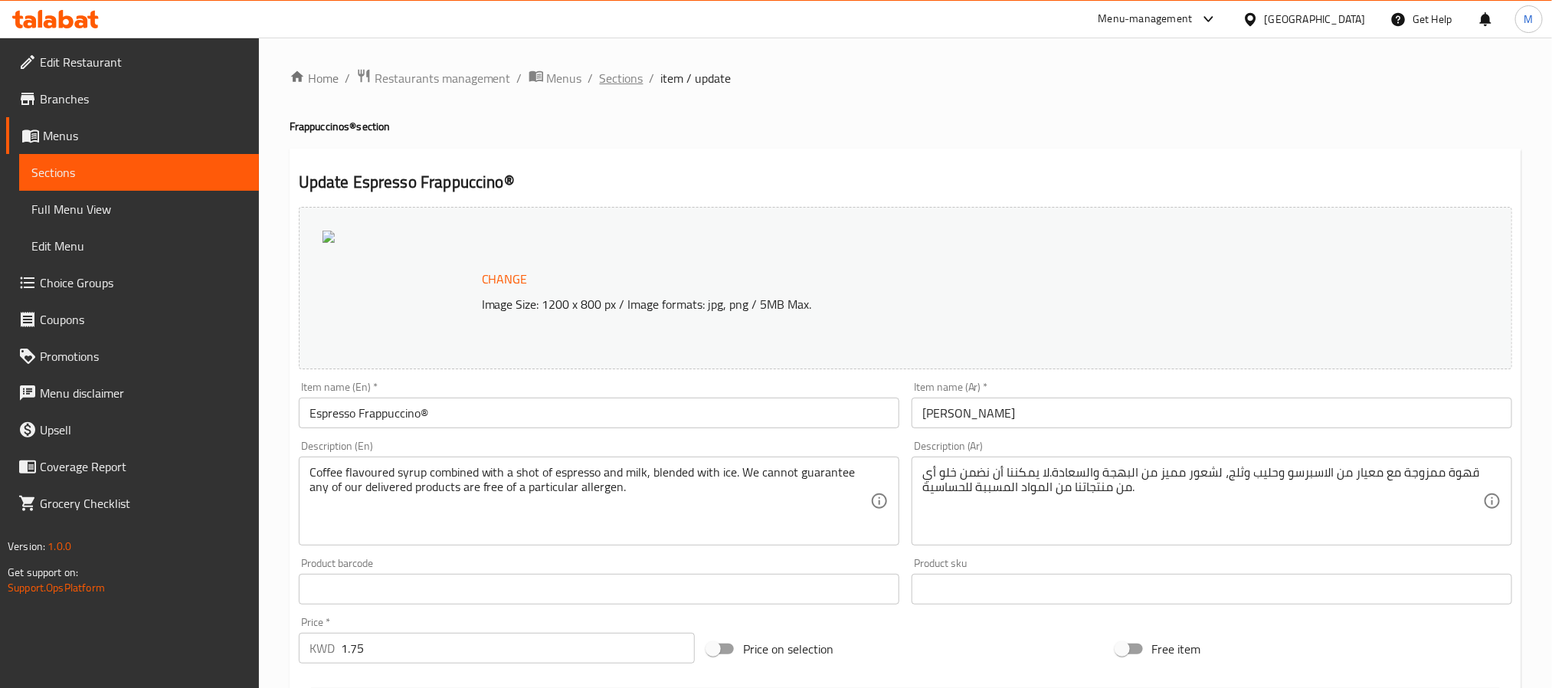
click at [635, 72] on span "Sections" at bounding box center [622, 78] width 44 height 18
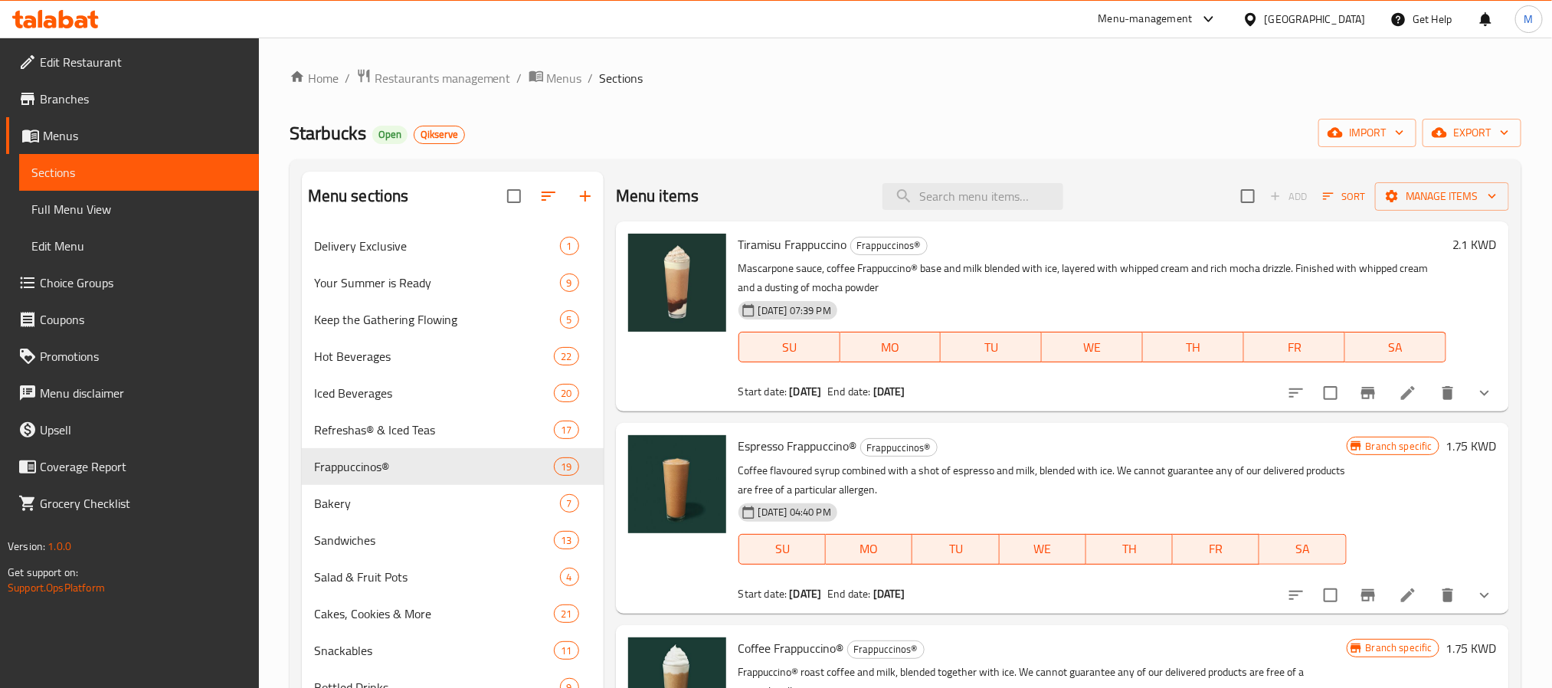
click at [1055, 186] on div "Menu items Add Sort Manage items" at bounding box center [1062, 197] width 893 height 50
click at [930, 198] on input "search" at bounding box center [972, 196] width 181 height 27
paste input "Coffee Frappuccino"
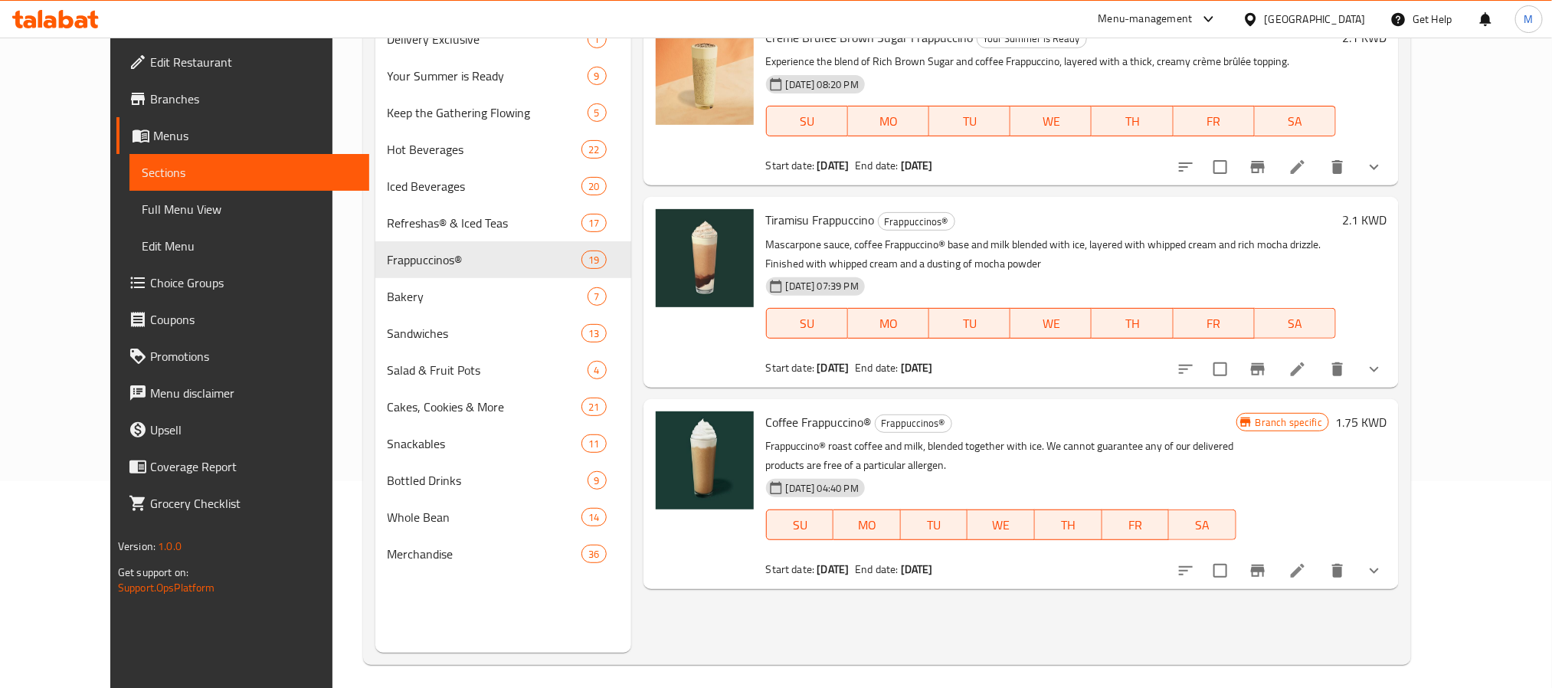
scroll to position [214, 0]
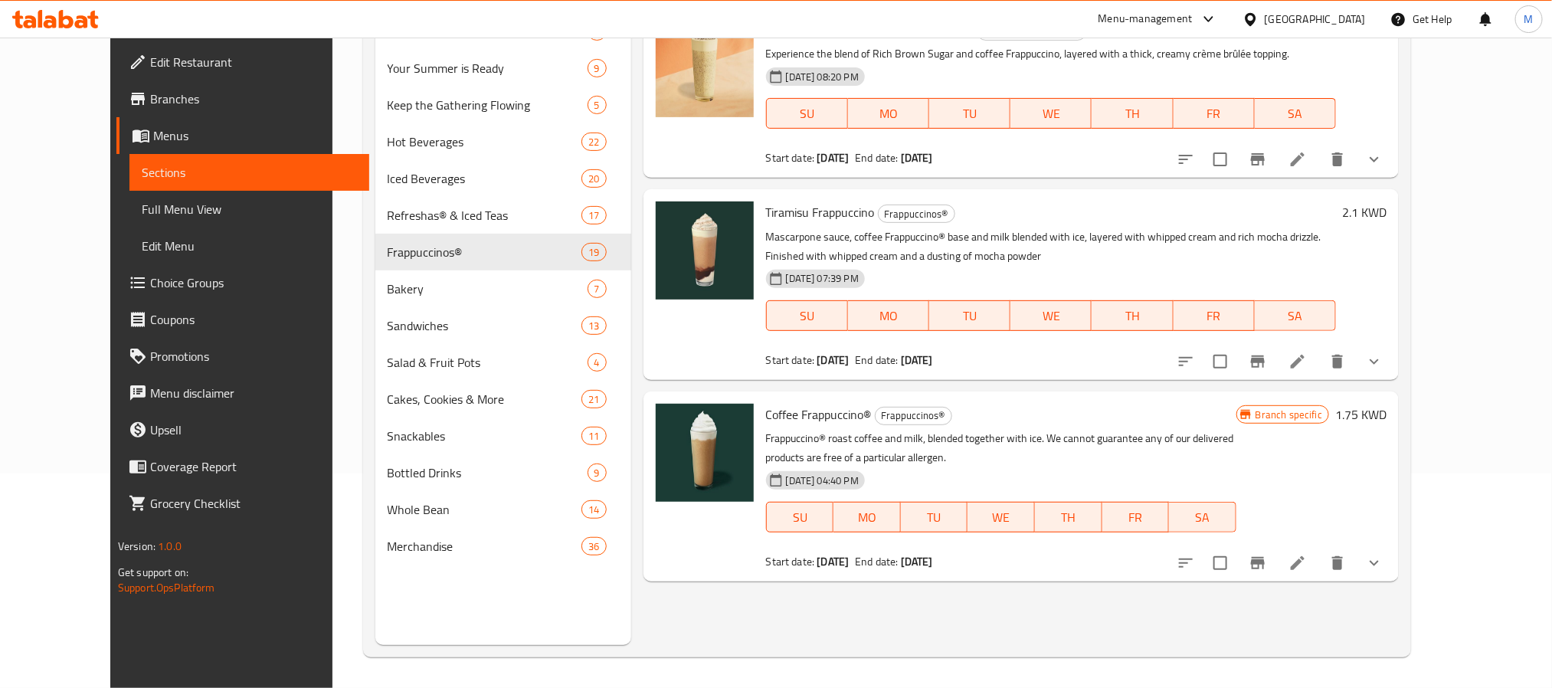
type input "Coffee Frappuccino"
click at [1307, 564] on icon at bounding box center [1297, 563] width 18 height 18
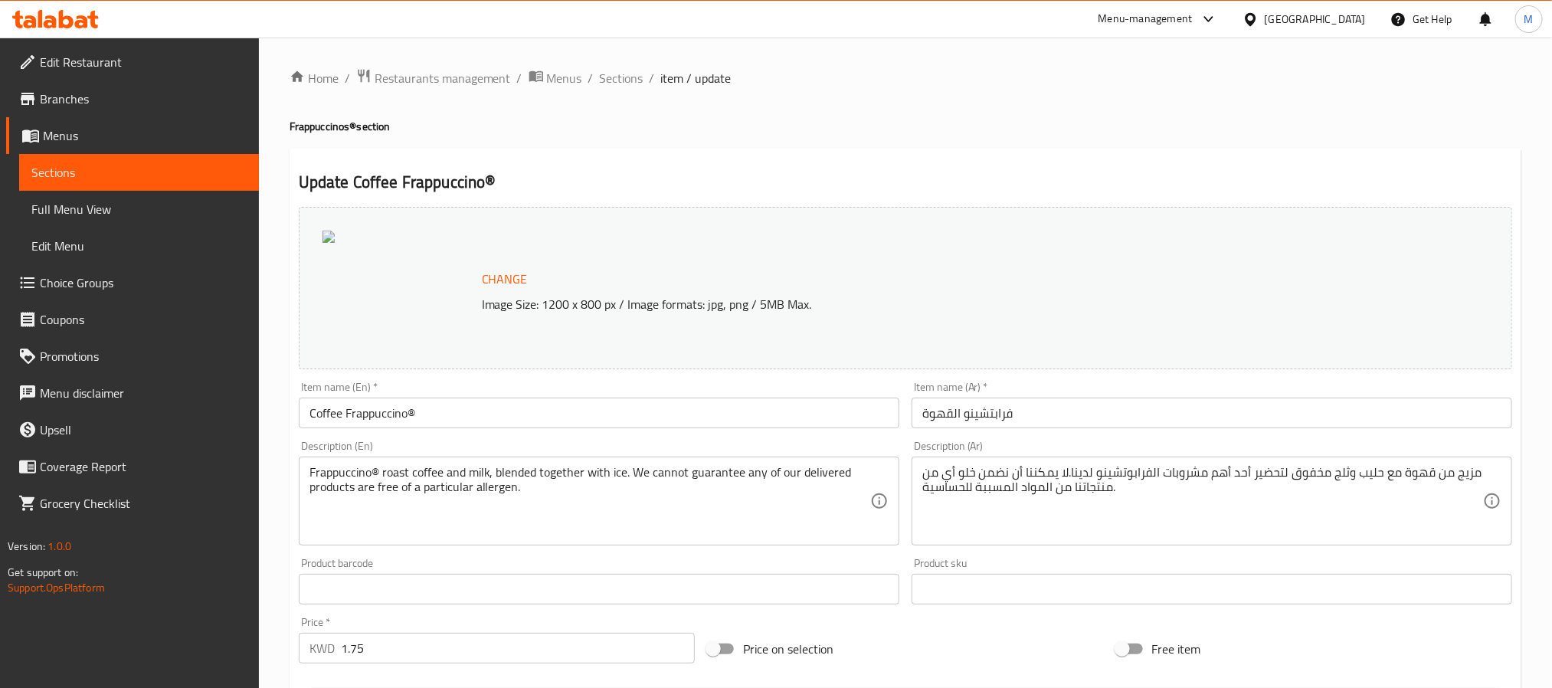
click at [616, 78] on span "Sections" at bounding box center [622, 78] width 44 height 18
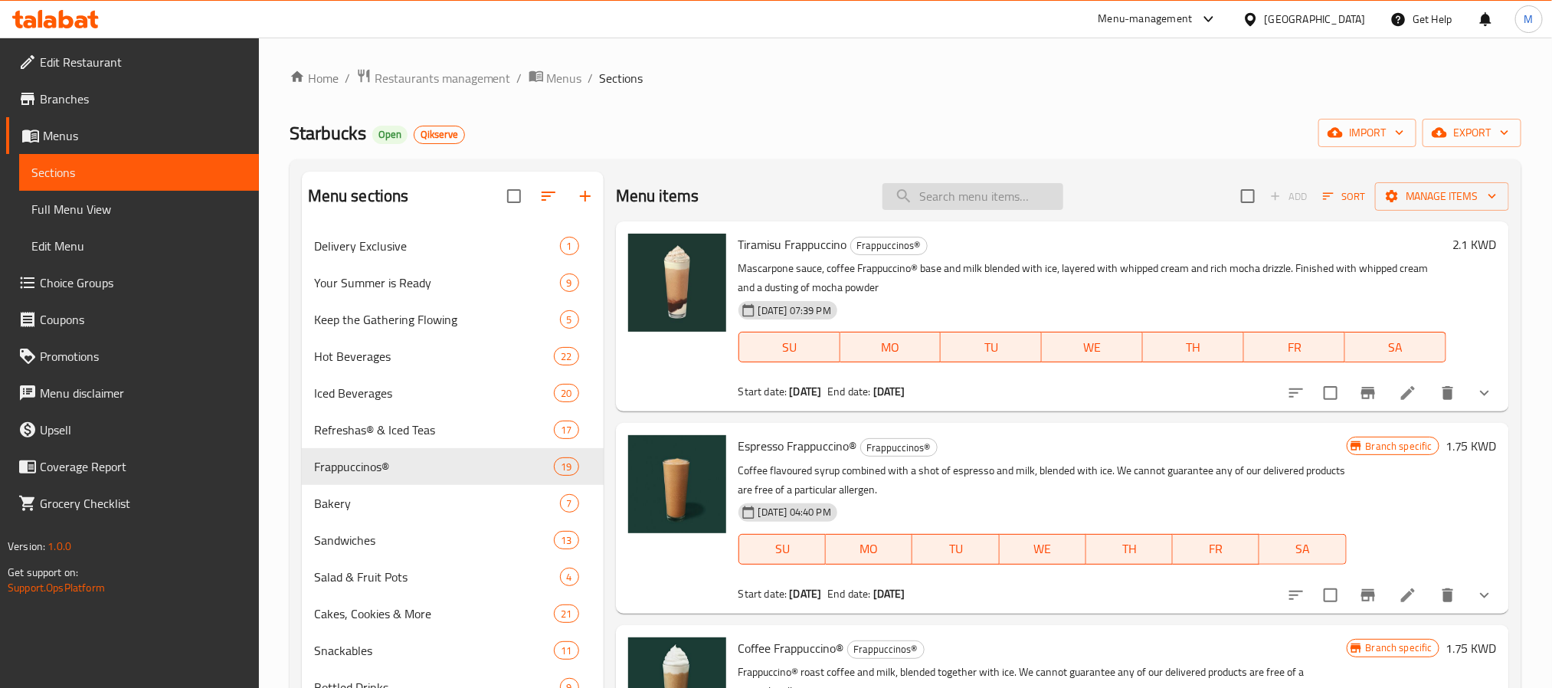
click at [927, 200] on input "search" at bounding box center [972, 196] width 181 height 27
paste input "Double Caramel Frappuccino"
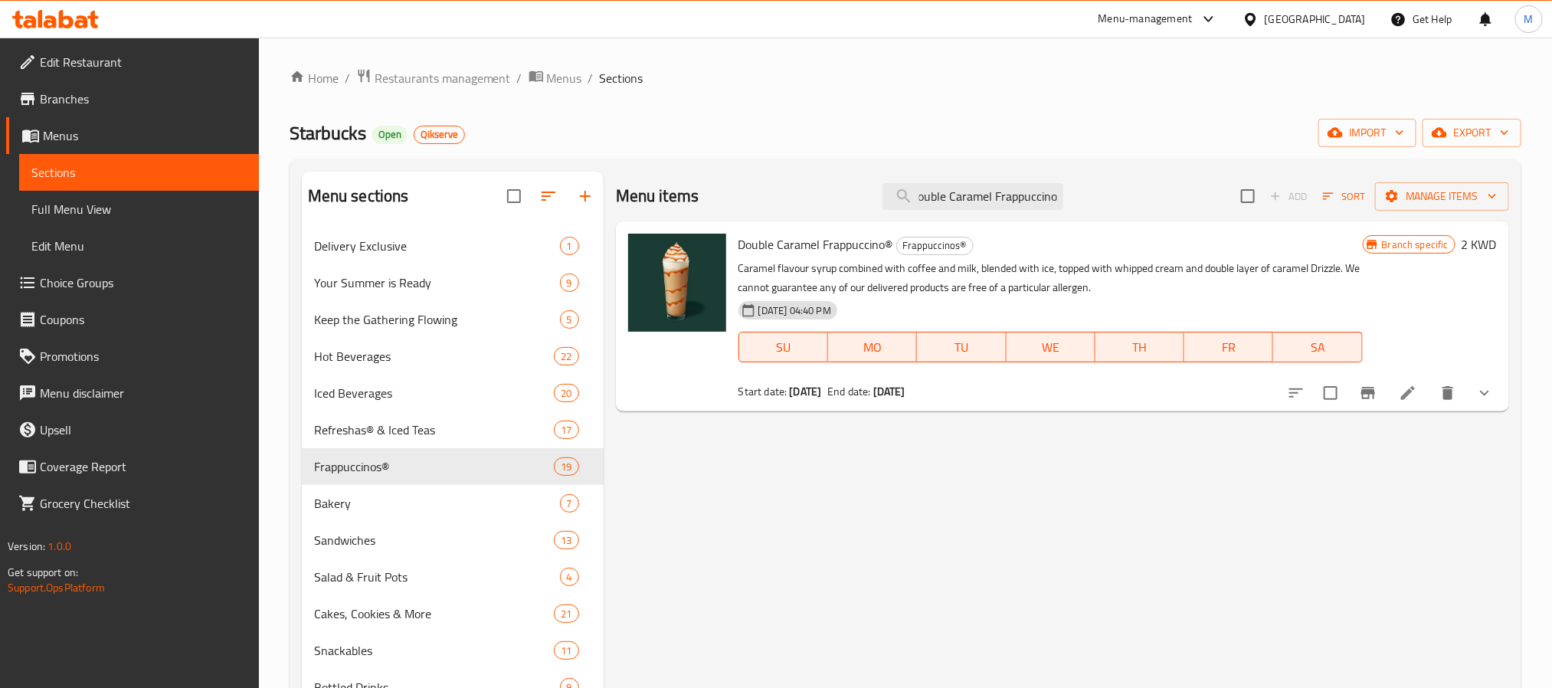
type input "Double Caramel Frappuccino"
click at [1415, 396] on icon at bounding box center [1407, 393] width 18 height 18
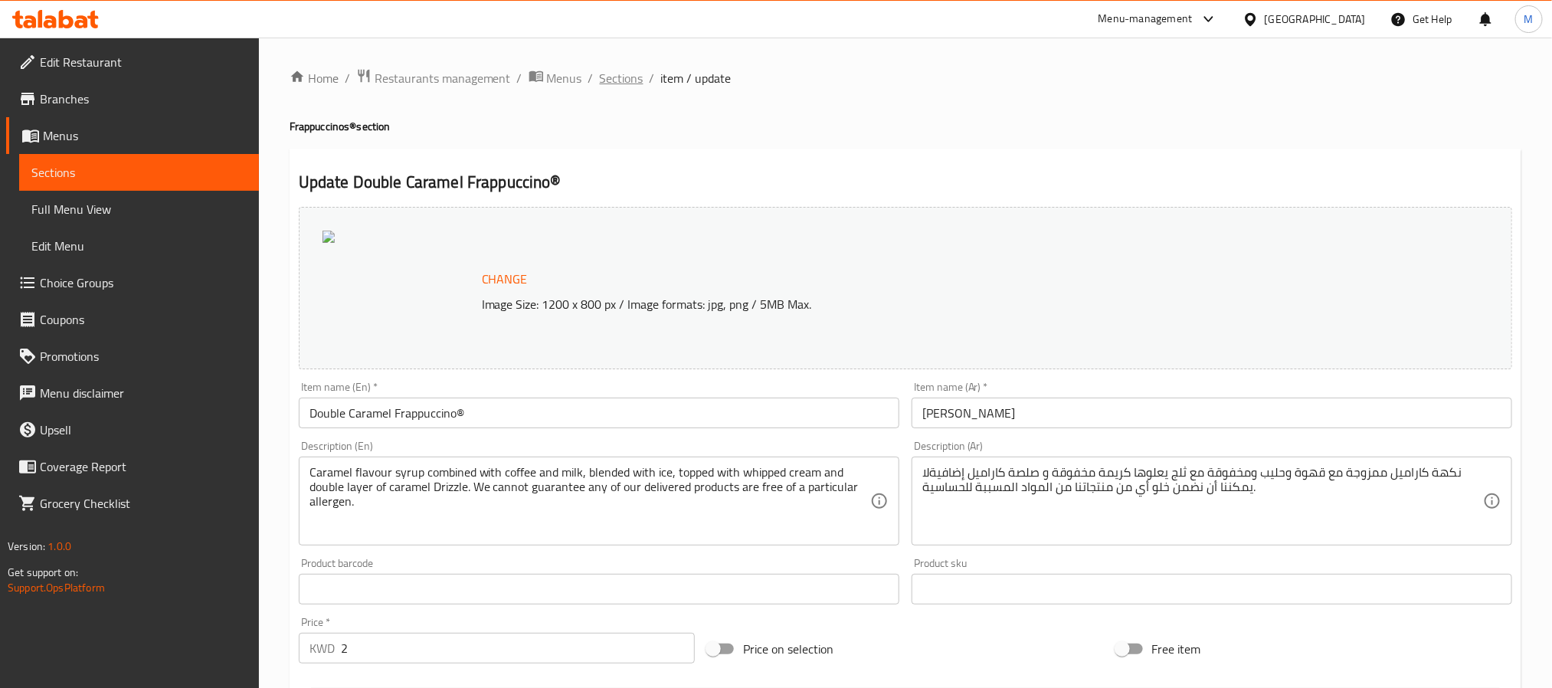
click at [602, 74] on span "Sections" at bounding box center [622, 78] width 44 height 18
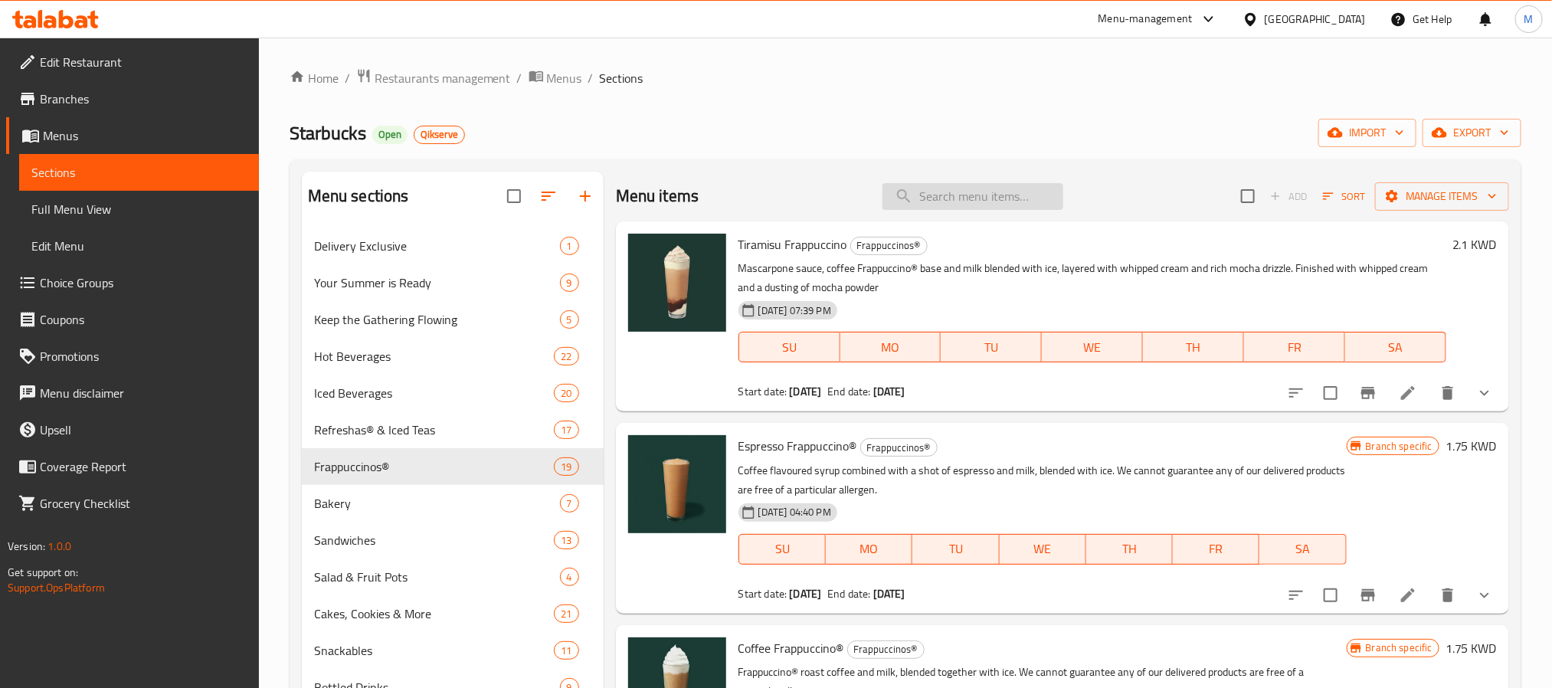
click at [995, 195] on input "search" at bounding box center [972, 196] width 181 height 27
paste input "White Chocolate Mocha Frappuccino"
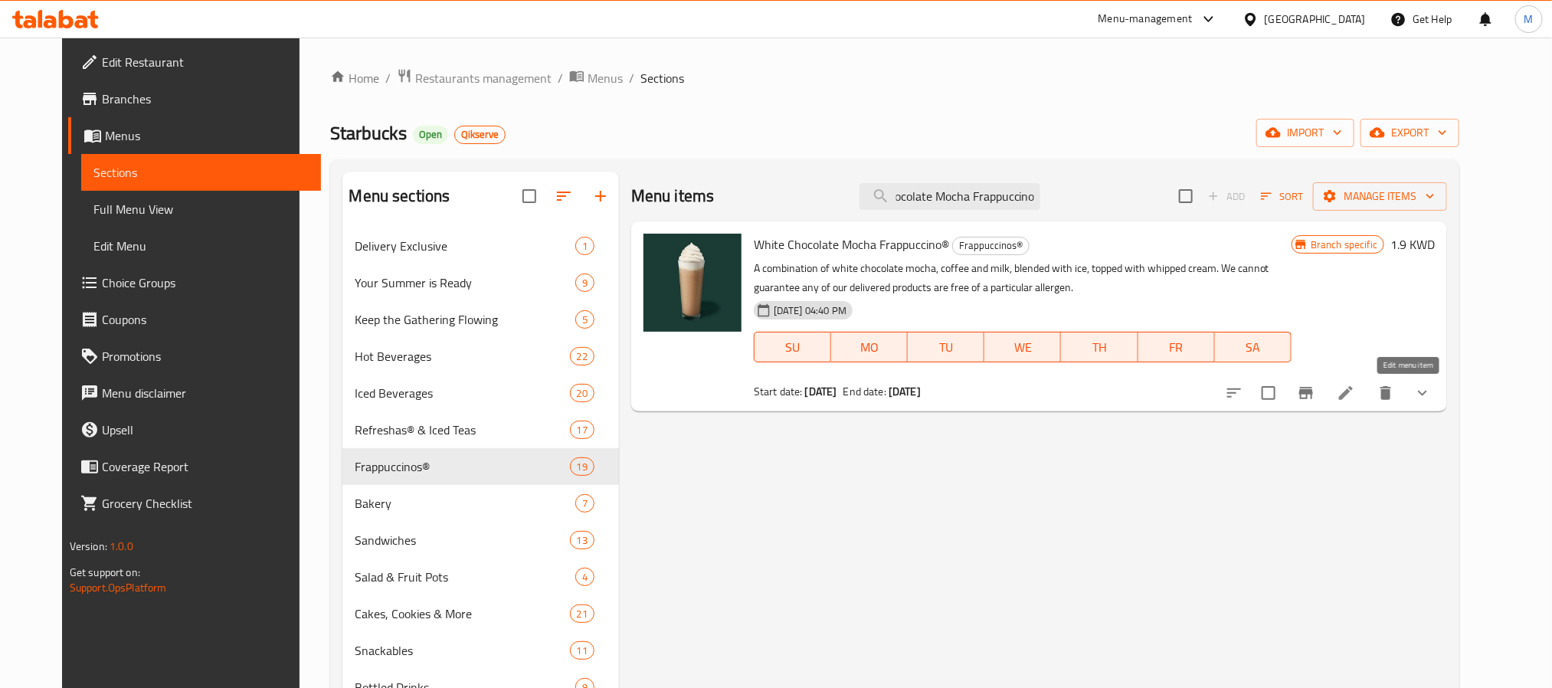
type input "White Chocolate Mocha Frappuccino"
click at [1355, 396] on icon at bounding box center [1345, 393] width 18 height 18
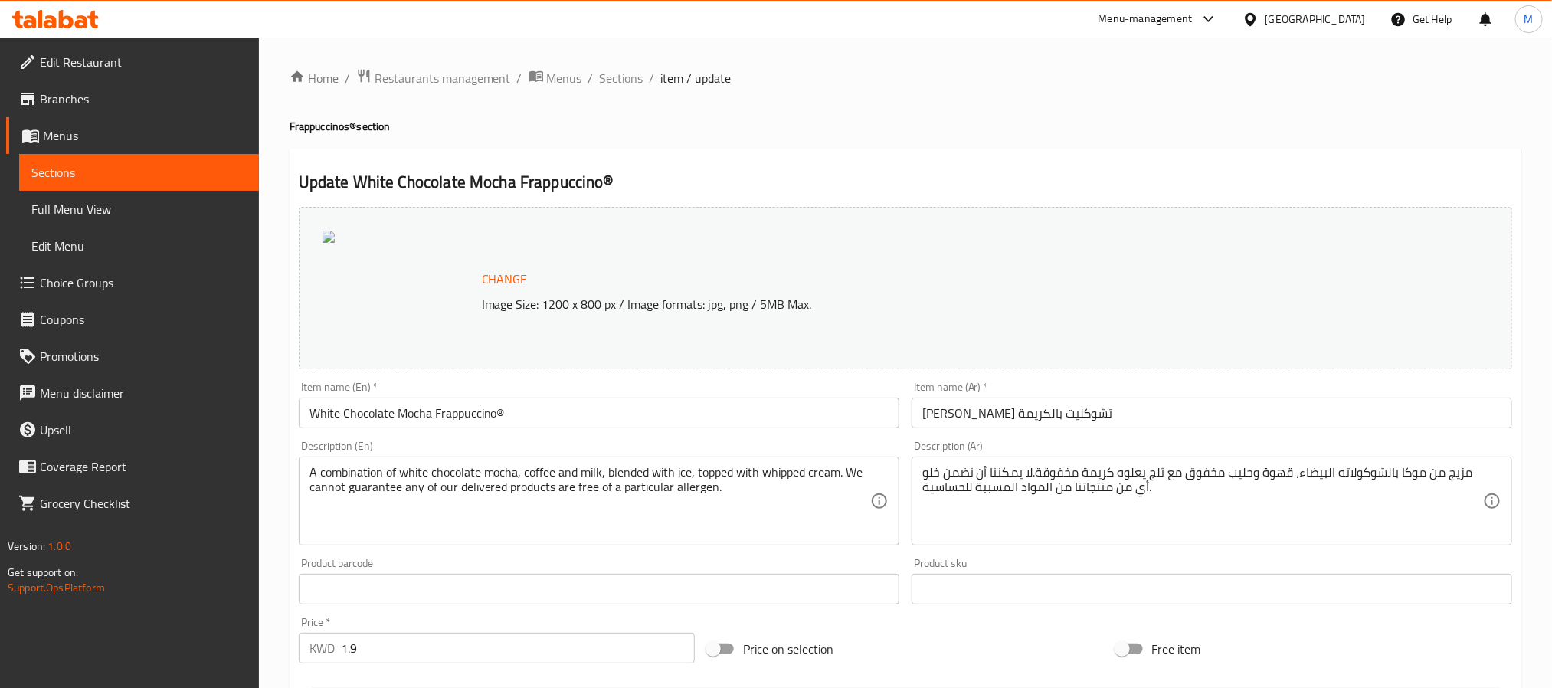
click at [612, 79] on span "Sections" at bounding box center [622, 78] width 44 height 18
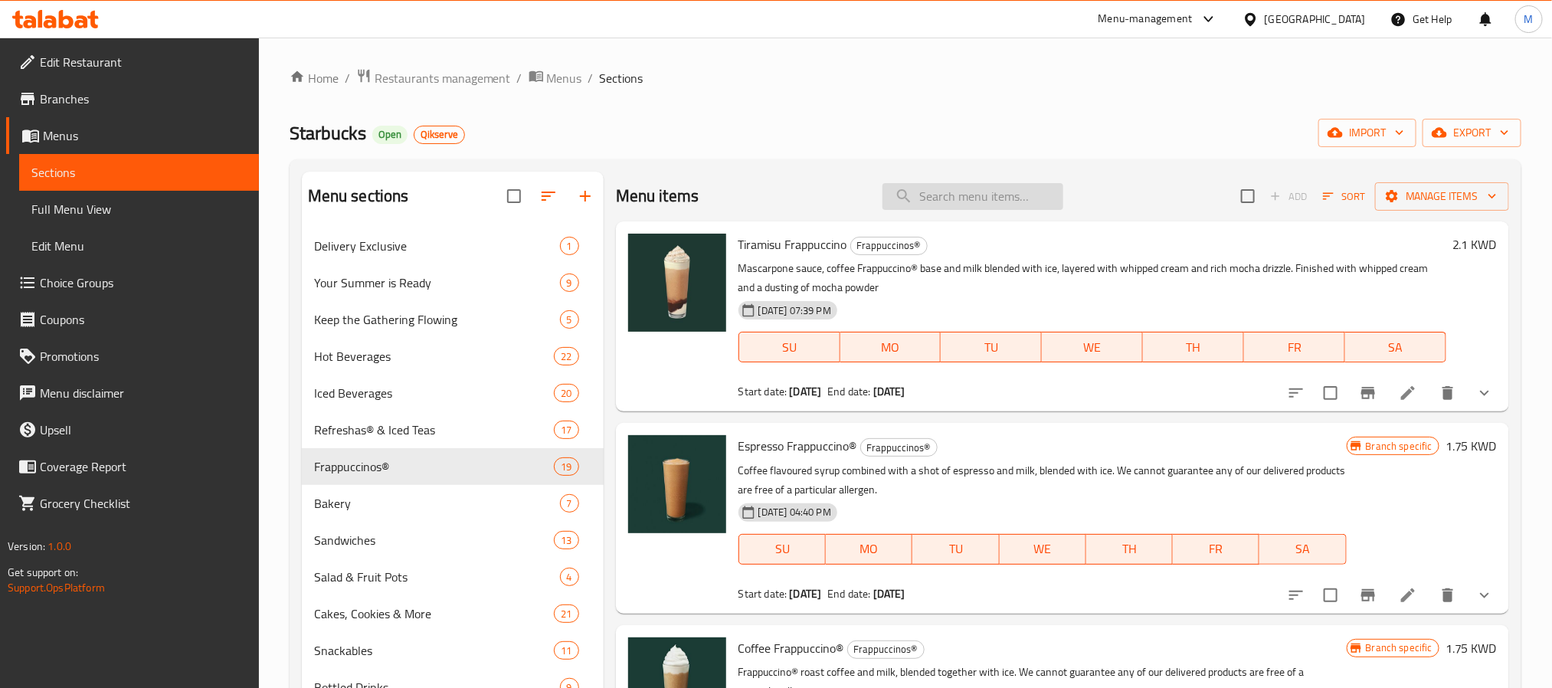
click at [922, 198] on input "search" at bounding box center [972, 196] width 181 height 27
paste input "[PERSON_NAME]"
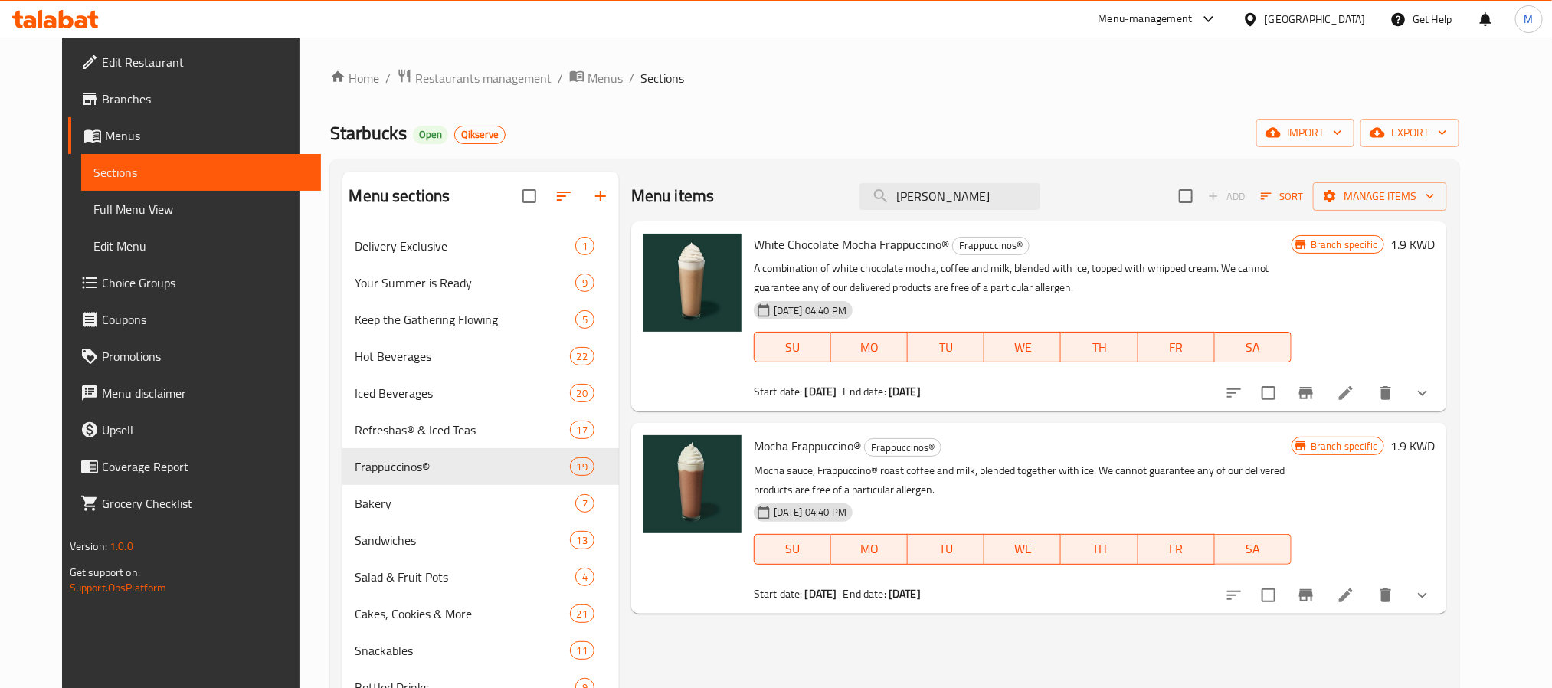
type input "[PERSON_NAME]"
click at [1355, 593] on icon at bounding box center [1345, 595] width 18 height 18
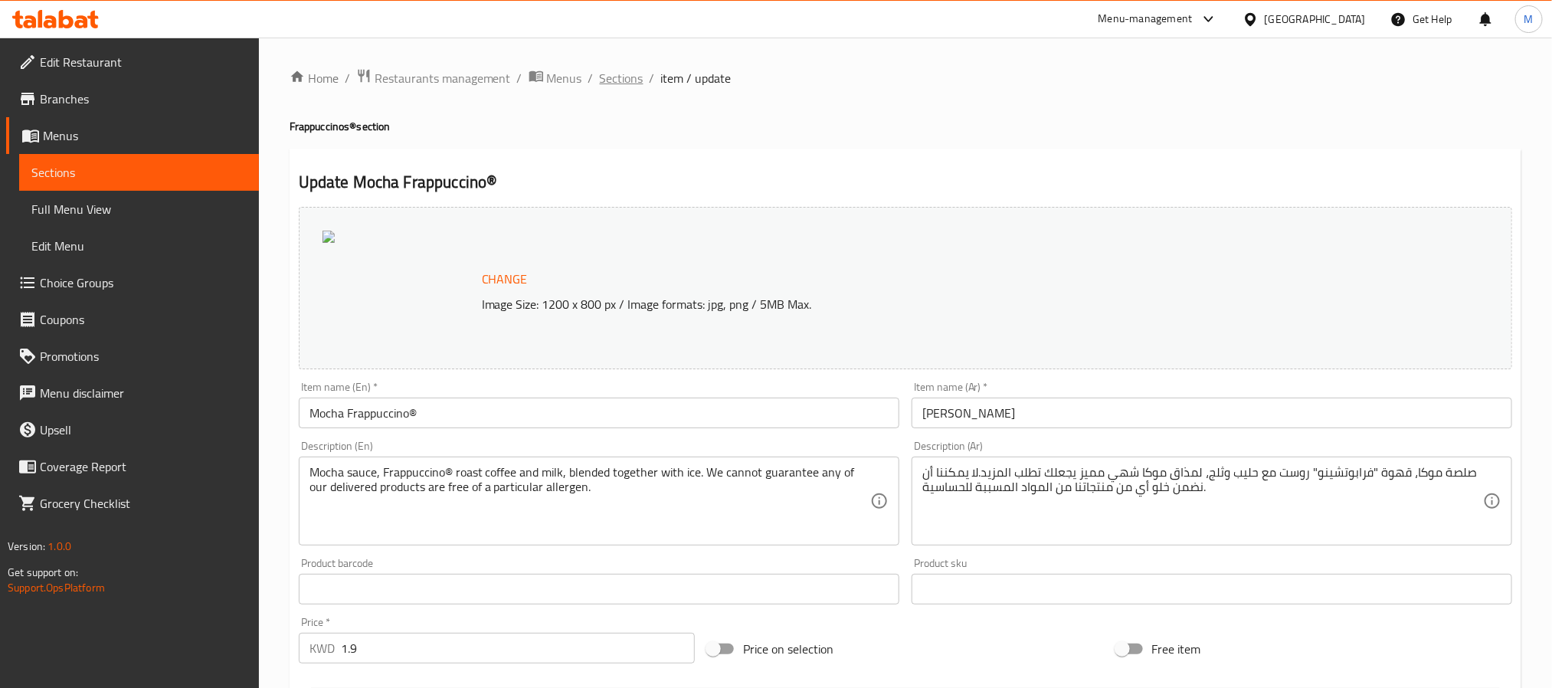
click at [616, 69] on span "Sections" at bounding box center [622, 78] width 44 height 18
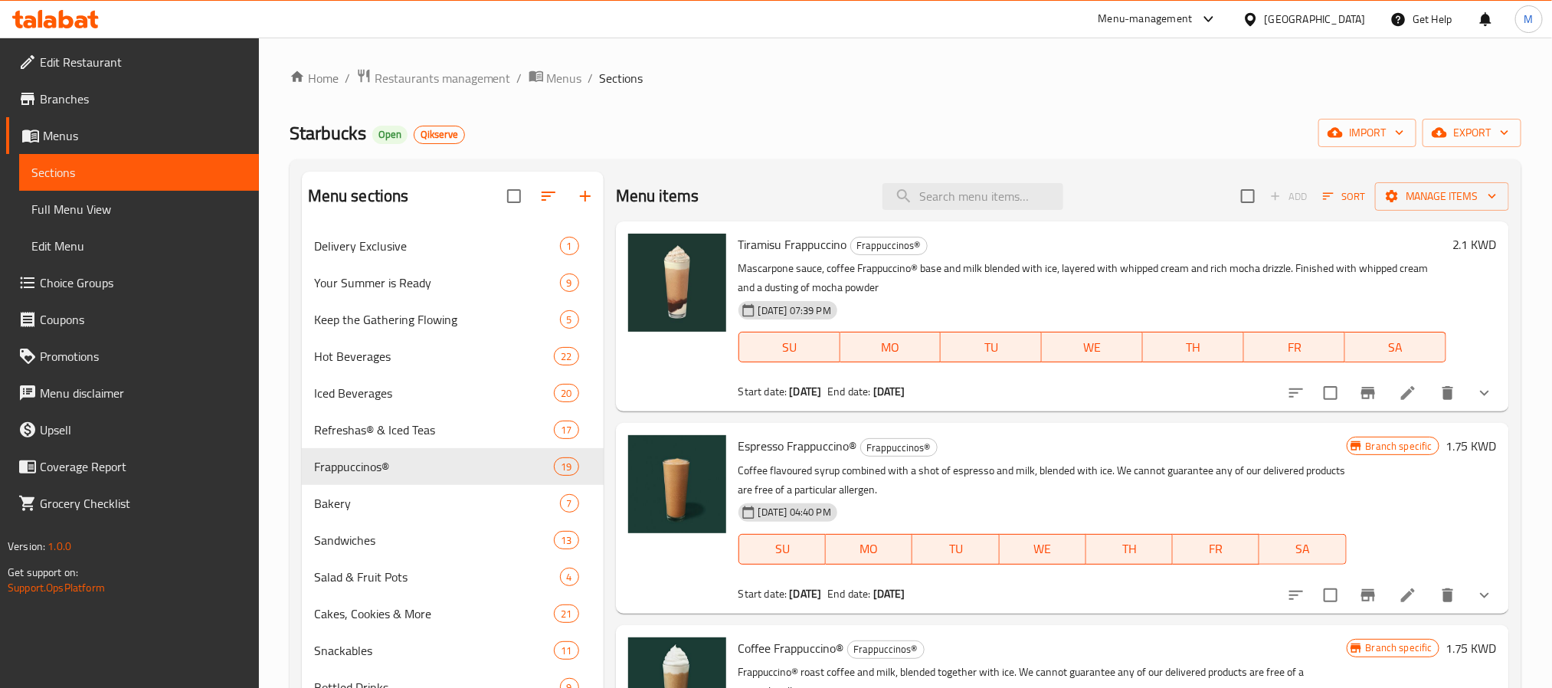
click at [747, 150] on div "Home / Restaurants management / Menus / Sections Starbucks Open Qikserve import…" at bounding box center [904, 469] width 1231 height 803
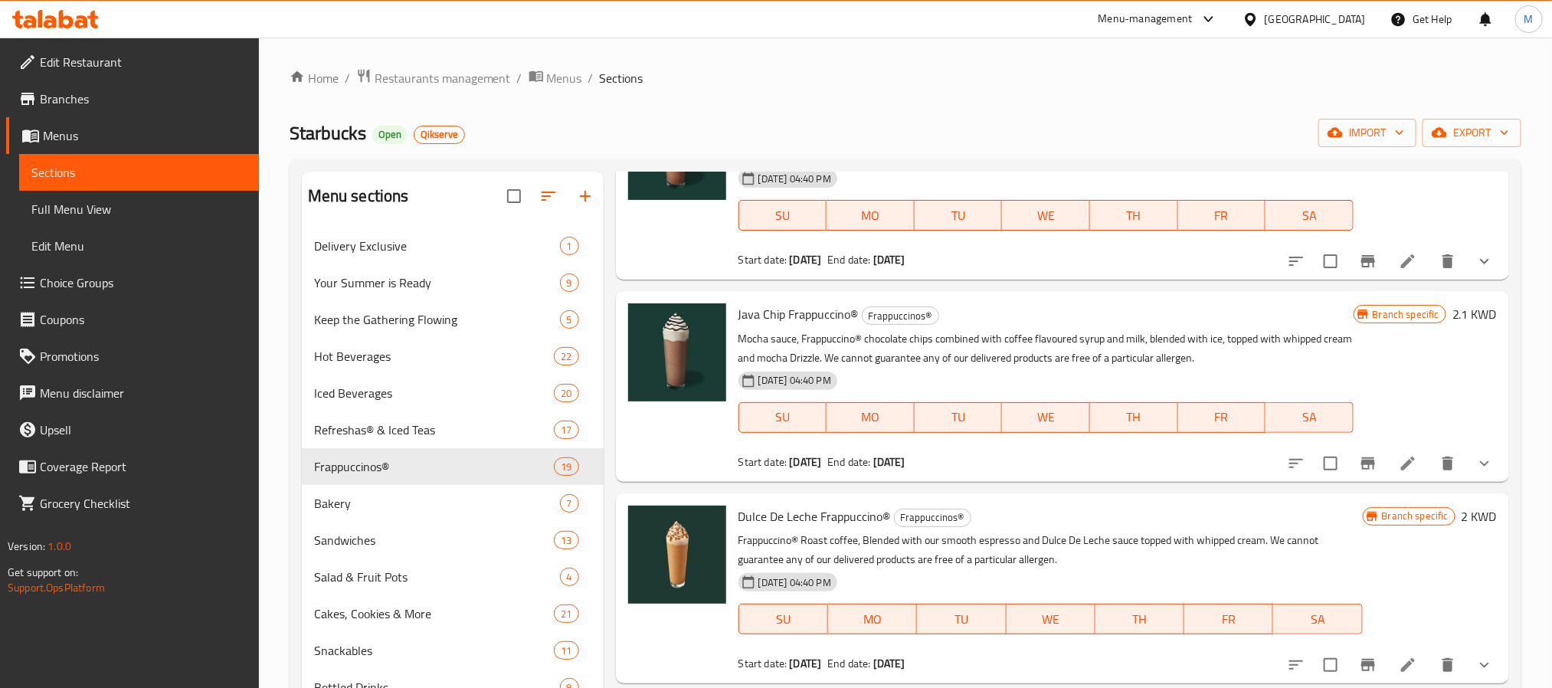
scroll to position [1254, 0]
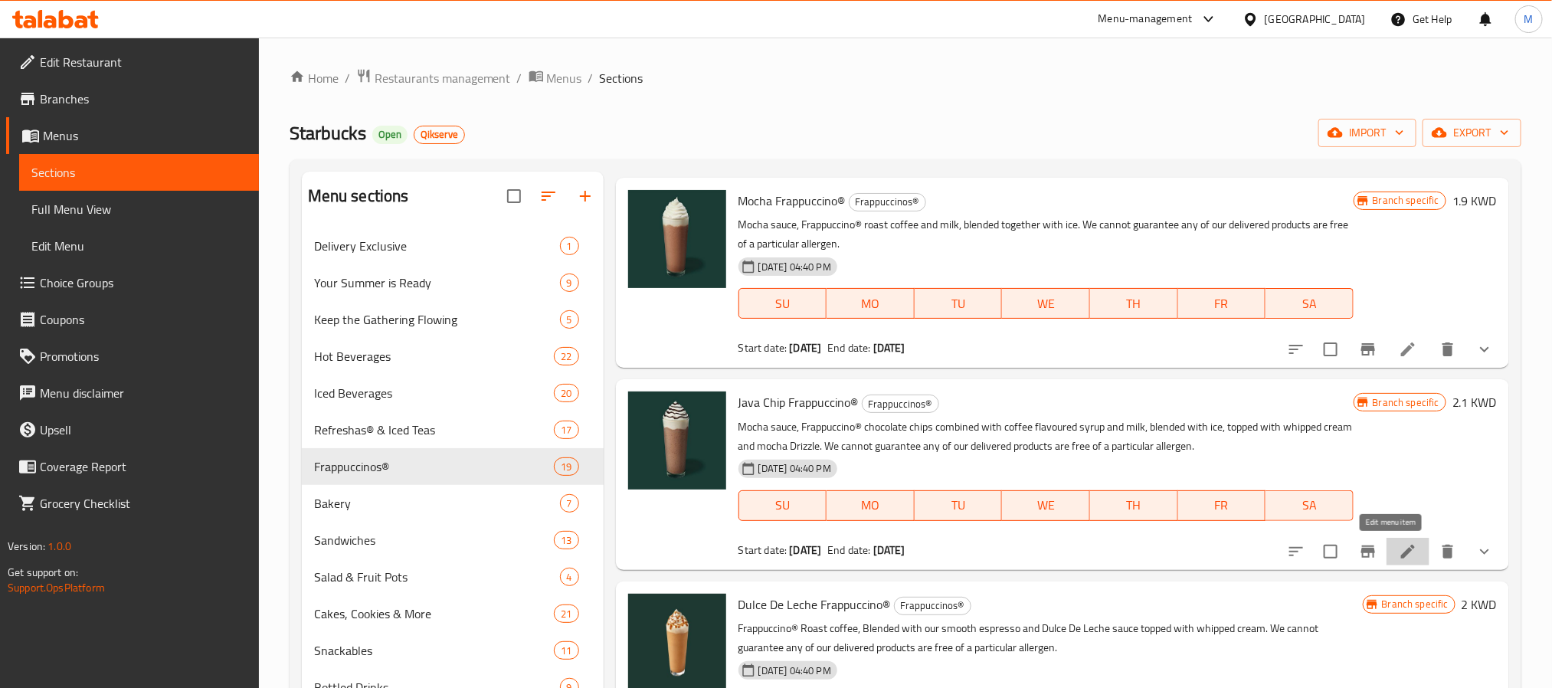
click at [1398, 543] on icon at bounding box center [1407, 551] width 18 height 18
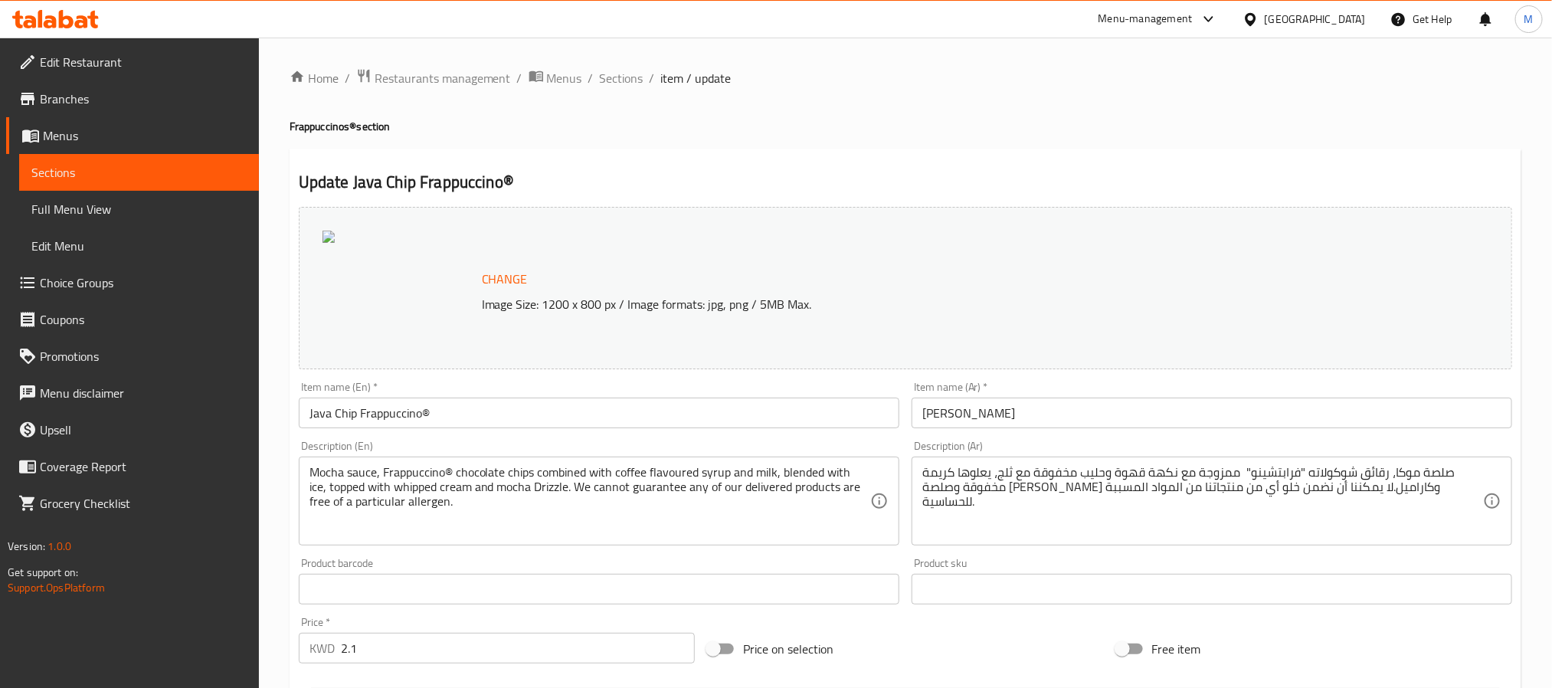
click at [588, 83] on li "/" at bounding box center [590, 78] width 5 height 18
click at [618, 74] on span "Sections" at bounding box center [622, 78] width 44 height 18
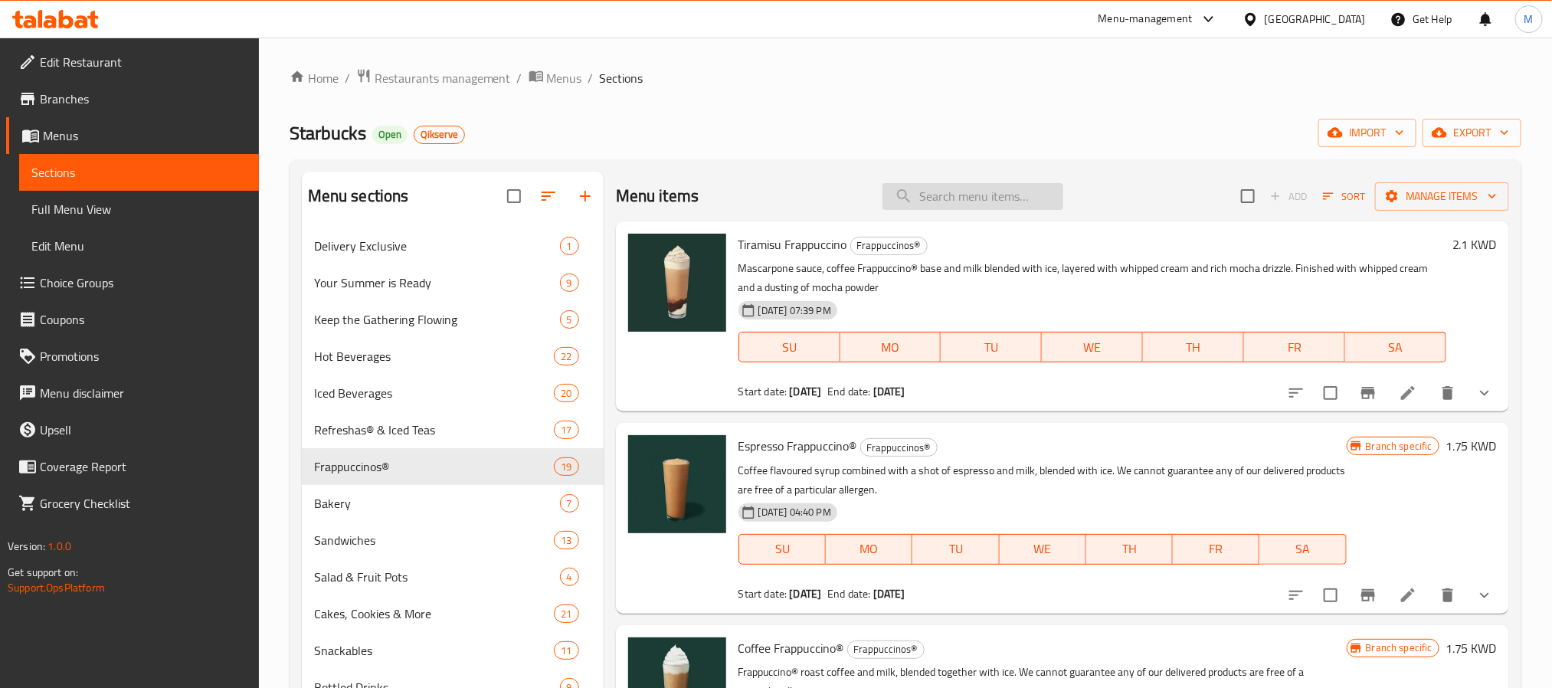
click at [963, 204] on input "search" at bounding box center [972, 196] width 181 height 27
paste input "White Chocolate Mocha Chip Frappuccino"
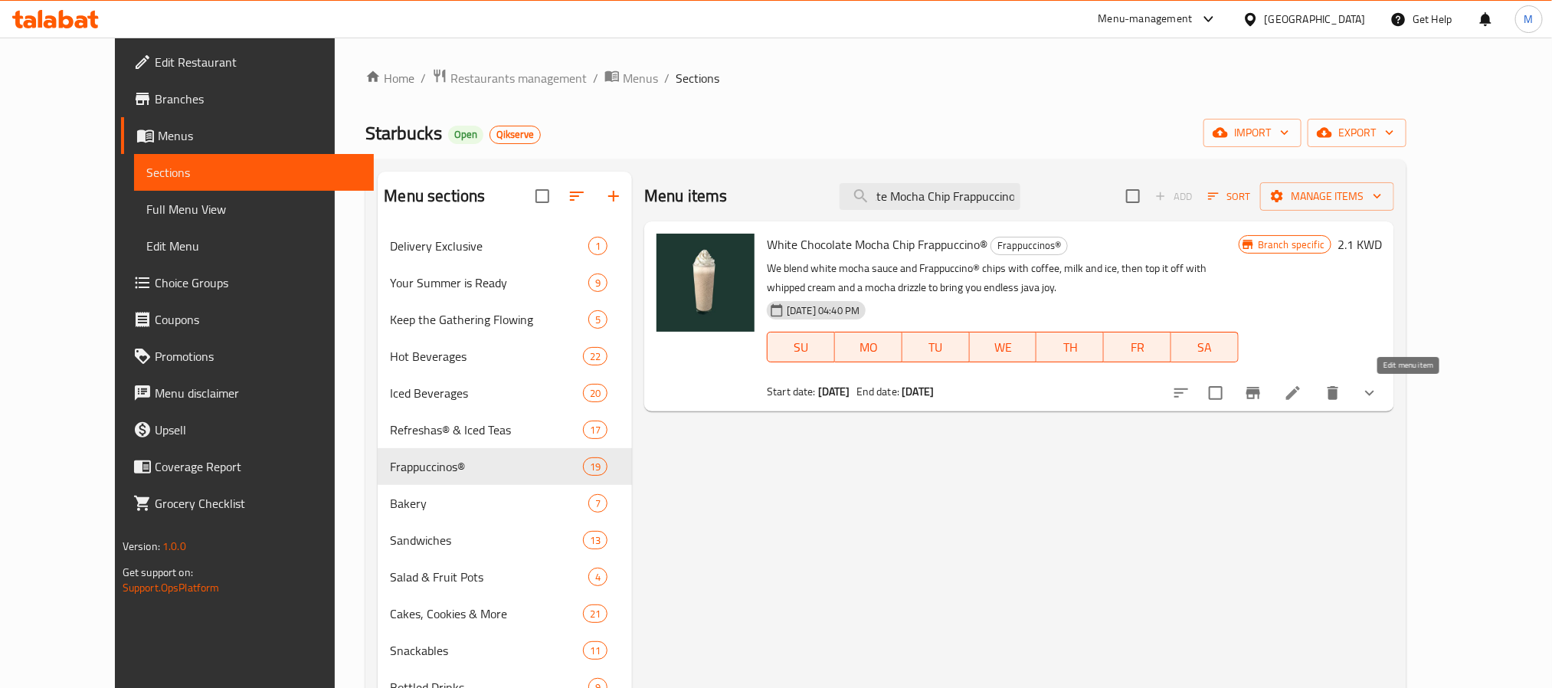
type input "White Chocolate Mocha Chip Frappuccino"
click at [1302, 396] on icon at bounding box center [1293, 393] width 18 height 18
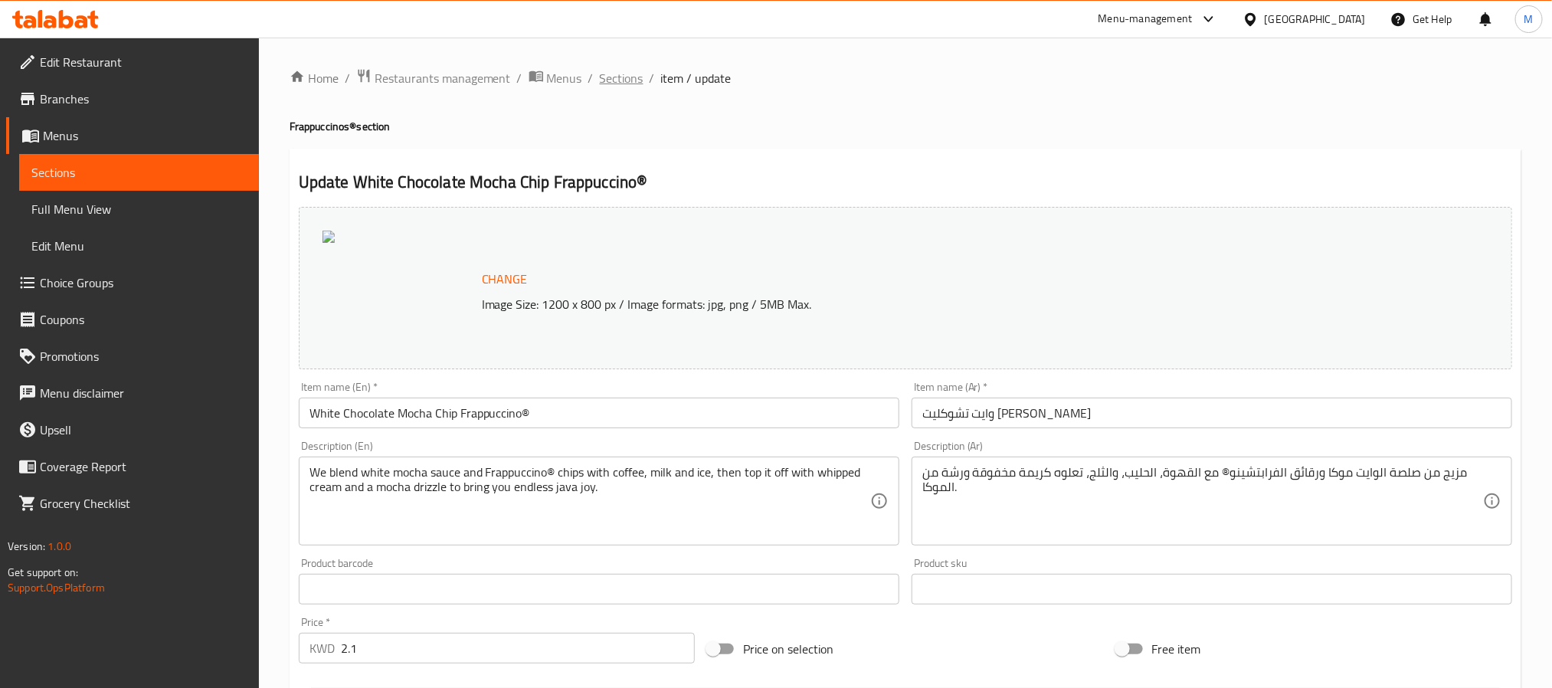
click at [627, 80] on span "Sections" at bounding box center [622, 78] width 44 height 18
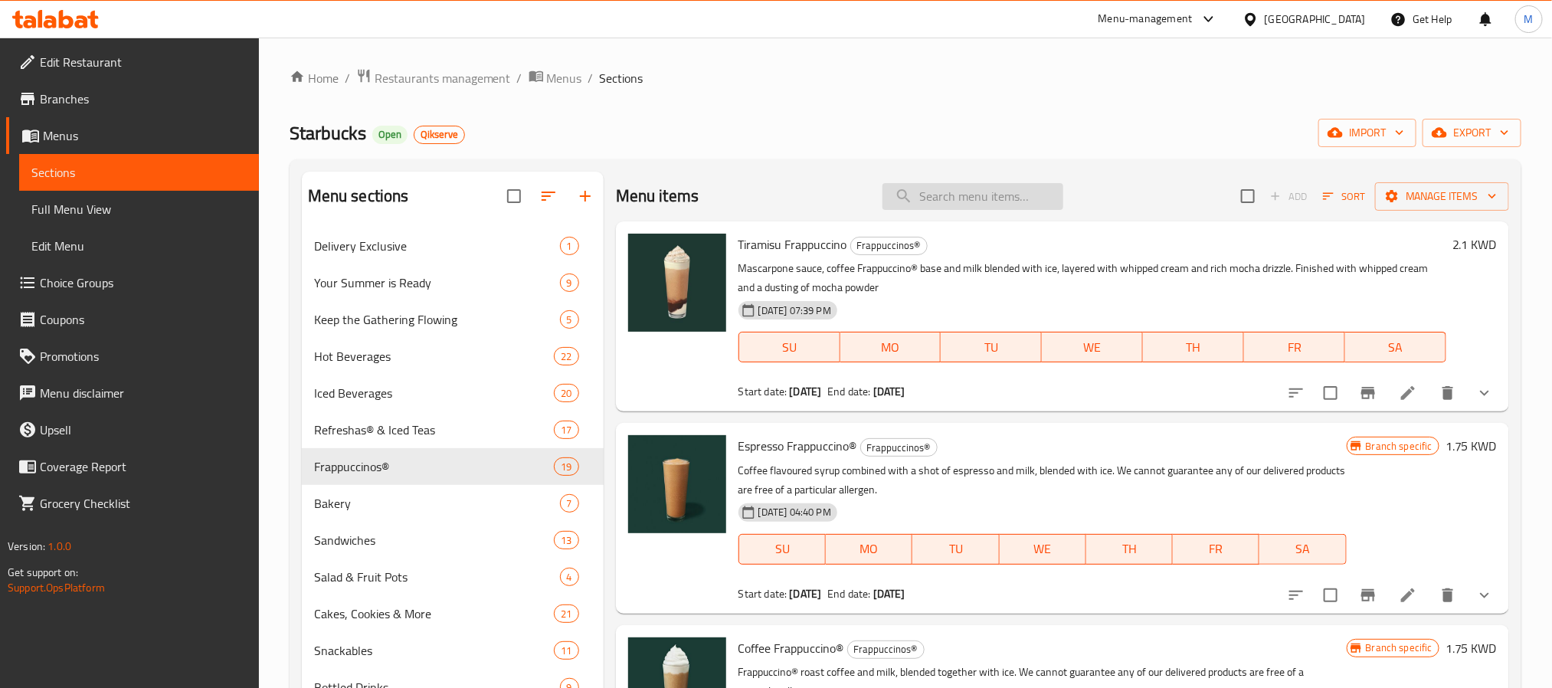
click at [968, 189] on input "search" at bounding box center [972, 196] width 181 height 27
paste input "Dulce De Leche Frappuccino"
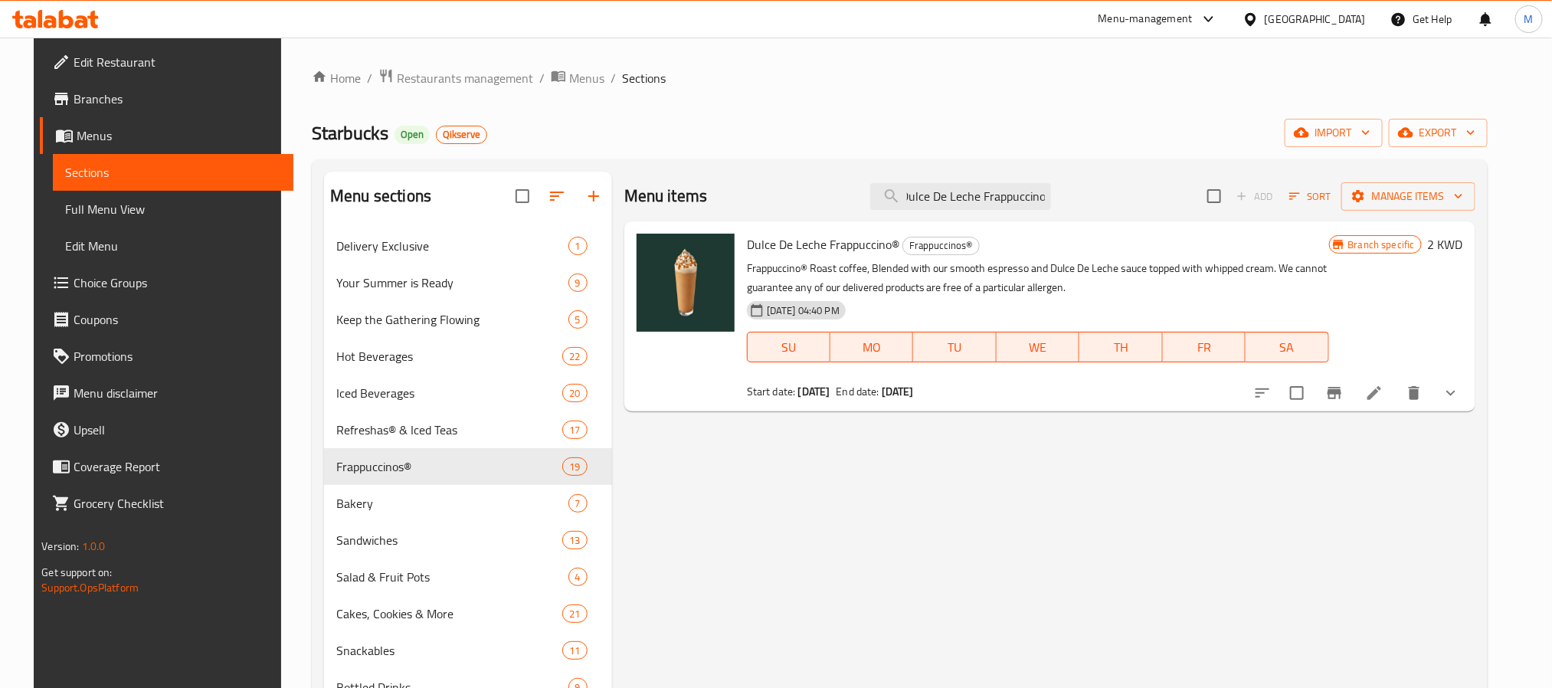
type input "Dulce De Leche Frappuccino"
click at [1395, 401] on li at bounding box center [1373, 393] width 43 height 28
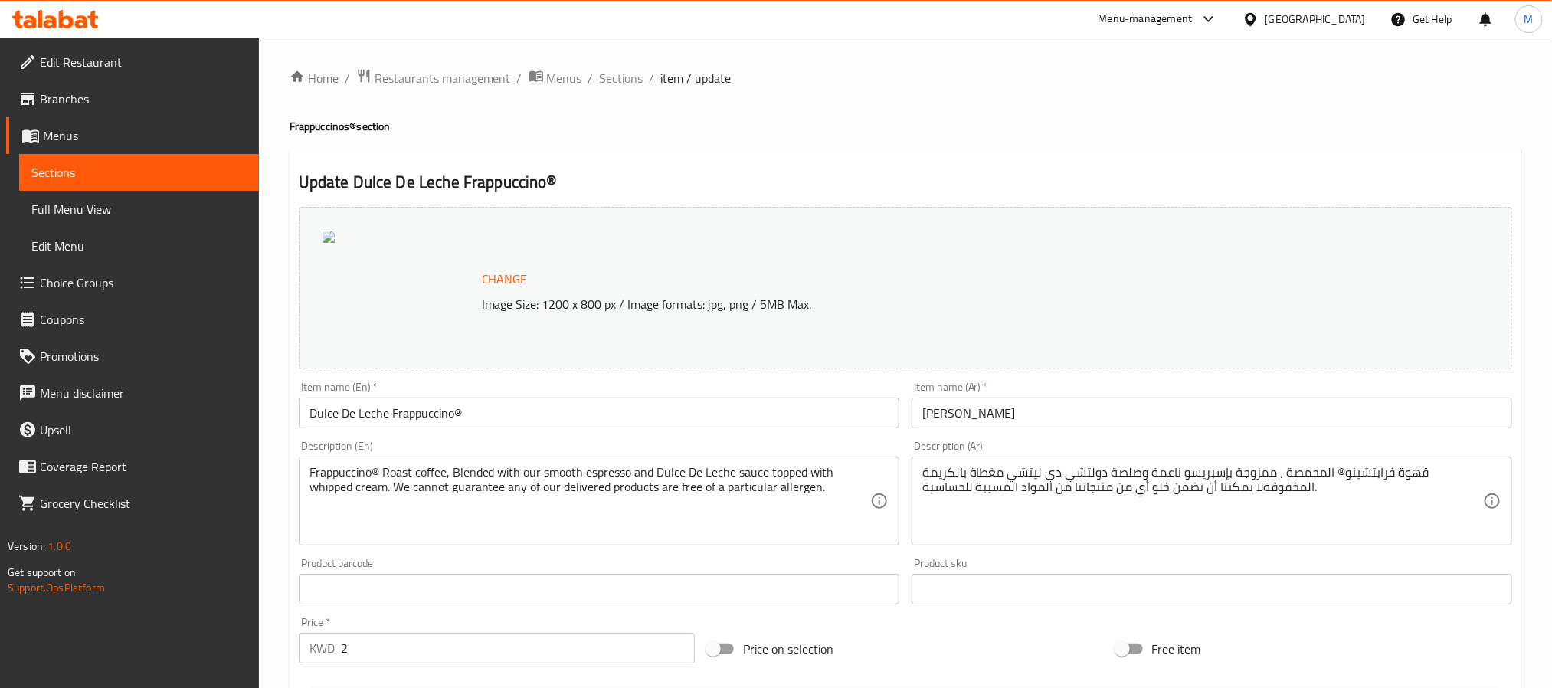
click at [28, 90] on icon at bounding box center [27, 99] width 18 height 18
